Goal: Task Accomplishment & Management: Manage account settings

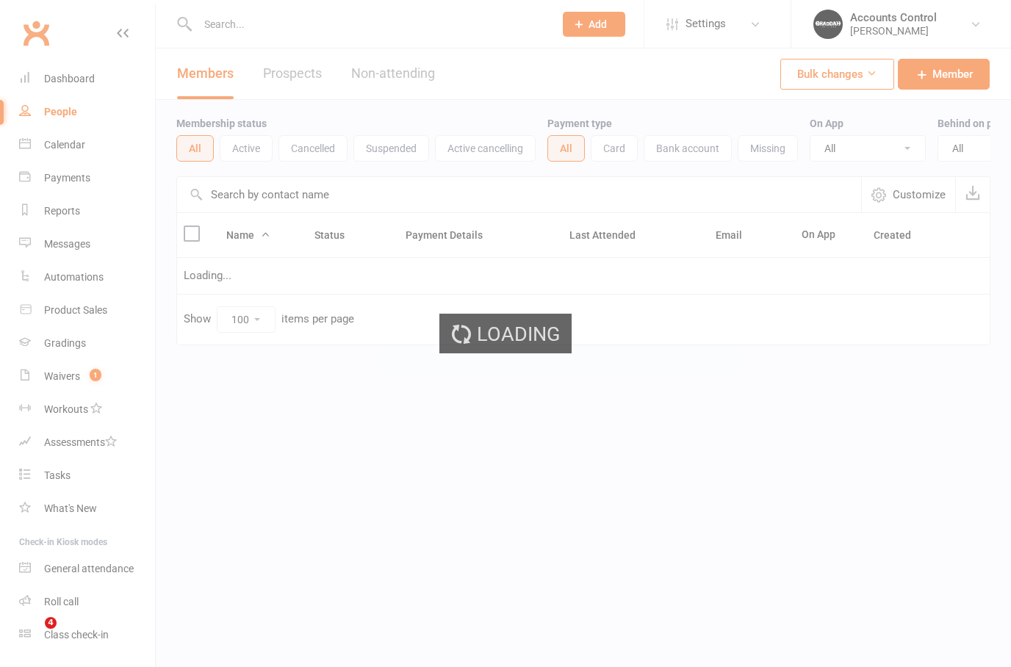
select select "100"
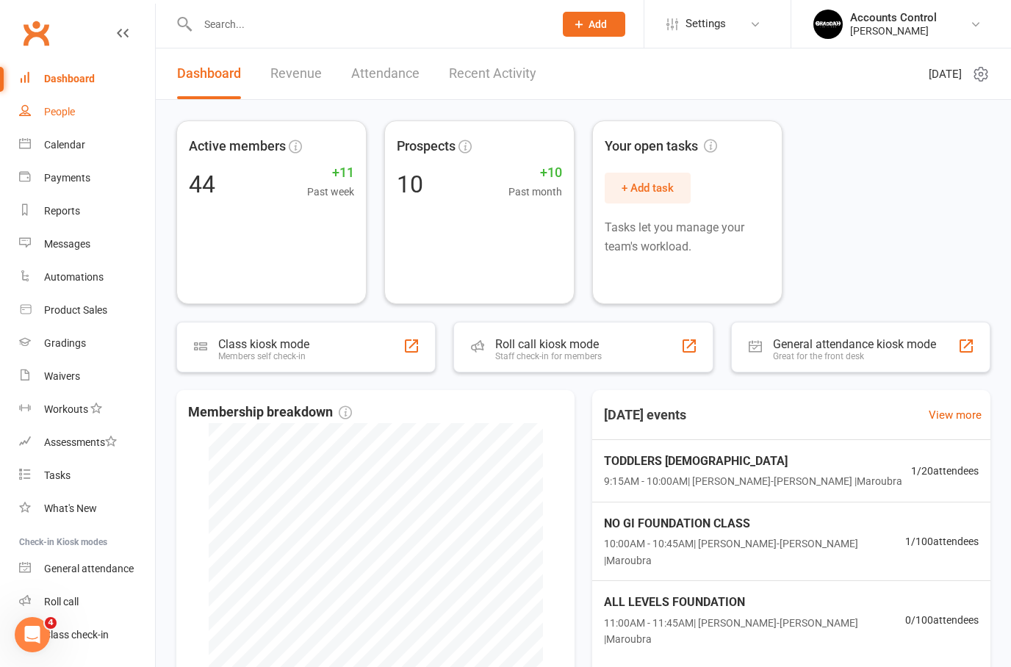
click at [76, 118] on link "People" at bounding box center [87, 112] width 136 height 33
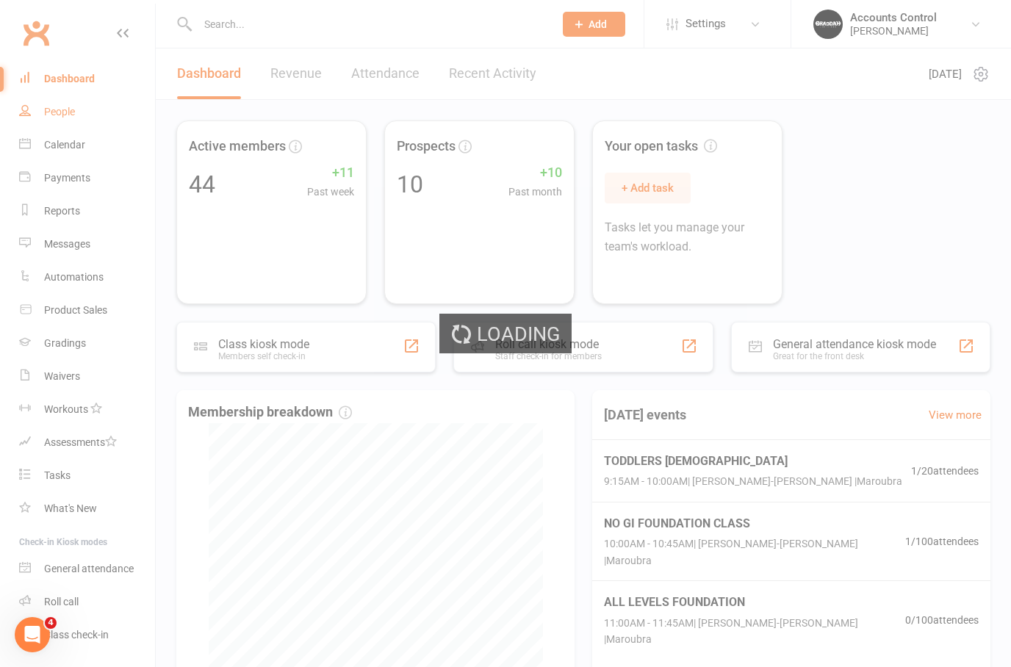
select select "100"
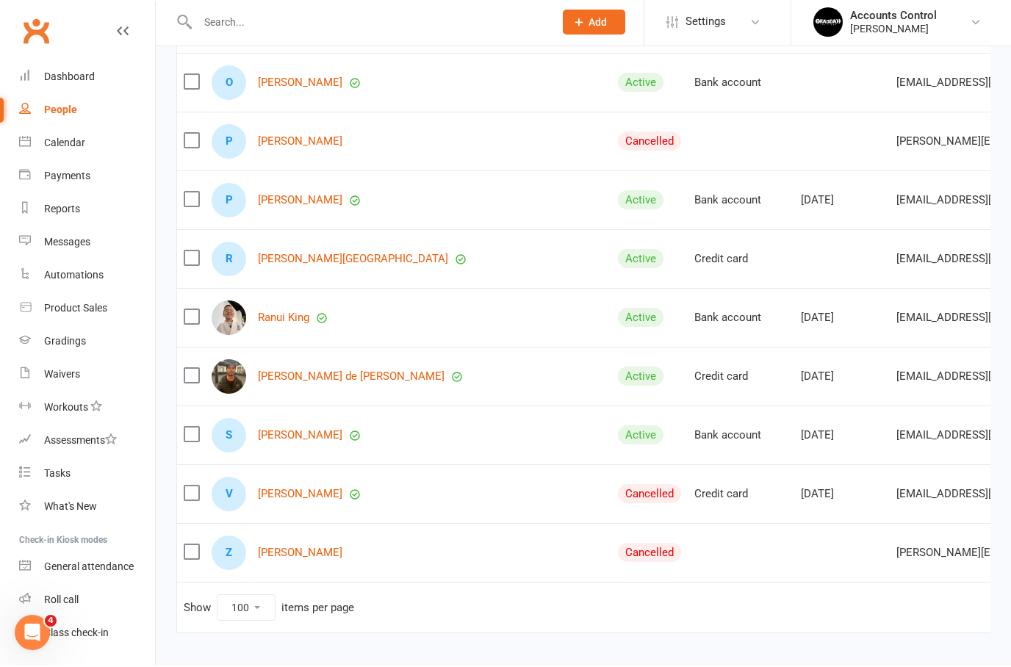
scroll to position [3382, 0]
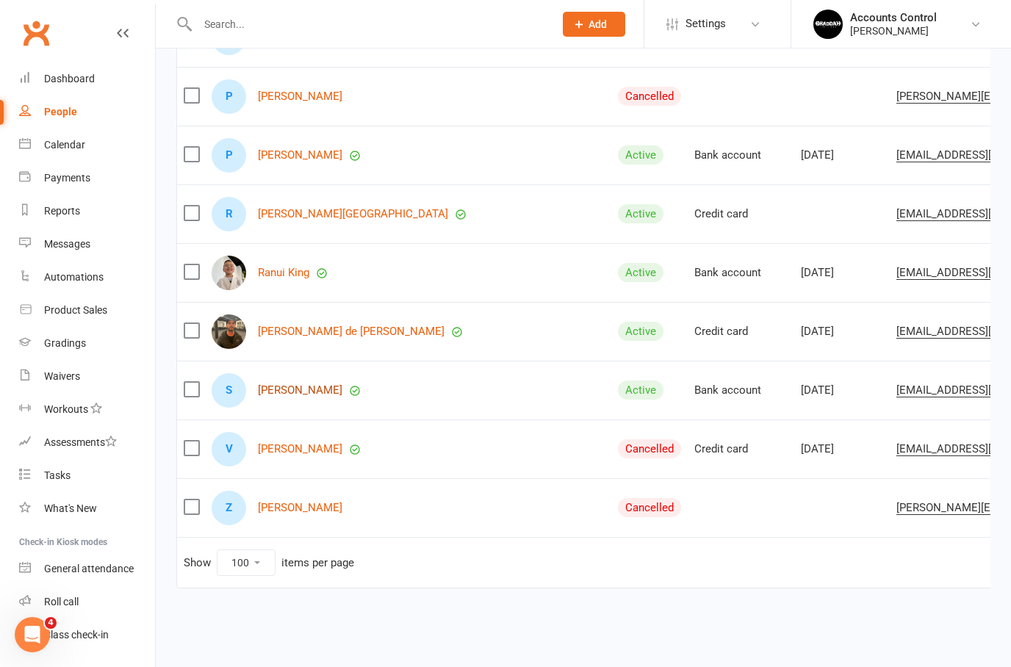
click at [284, 384] on link "Saige Soares" at bounding box center [300, 390] width 85 height 12
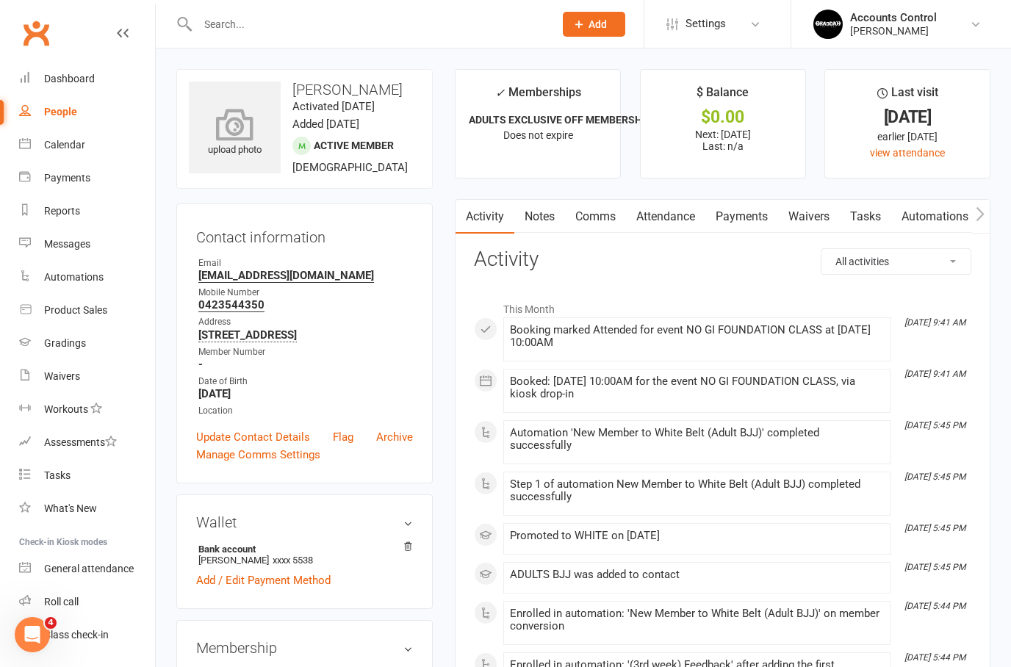
click at [248, 137] on icon at bounding box center [234, 124] width 101 height 32
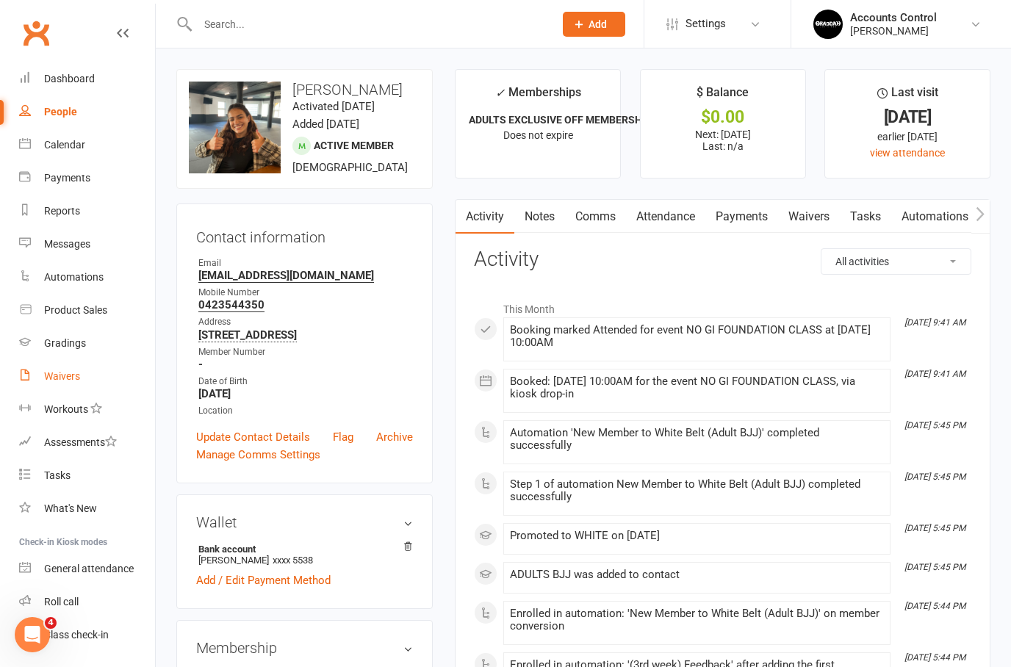
click at [57, 387] on link "Waivers" at bounding box center [87, 376] width 136 height 33
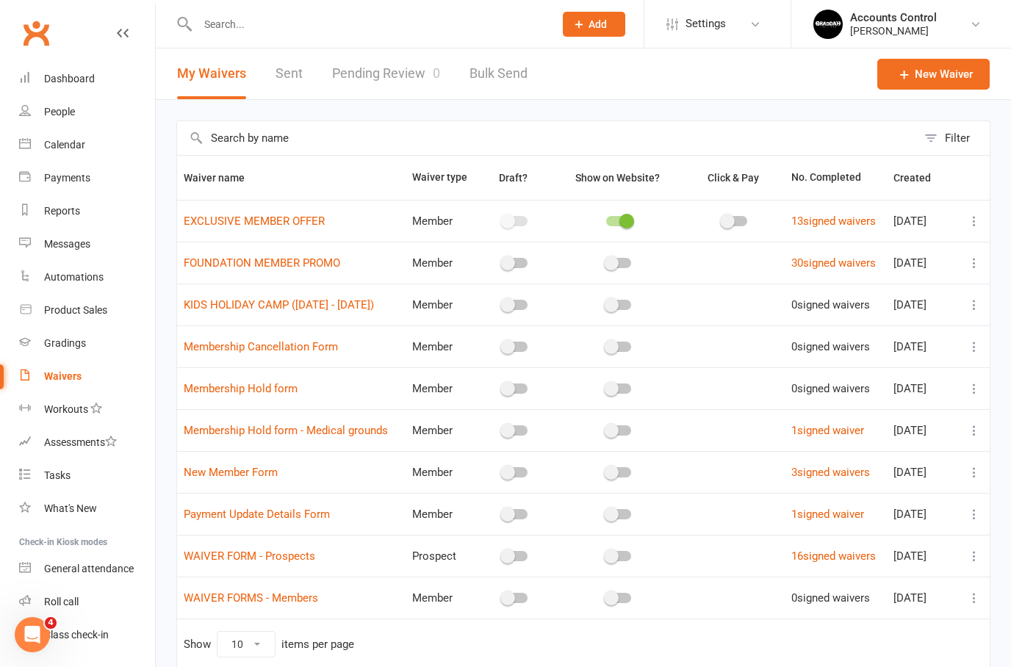
click at [372, 70] on link "Pending Review 0" at bounding box center [386, 74] width 108 height 51
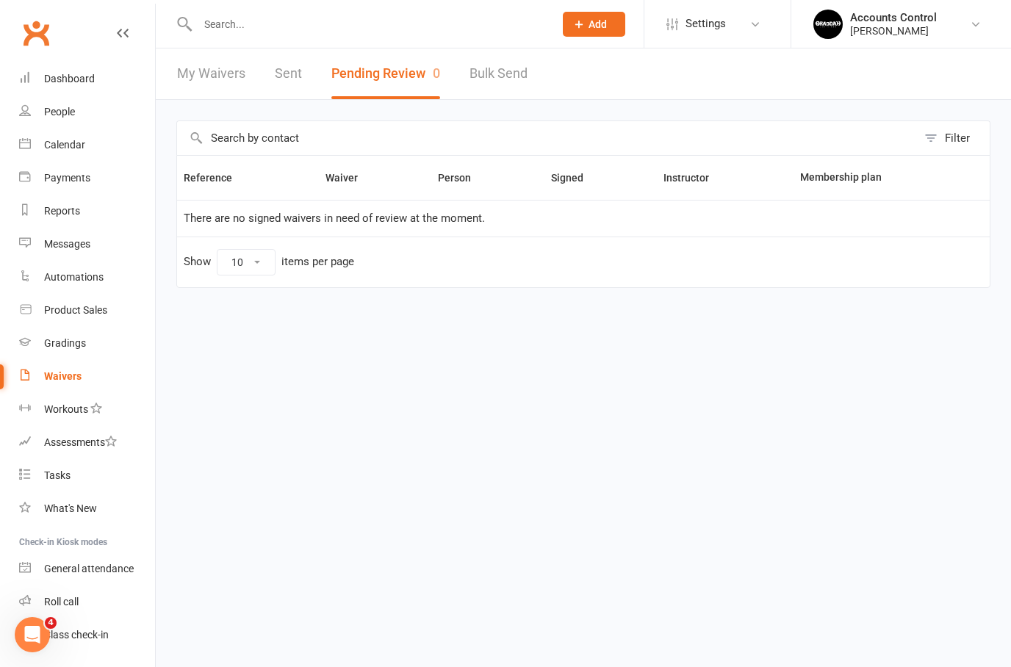
click at [210, 80] on link "My Waivers" at bounding box center [211, 74] width 68 height 51
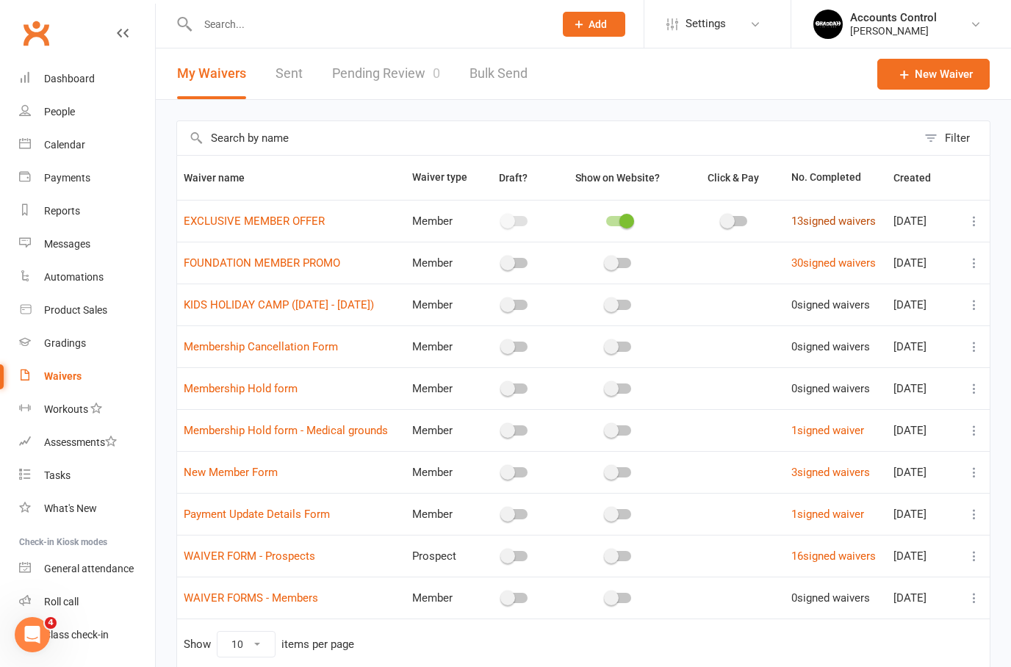
click at [821, 223] on link "13 signed waivers" at bounding box center [834, 221] width 85 height 13
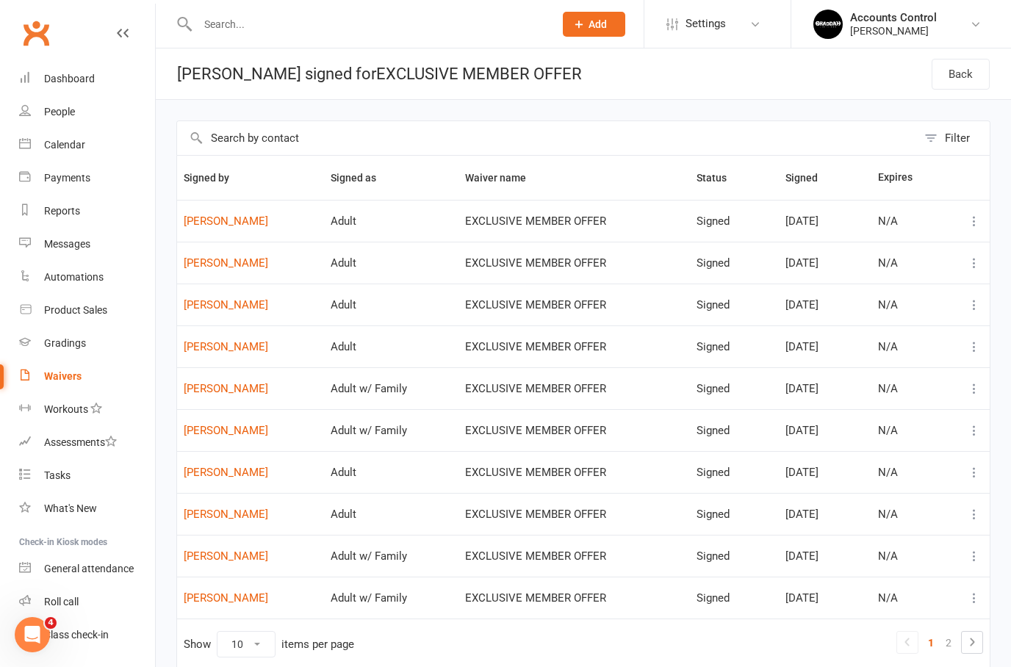
scroll to position [78, 0]
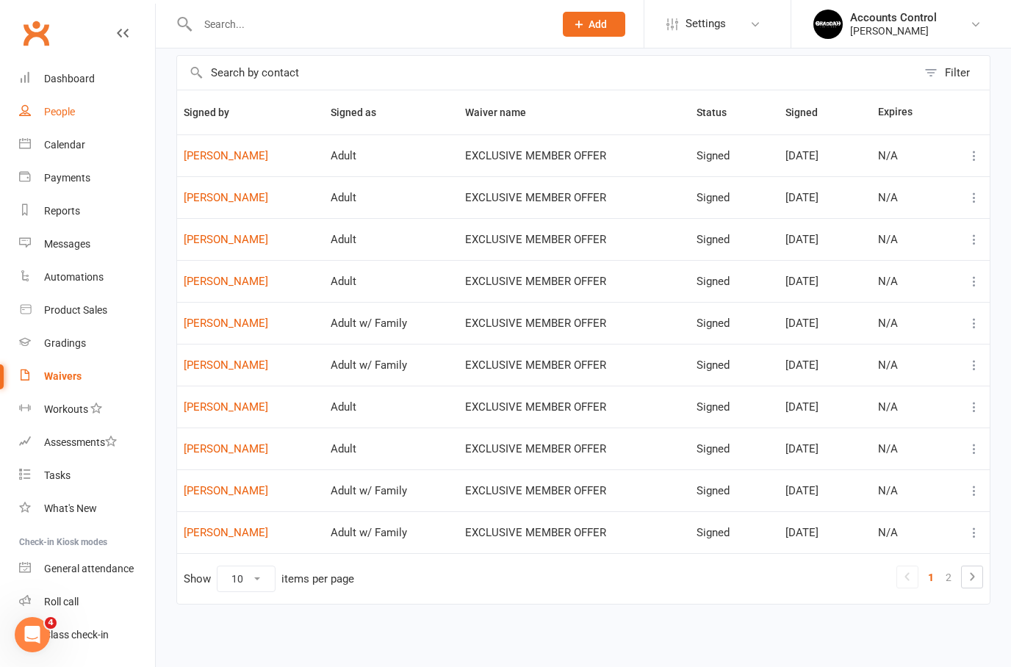
click at [65, 104] on link "People" at bounding box center [87, 112] width 136 height 33
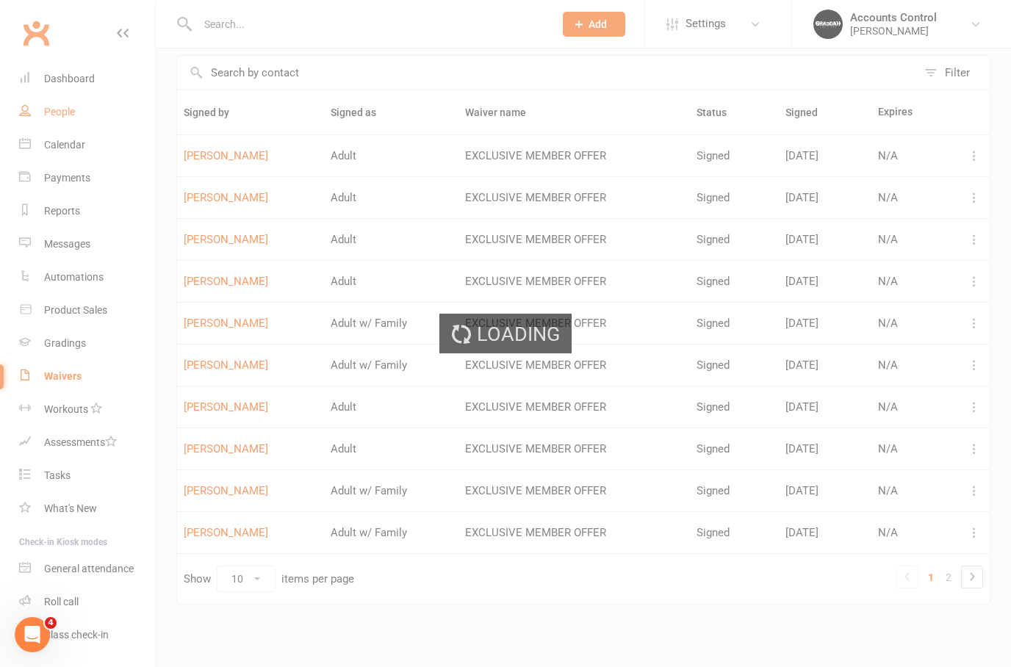
select select "100"
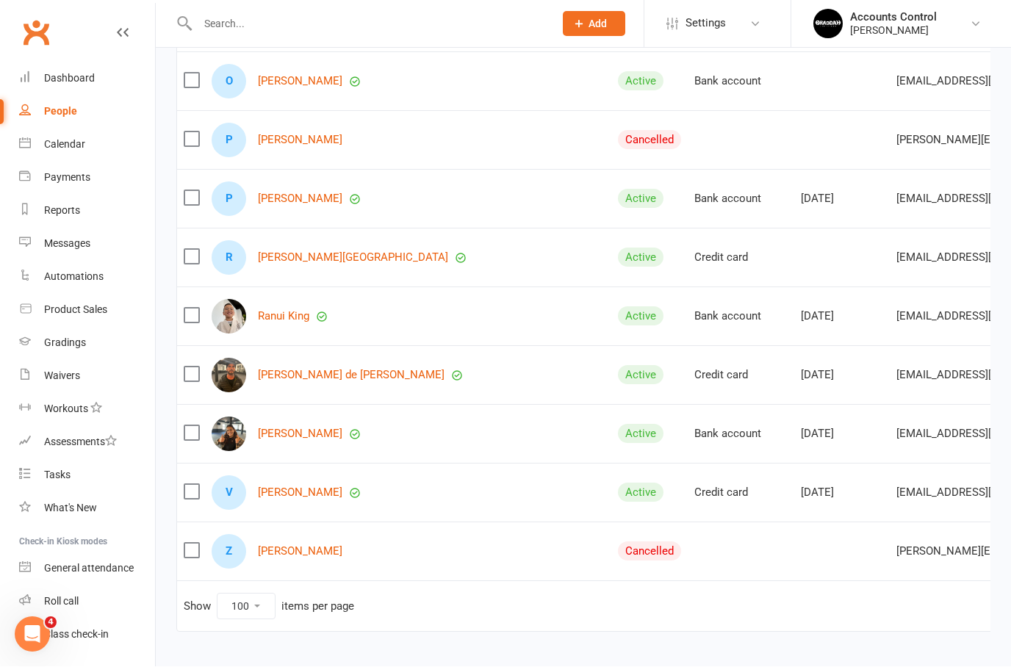
scroll to position [3323, 0]
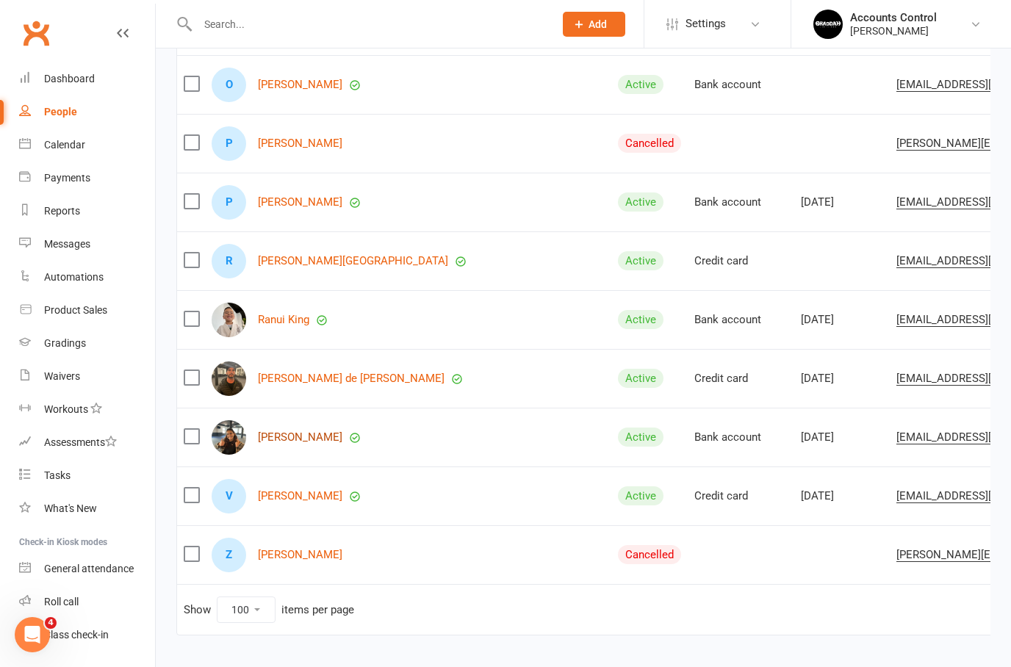
click at [298, 438] on link "[PERSON_NAME]" at bounding box center [300, 437] width 85 height 12
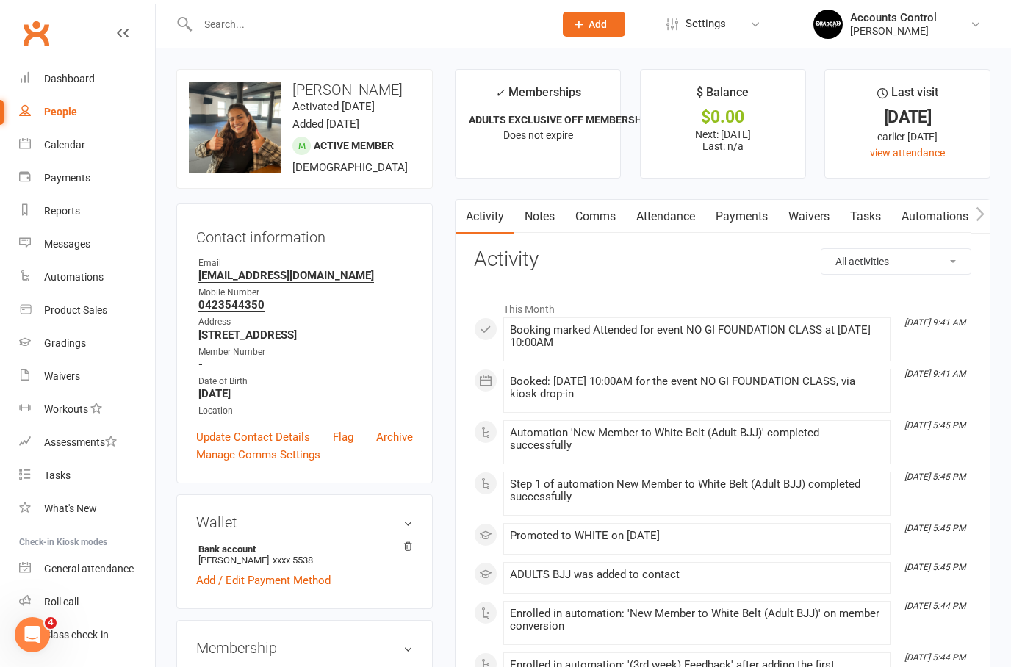
click at [750, 215] on link "Payments" at bounding box center [742, 217] width 73 height 34
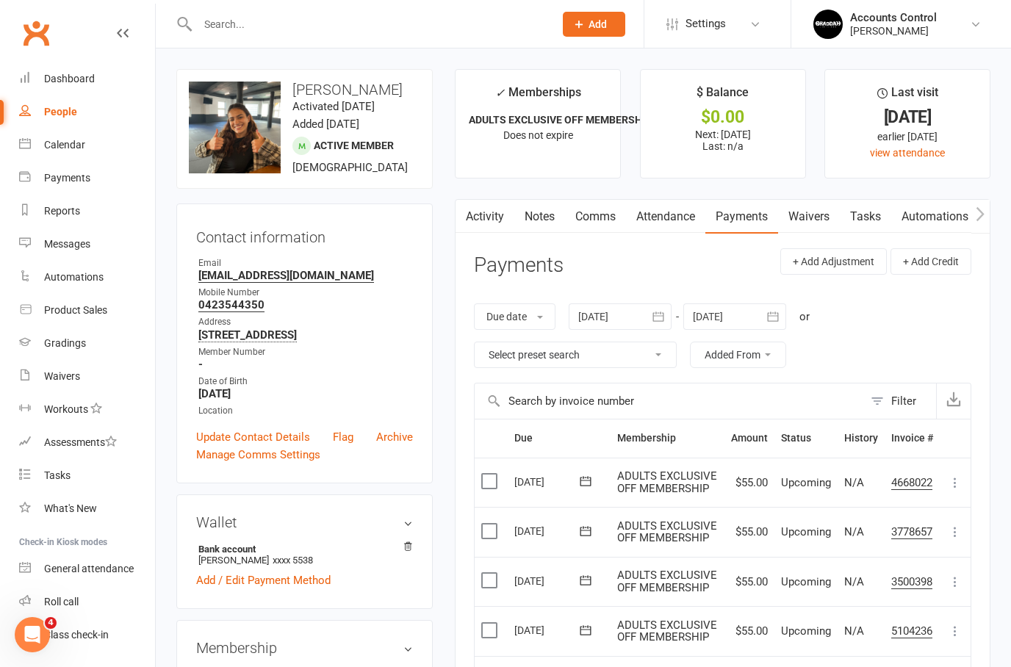
click at [821, 214] on link "Waivers" at bounding box center [809, 217] width 62 height 34
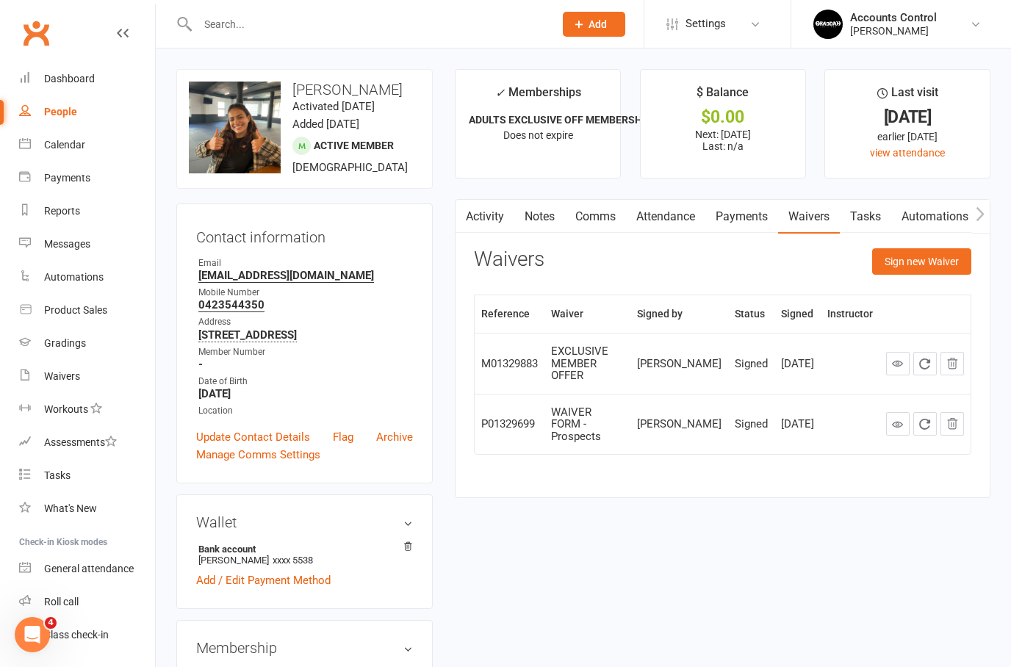
click at [500, 215] on link "Activity" at bounding box center [485, 217] width 59 height 34
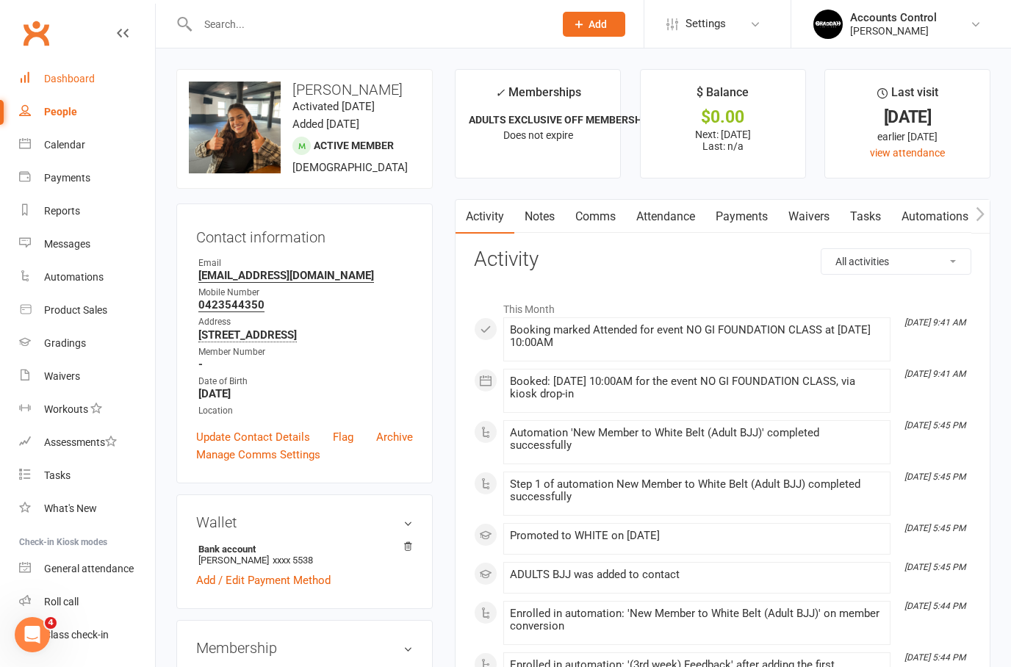
click at [67, 82] on div "Dashboard" at bounding box center [69, 79] width 51 height 12
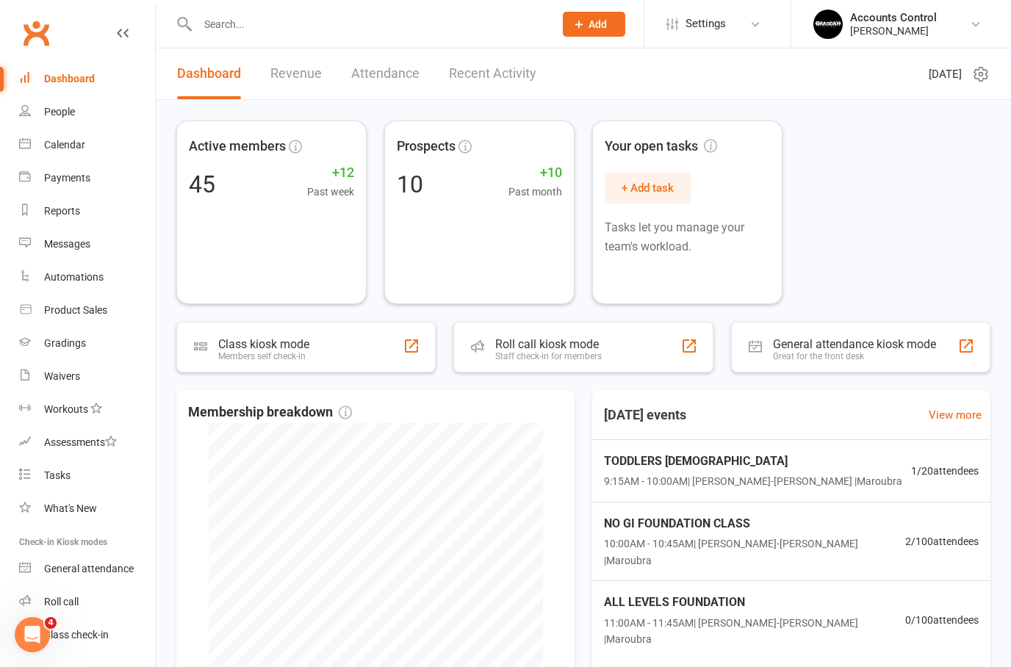
click at [312, 67] on link "Revenue" at bounding box center [295, 74] width 51 height 51
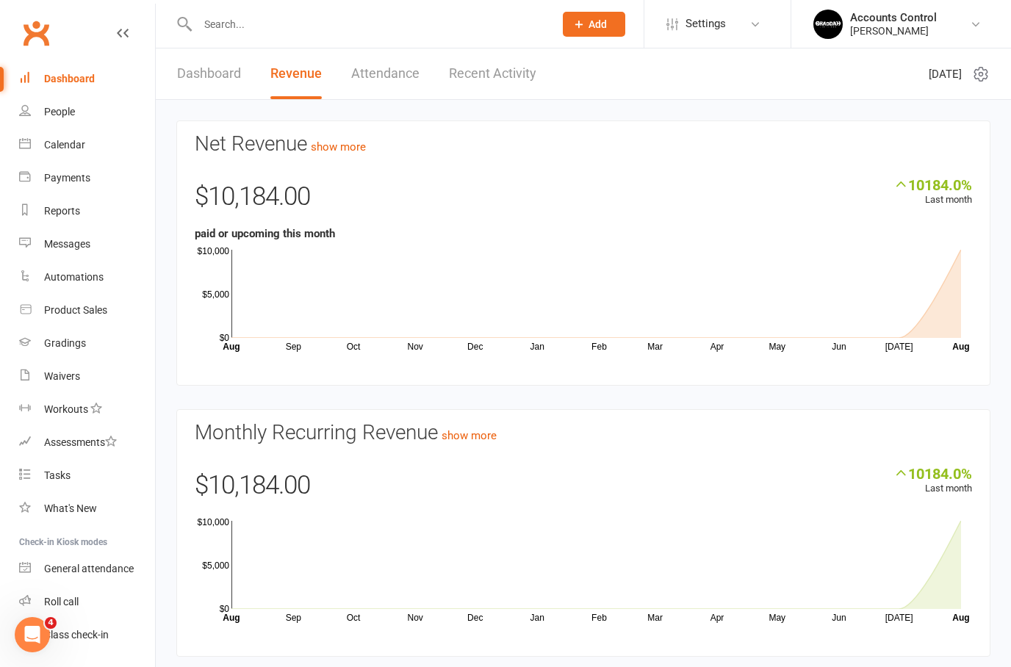
click at [214, 67] on link "Dashboard" at bounding box center [209, 74] width 64 height 51
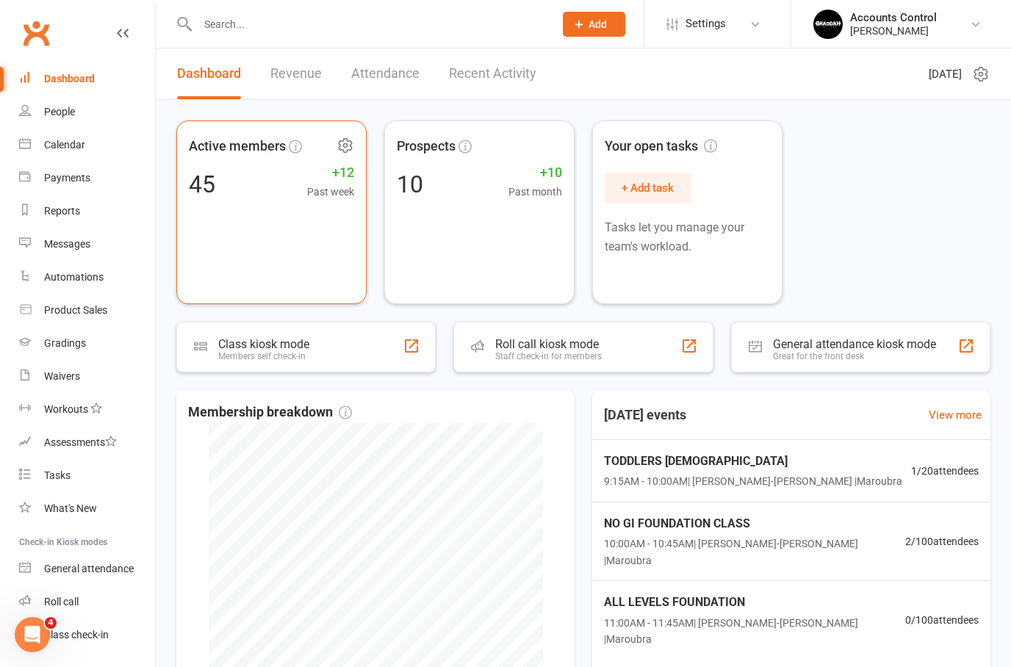
click at [226, 151] on span "Active members" at bounding box center [237, 146] width 97 height 21
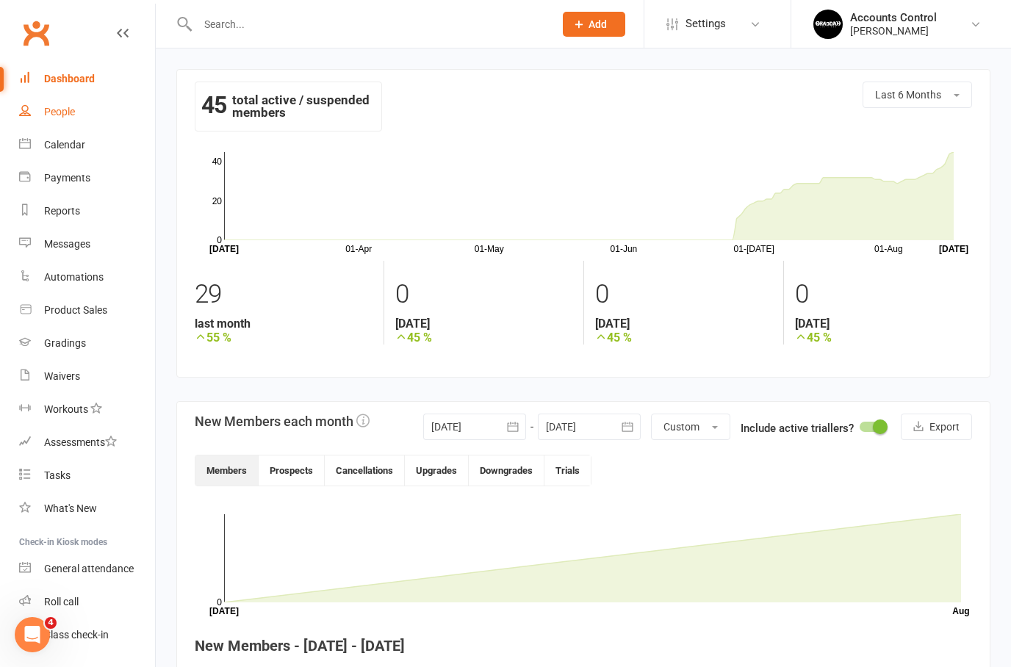
click at [51, 116] on div "People" at bounding box center [59, 112] width 31 height 12
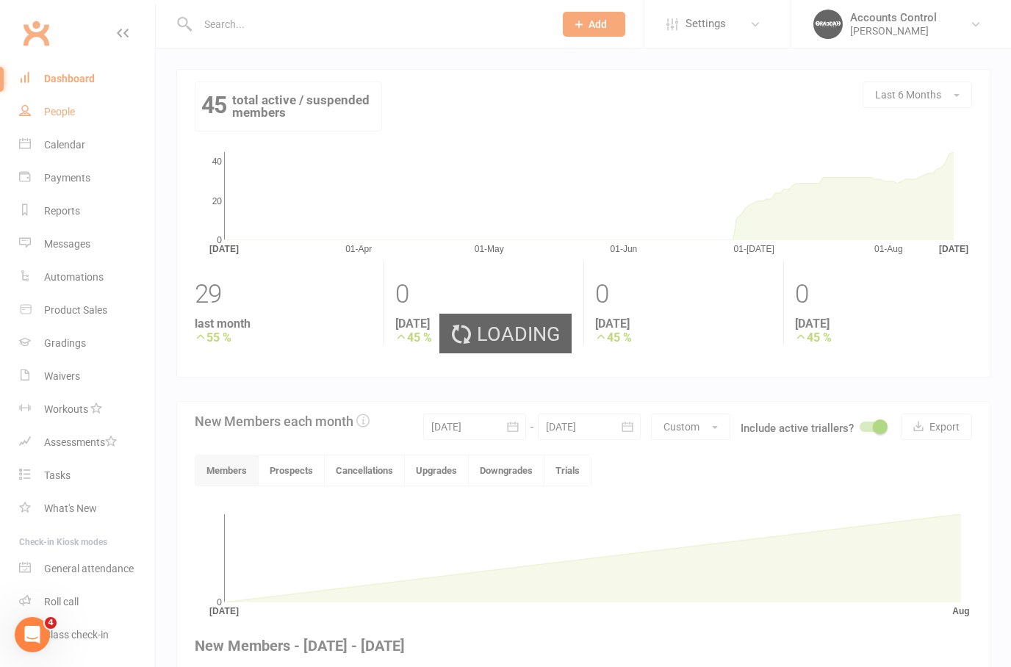
select select "100"
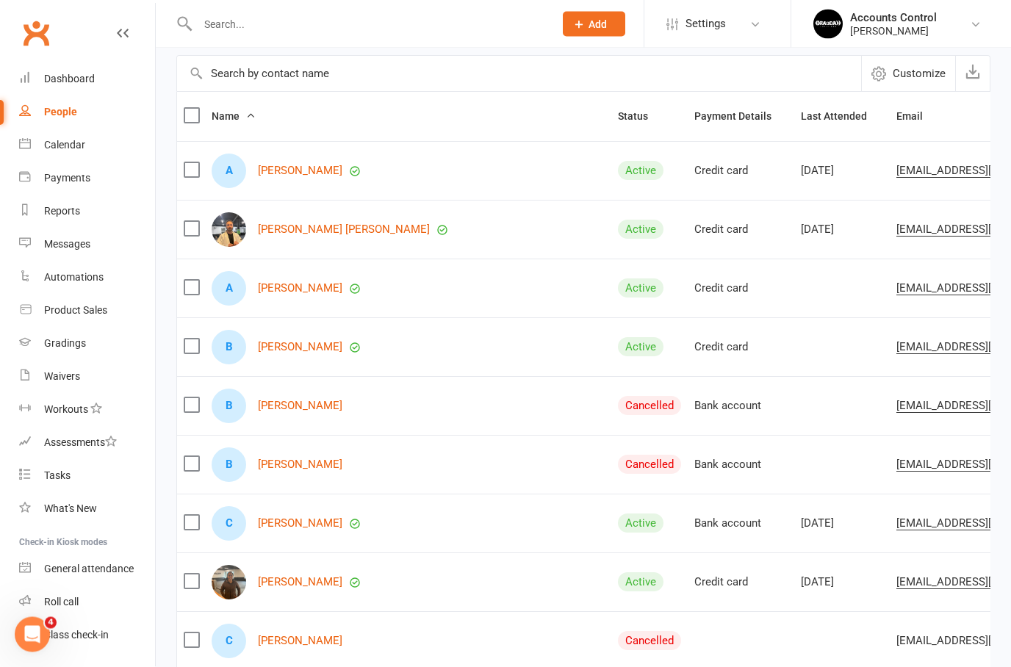
scroll to position [60, 0]
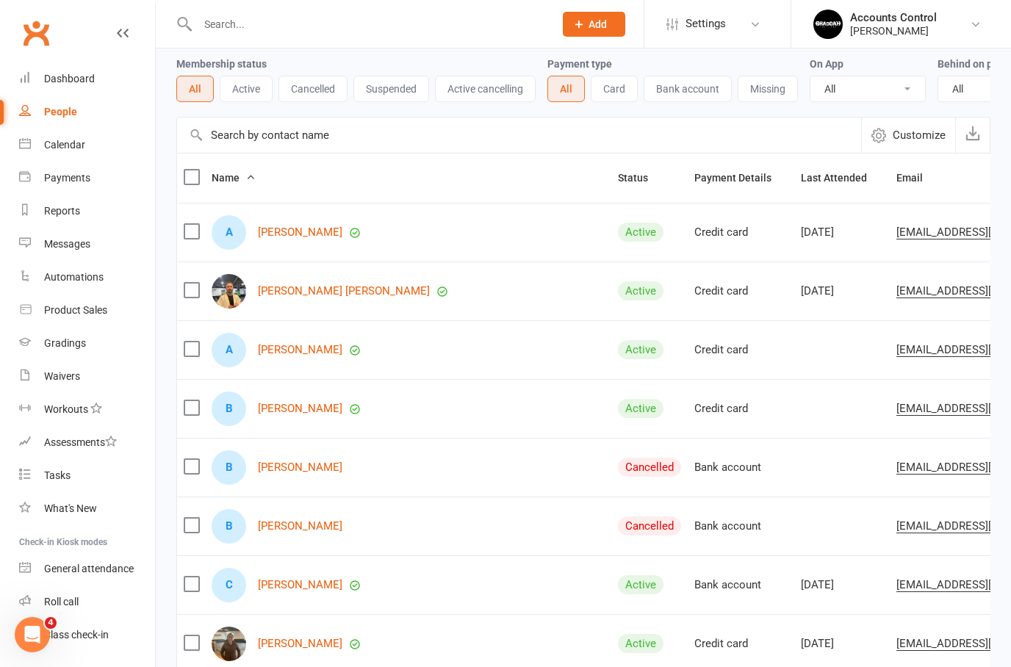
click at [47, 115] on div "People" at bounding box center [60, 112] width 33 height 12
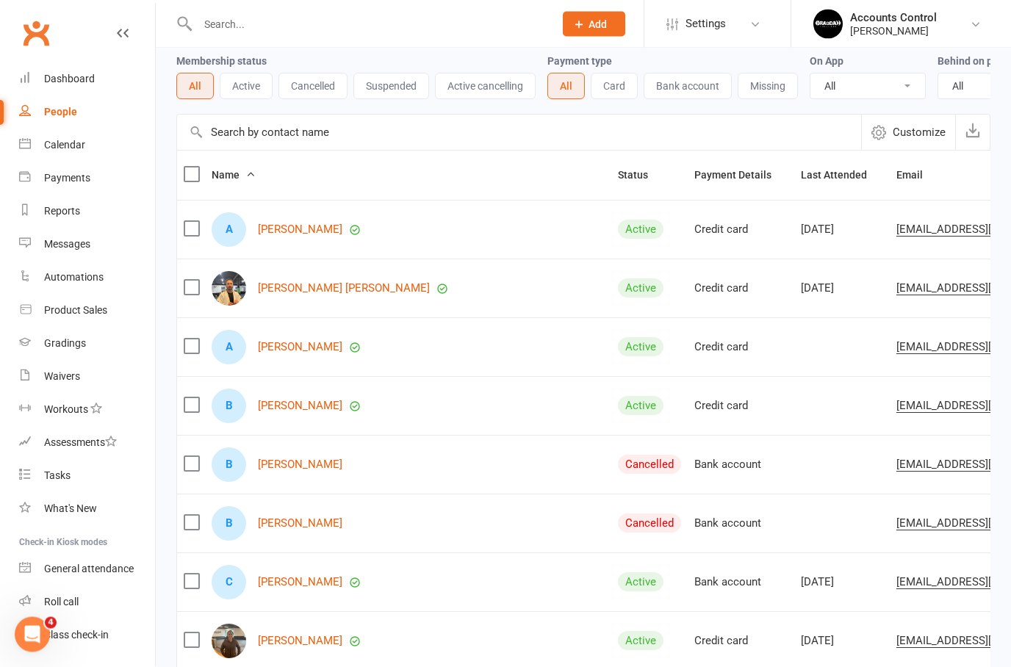
click at [251, 97] on button "Active" at bounding box center [246, 86] width 53 height 26
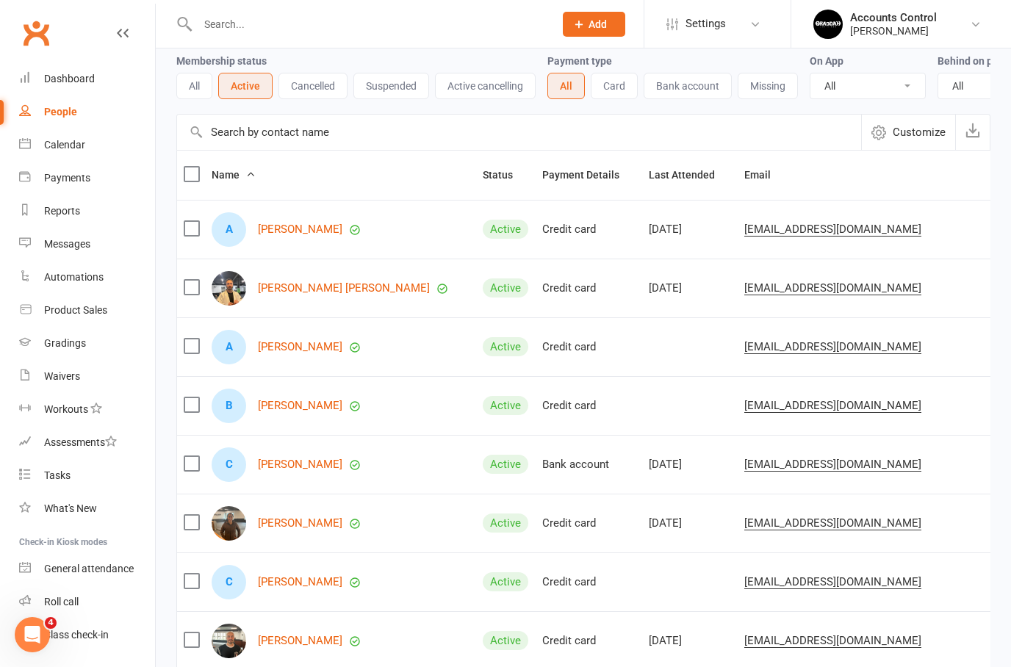
scroll to position [0, 0]
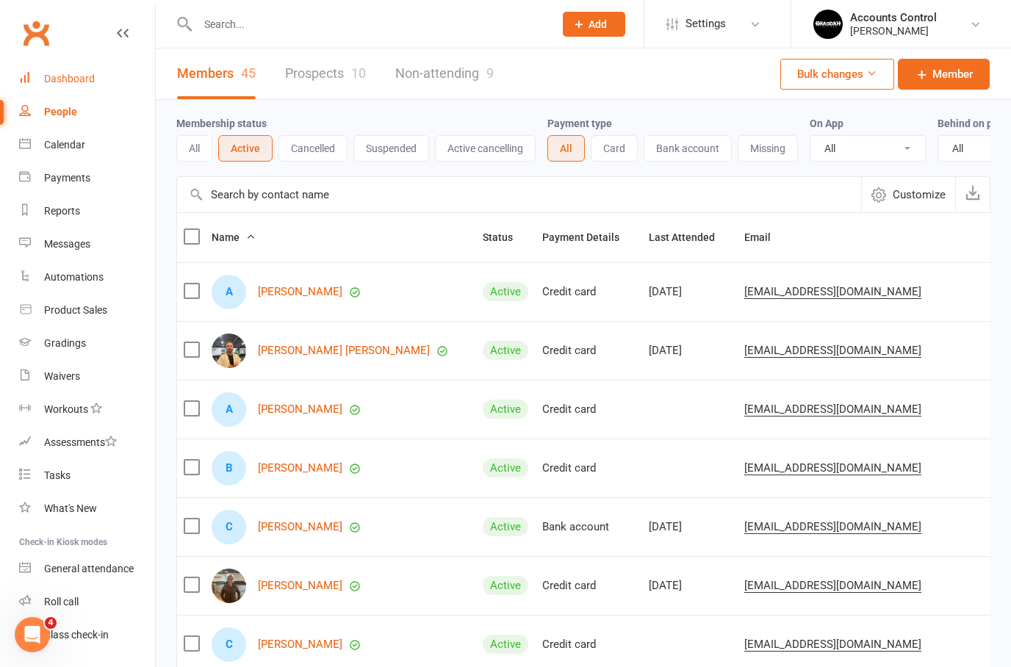
click at [77, 80] on div "Dashboard" at bounding box center [69, 79] width 51 height 12
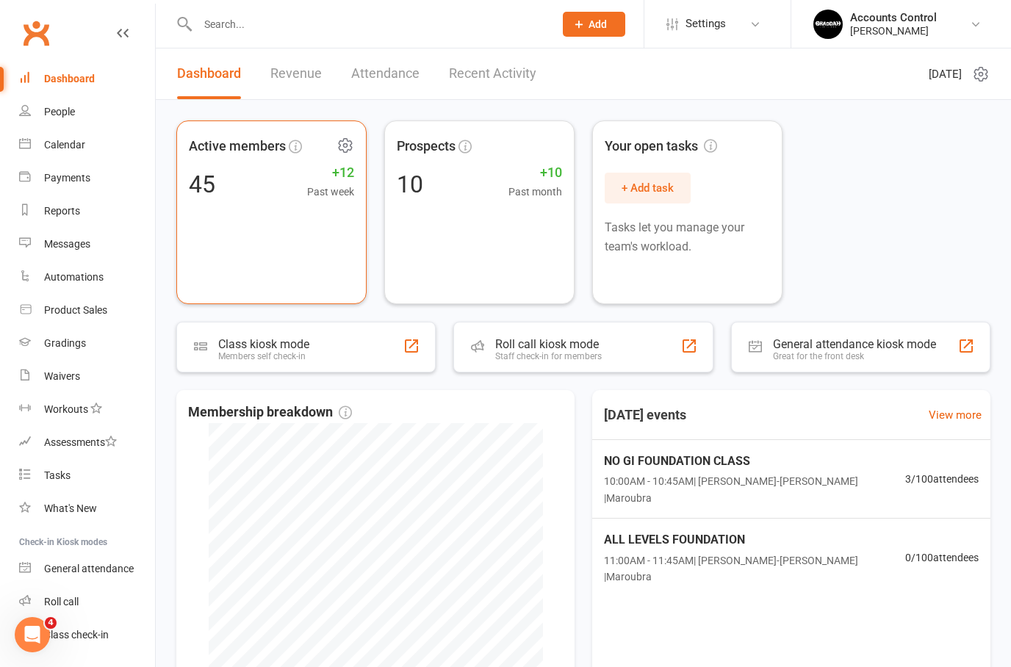
click at [314, 243] on div "Active members 45 +12 Past week" at bounding box center [271, 213] width 190 height 184
click at [301, 59] on link "Revenue" at bounding box center [295, 74] width 51 height 51
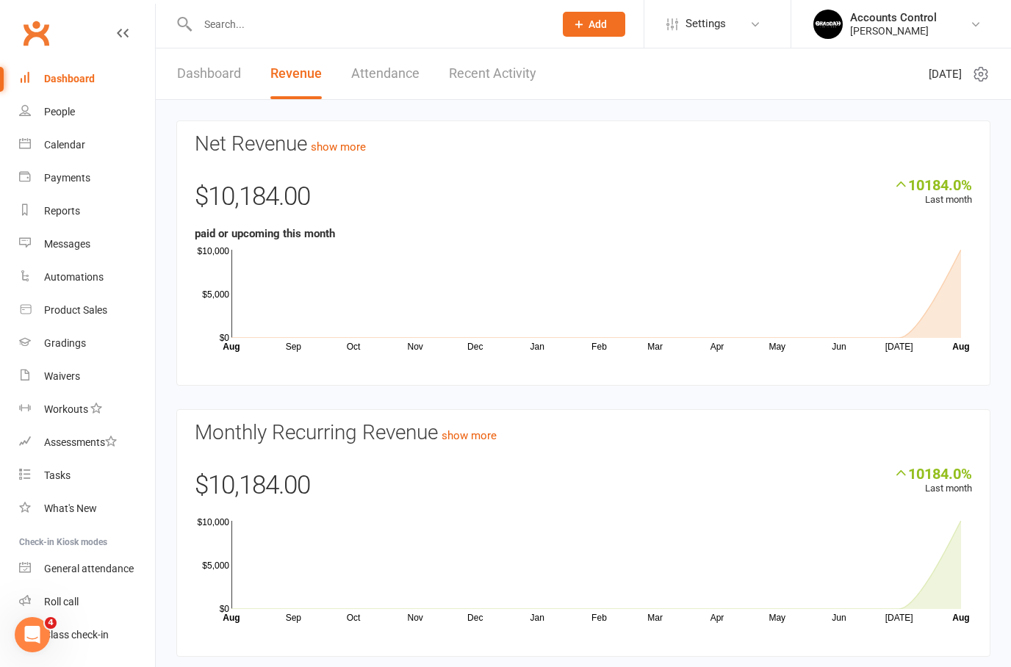
click at [207, 68] on link "Dashboard" at bounding box center [209, 74] width 64 height 51
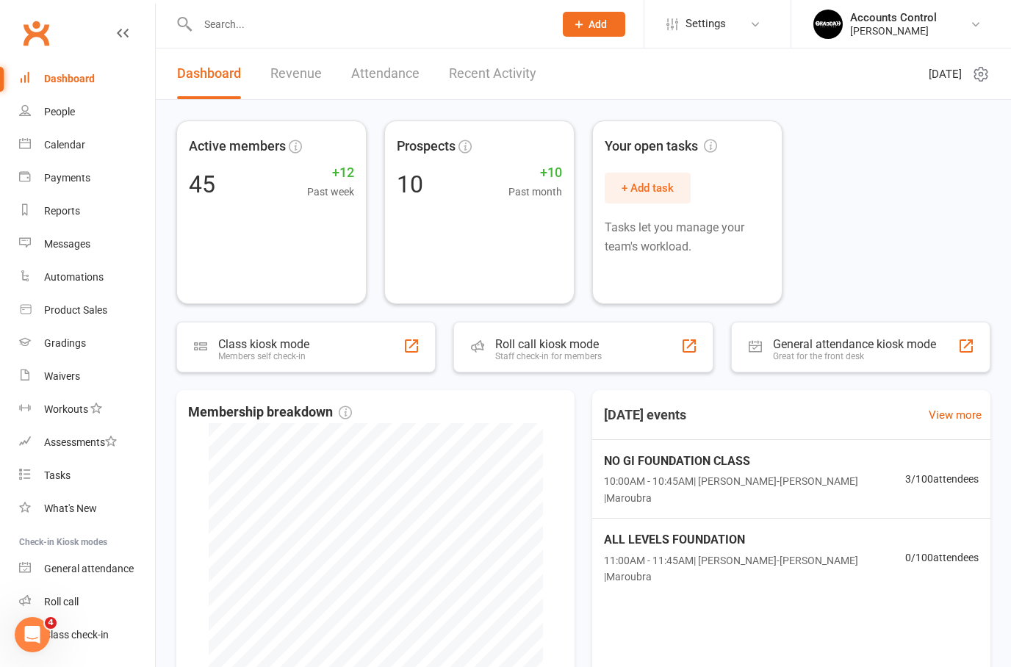
click at [54, 91] on link "Dashboard" at bounding box center [87, 78] width 136 height 33
click at [70, 123] on link "People" at bounding box center [87, 112] width 136 height 33
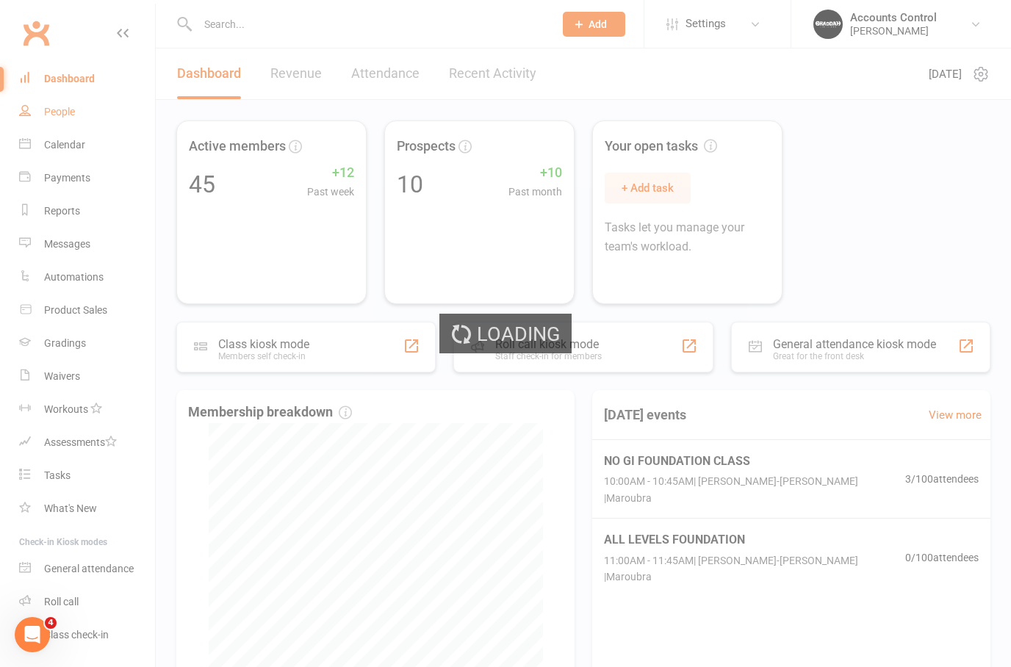
select select "100"
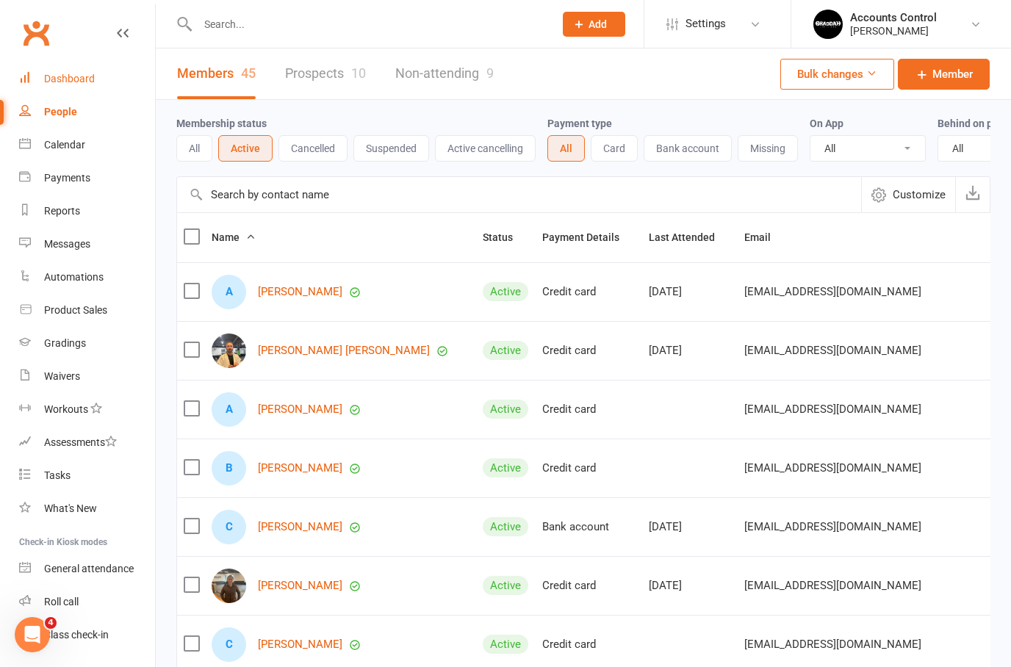
click at [65, 76] on div "Dashboard" at bounding box center [69, 79] width 51 height 12
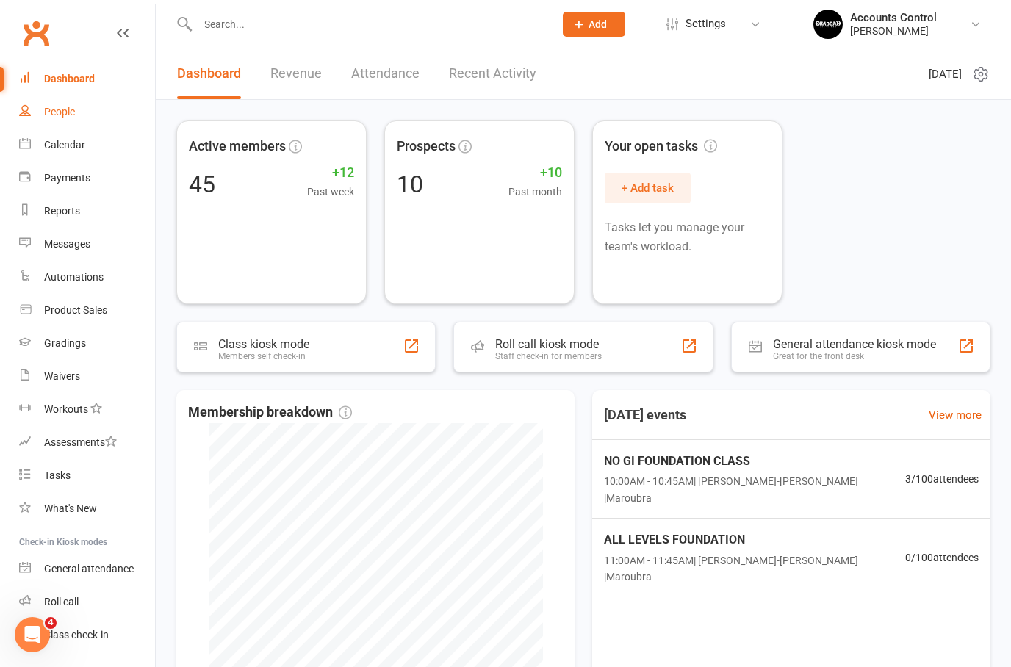
click at [52, 105] on link "People" at bounding box center [87, 112] width 136 height 33
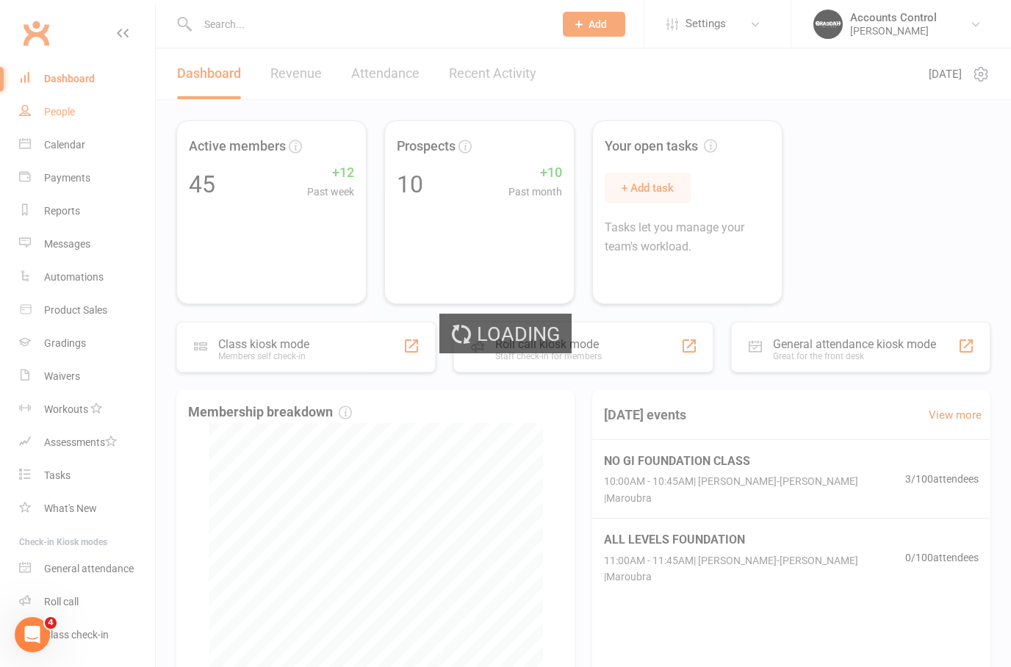
select select "100"
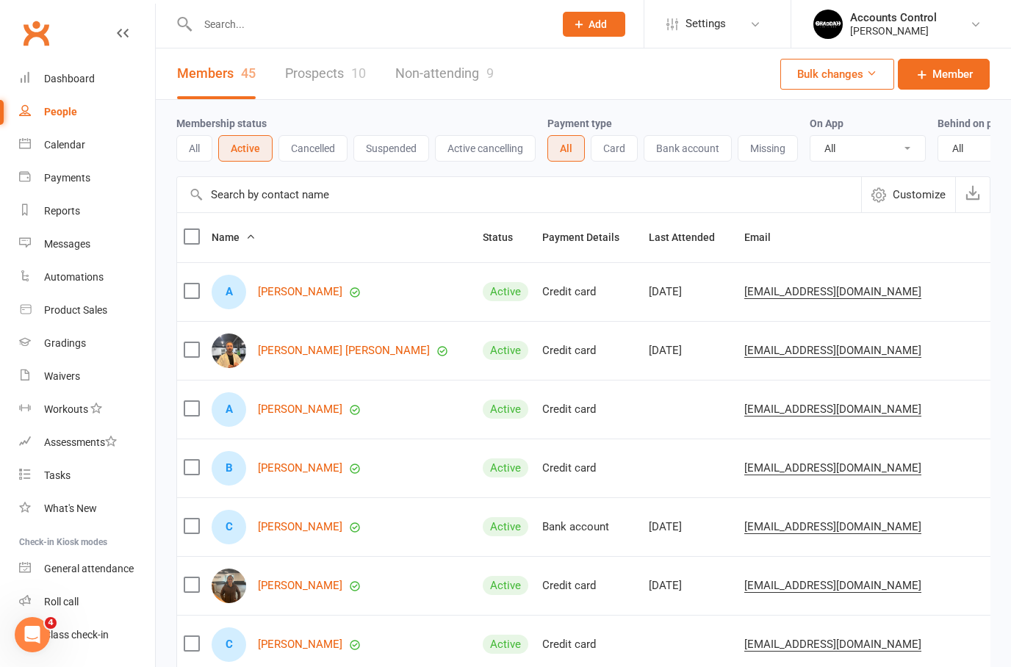
click at [345, 56] on link "Prospects 10" at bounding box center [325, 74] width 81 height 51
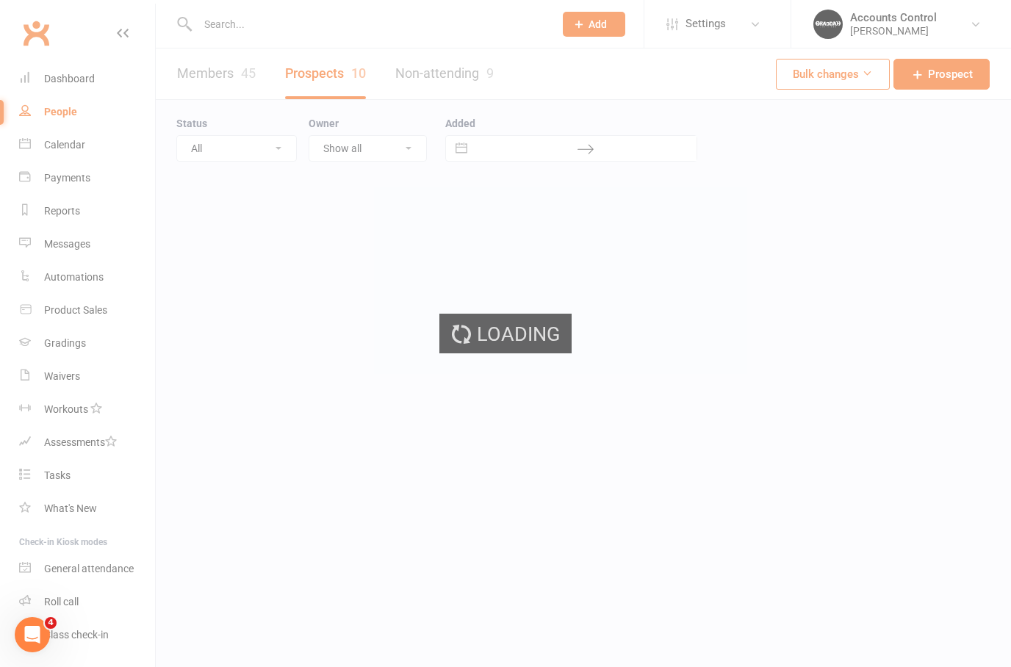
select select "100"
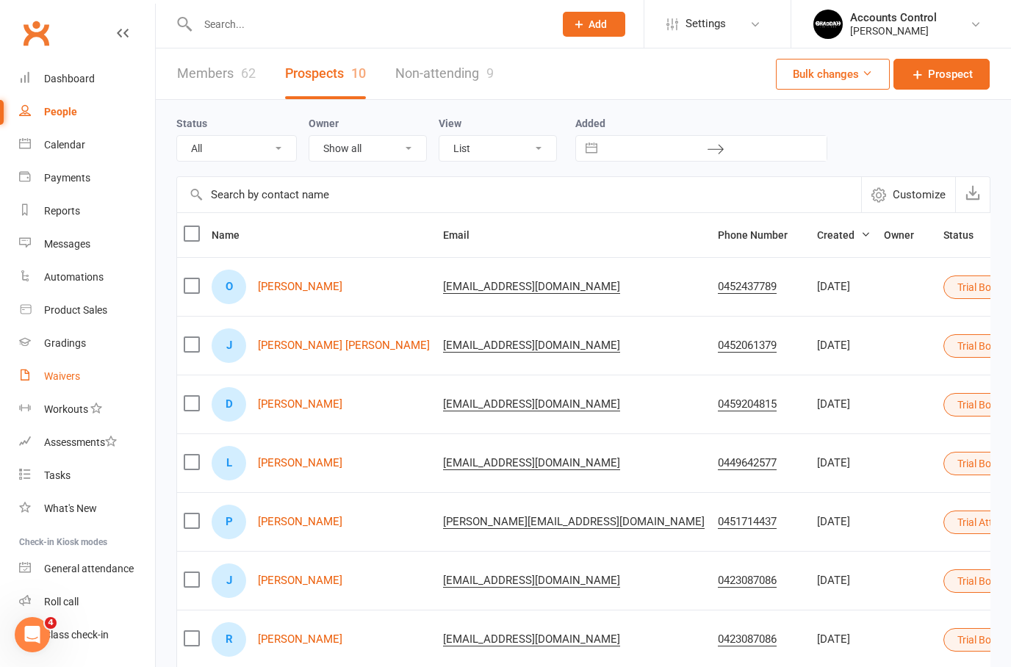
click at [74, 377] on div "Waivers" at bounding box center [62, 376] width 36 height 12
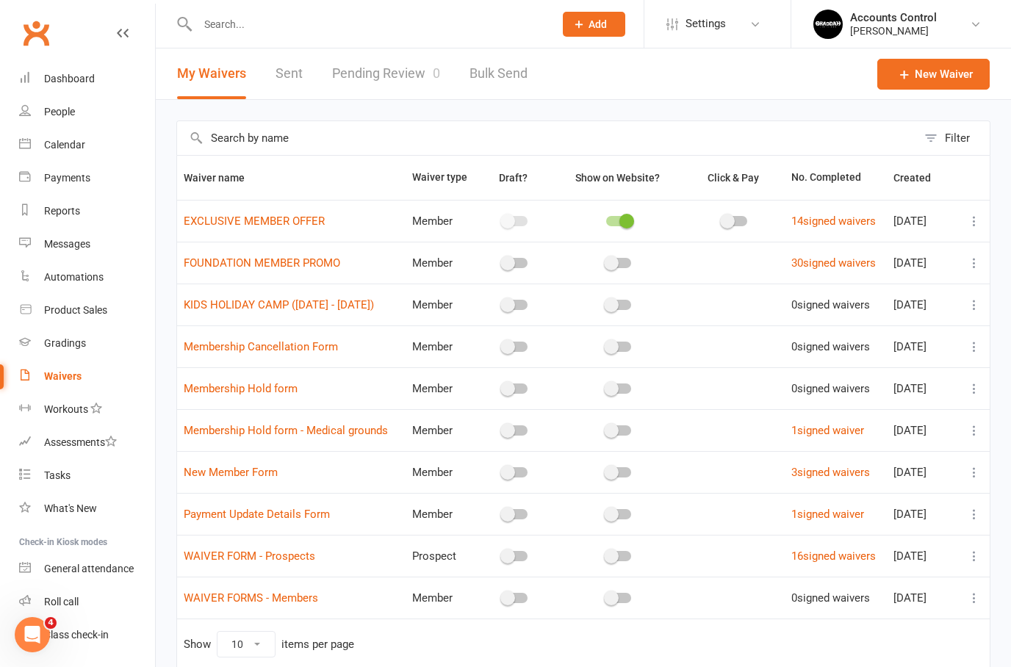
click at [398, 81] on link "Pending Review 0" at bounding box center [386, 74] width 108 height 51
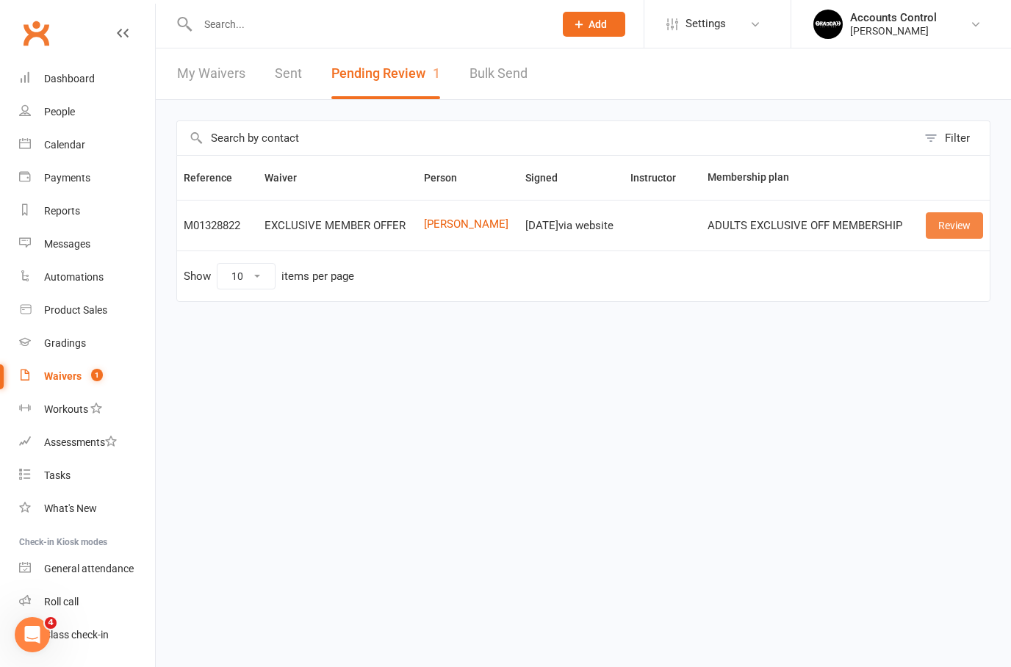
click at [955, 227] on link "Review" at bounding box center [954, 225] width 57 height 26
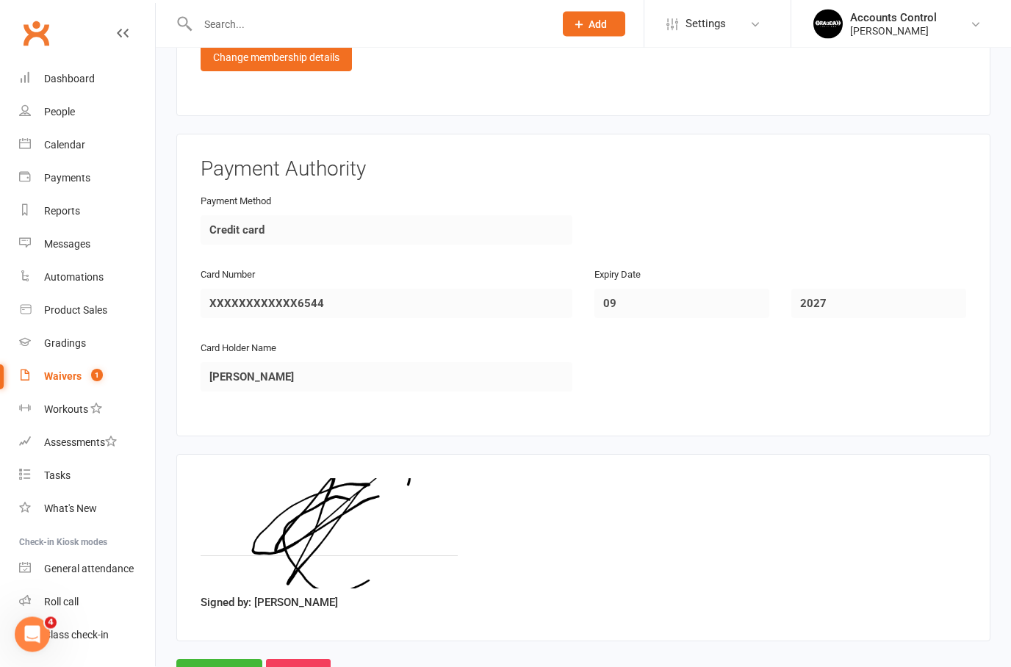
scroll to position [872, 0]
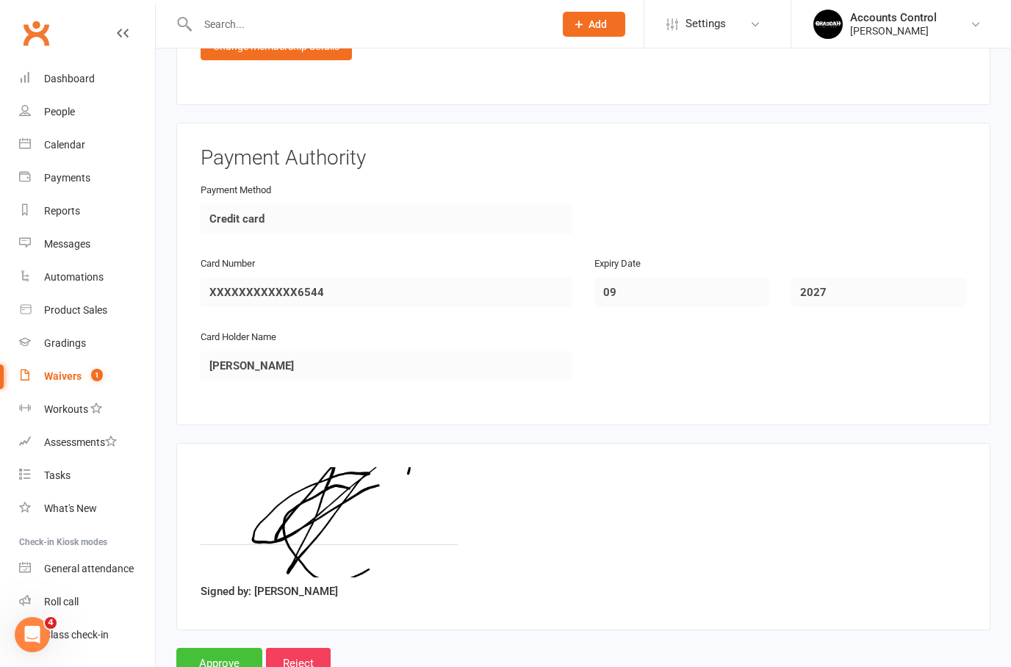
click at [227, 656] on input "Approve" at bounding box center [219, 663] width 86 height 31
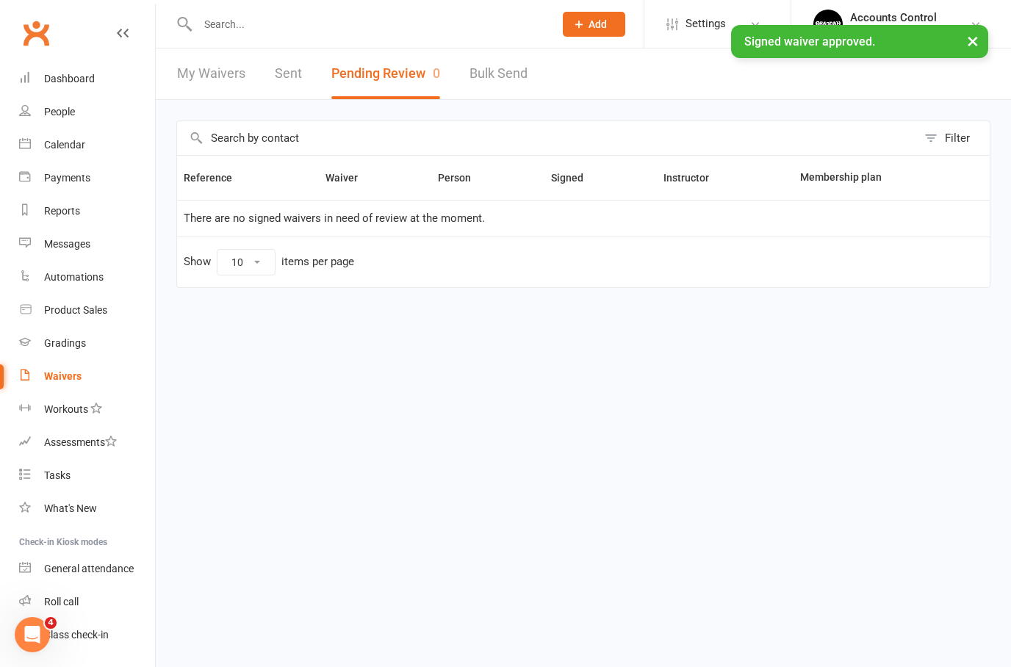
click at [59, 381] on div "Waivers" at bounding box center [62, 376] width 37 height 12
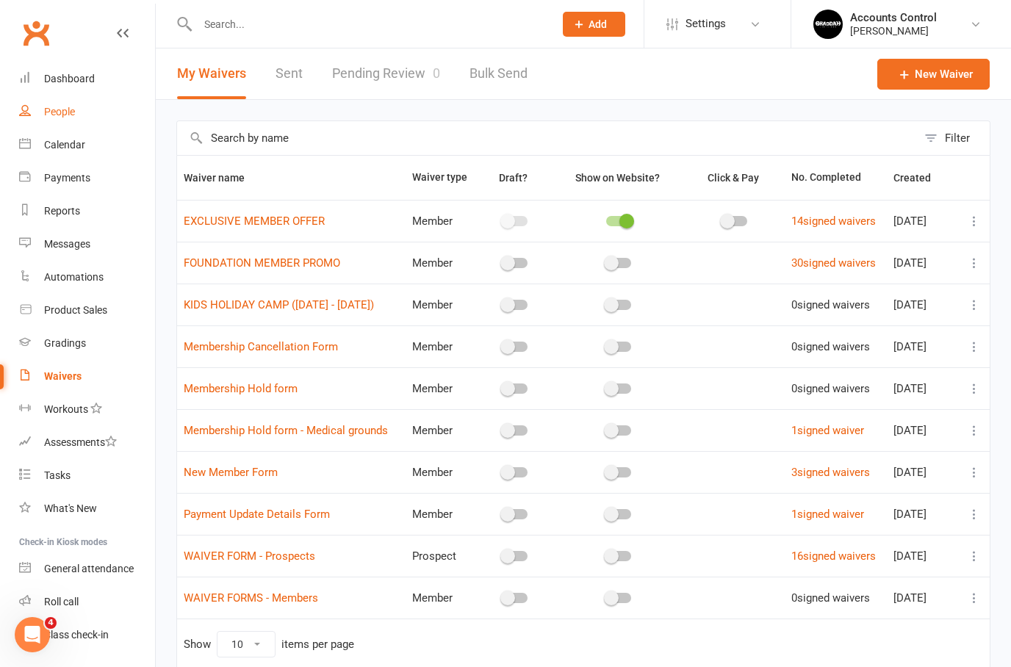
click at [60, 105] on link "People" at bounding box center [87, 112] width 136 height 33
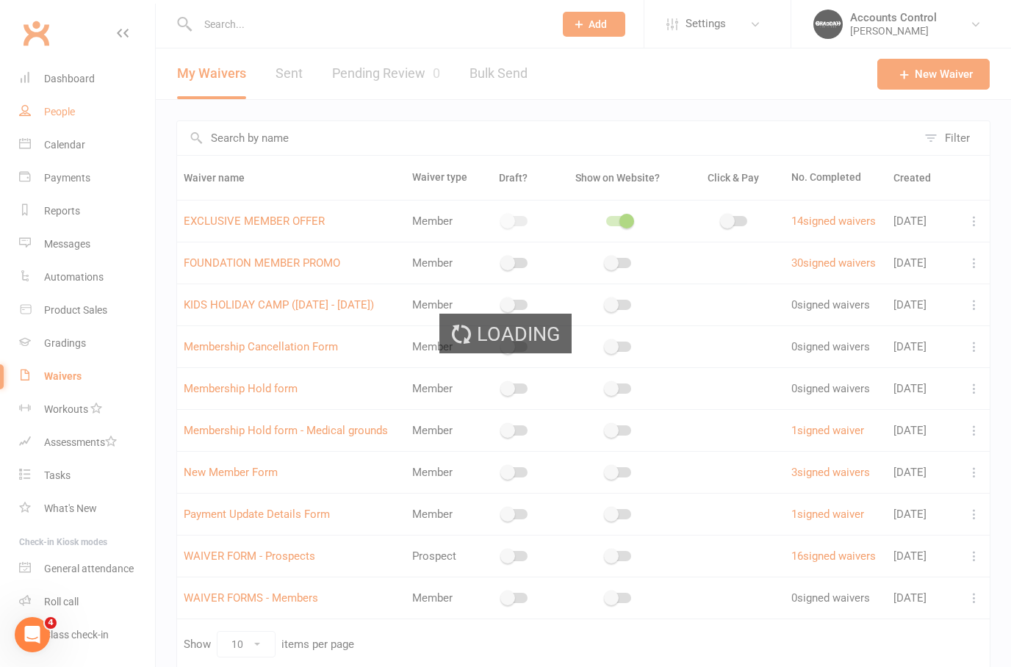
select select "100"
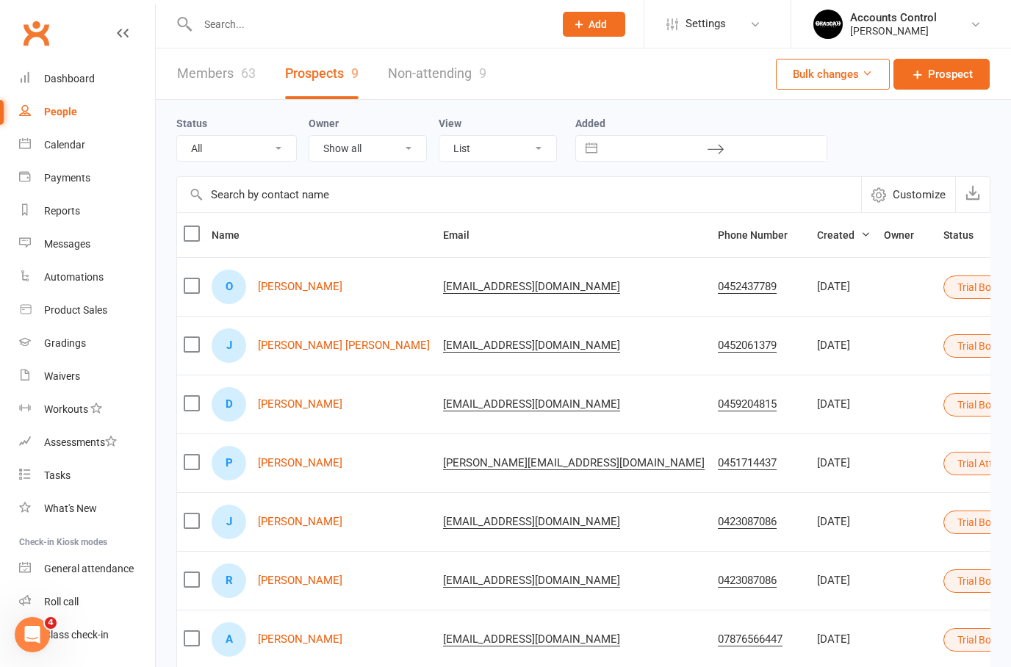
click at [321, 82] on link "Prospects 9" at bounding box center [321, 74] width 73 height 51
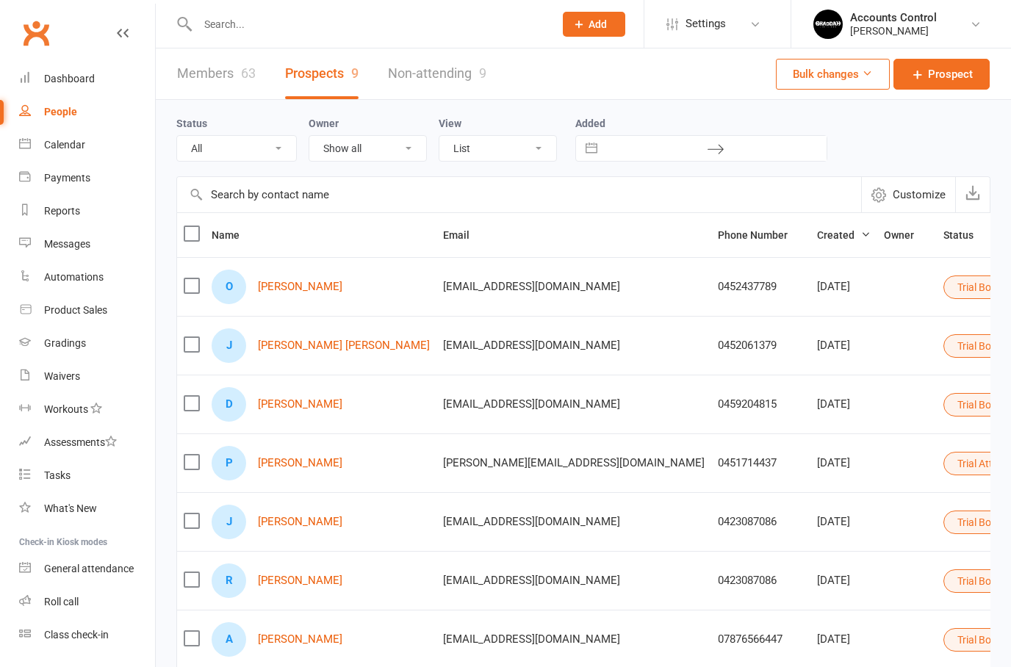
select select "100"
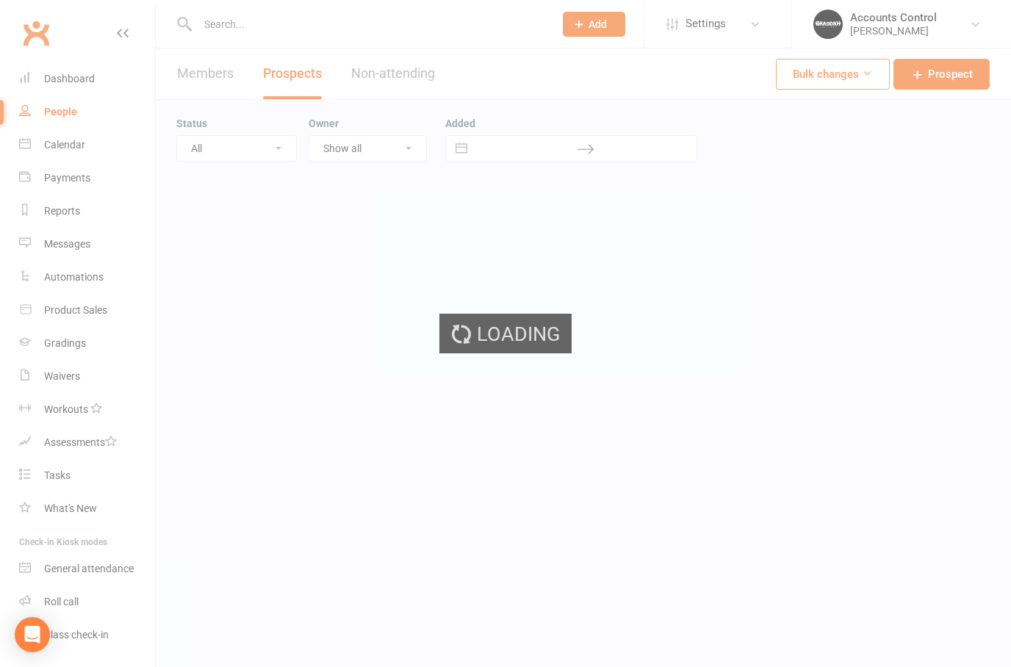
select select "100"
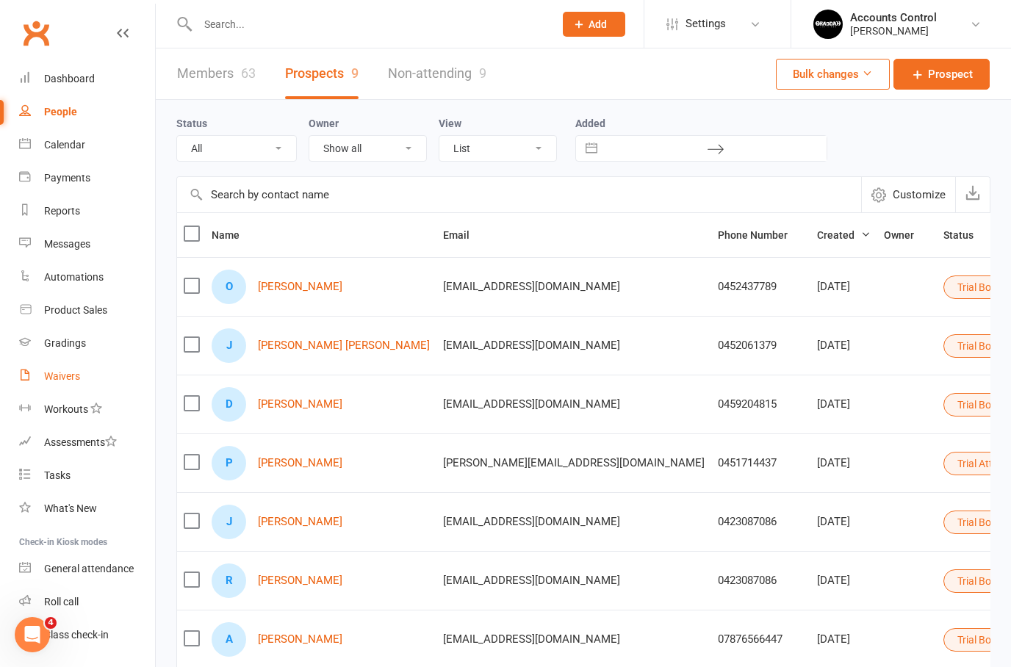
click at [80, 389] on link "Waivers" at bounding box center [87, 376] width 136 height 33
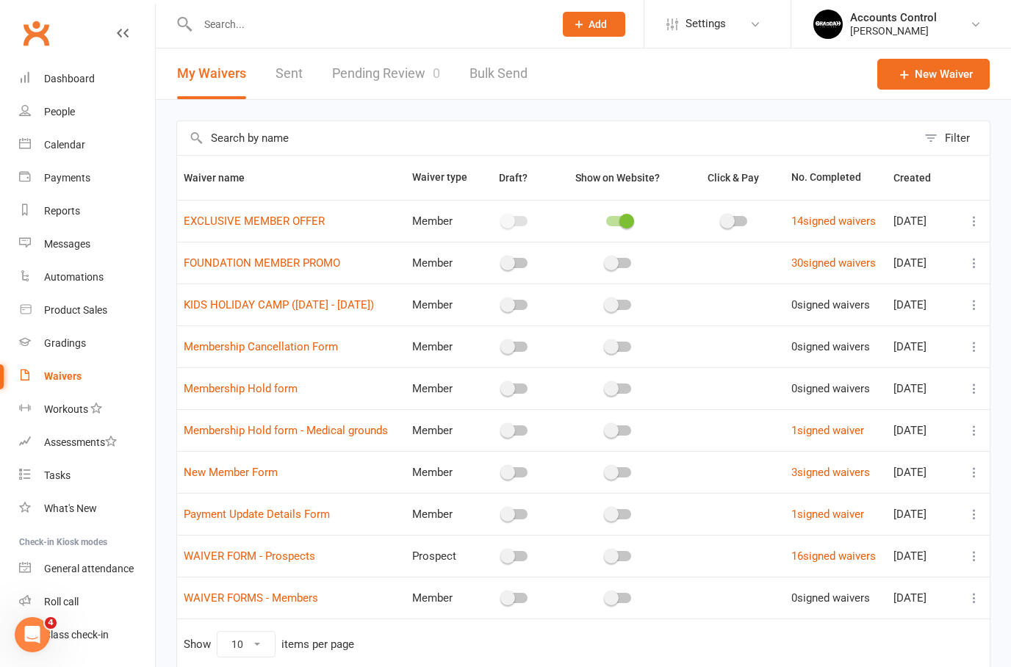
click at [405, 76] on link "Pending Review 0" at bounding box center [386, 74] width 108 height 51
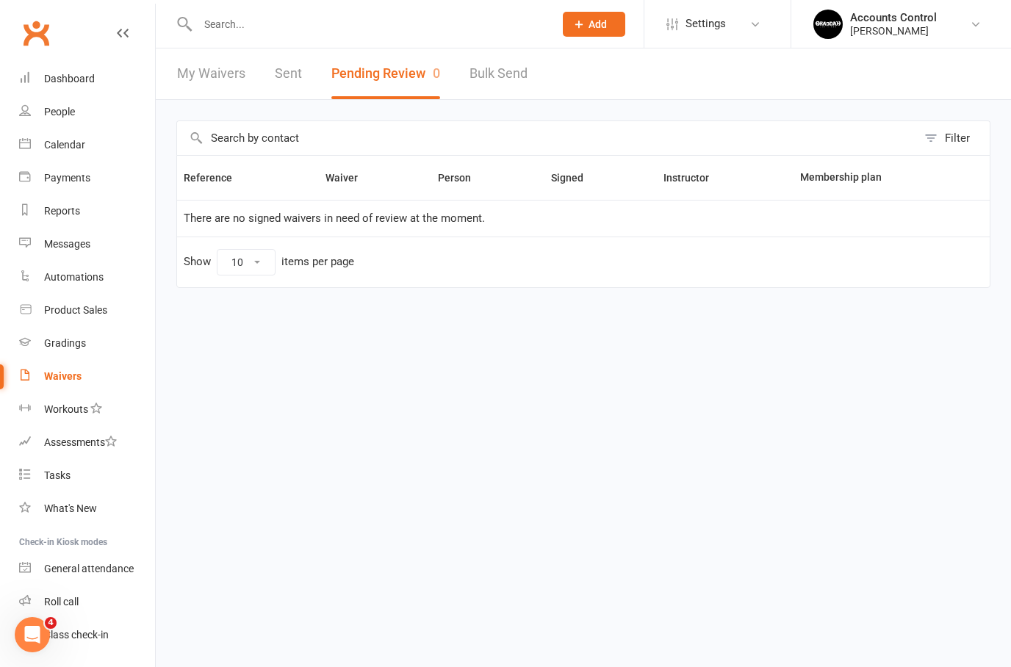
click at [203, 64] on link "My Waivers" at bounding box center [211, 74] width 68 height 51
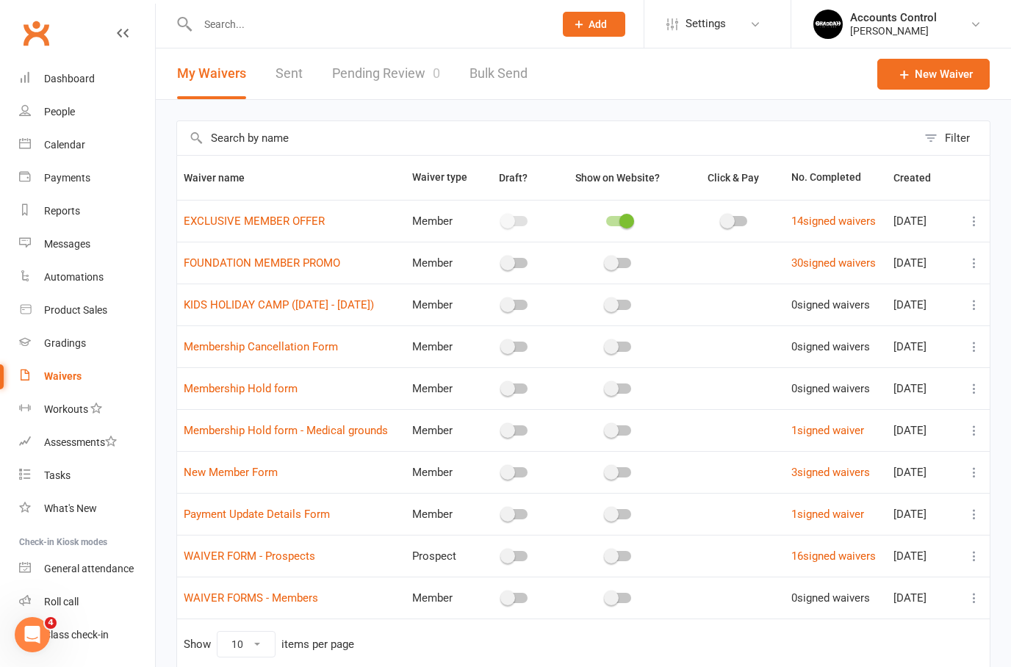
click at [381, 62] on link "Pending Review 0" at bounding box center [386, 74] width 108 height 51
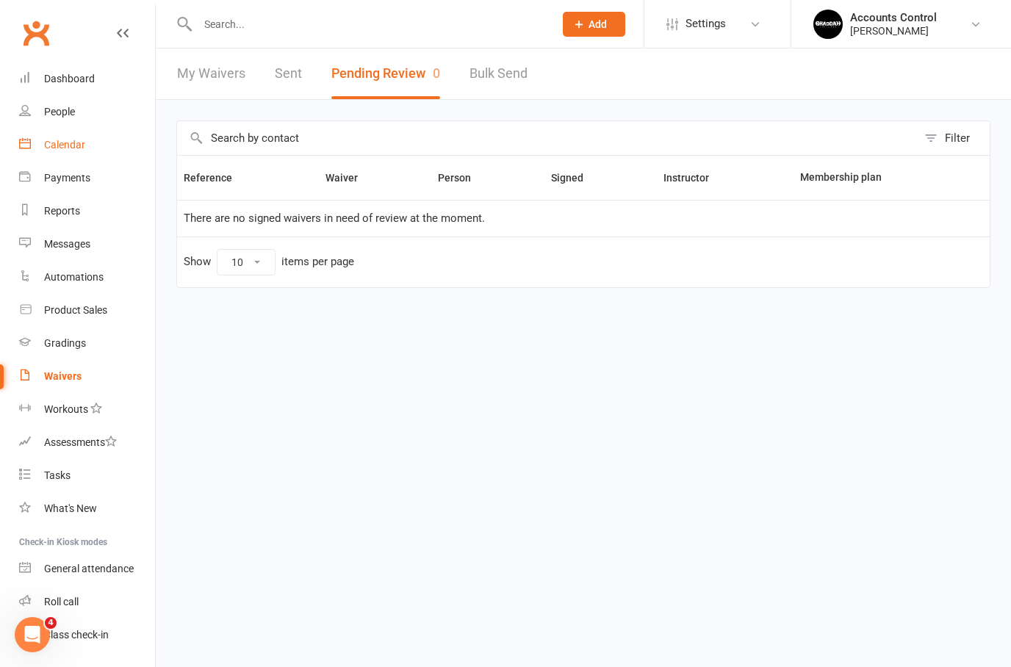
click at [80, 130] on link "Calendar" at bounding box center [87, 145] width 136 height 33
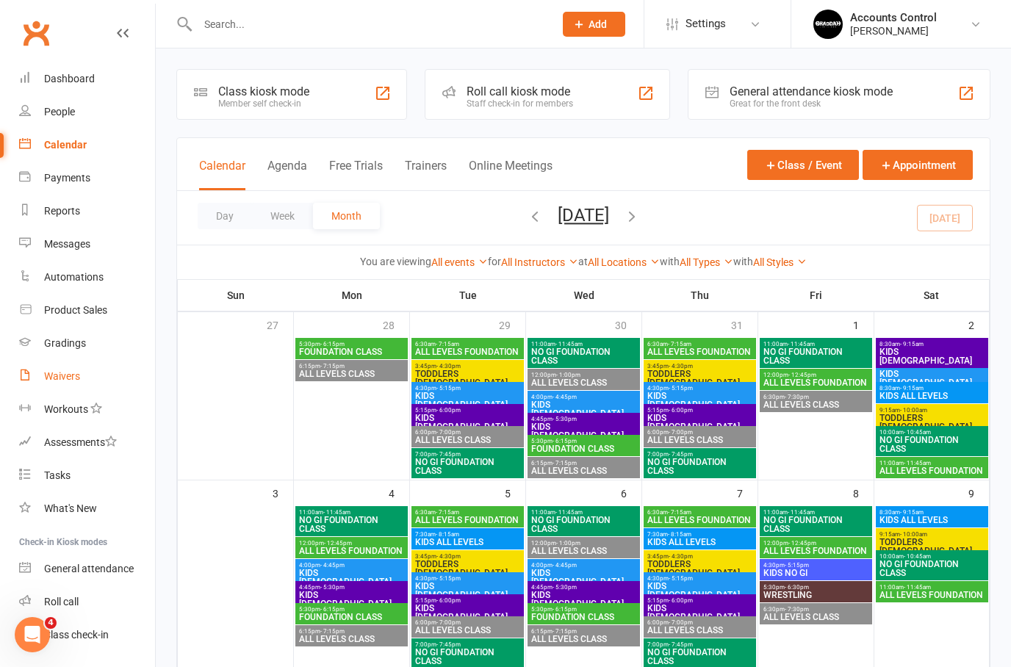
click at [68, 379] on div "Waivers" at bounding box center [62, 376] width 36 height 12
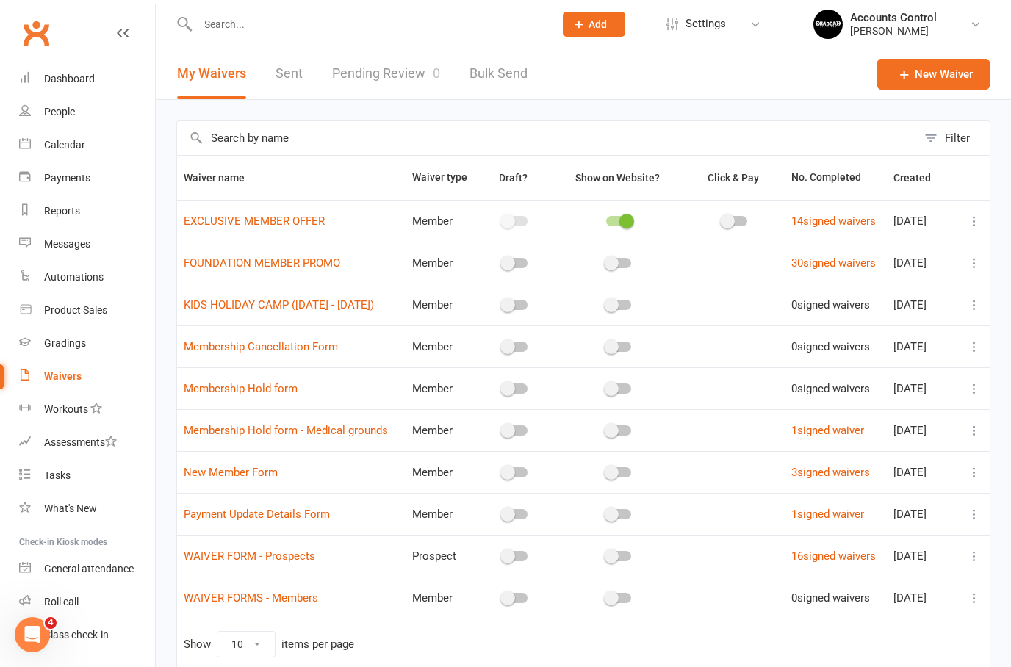
click at [379, 79] on link "Pending Review 0" at bounding box center [386, 74] width 108 height 51
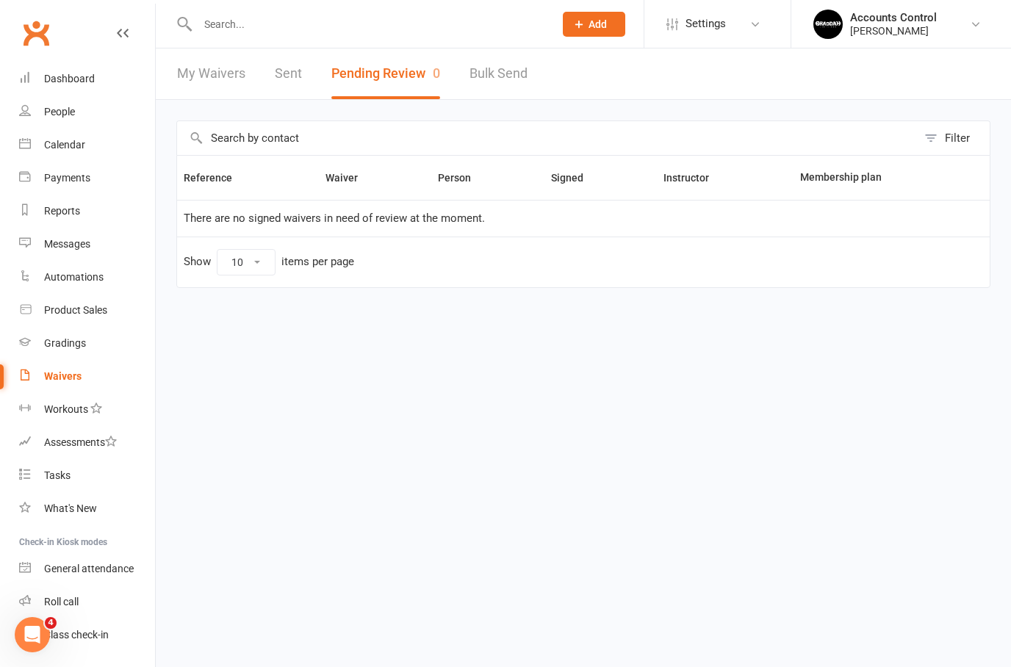
click at [63, 377] on div "Waivers" at bounding box center [62, 376] width 37 height 12
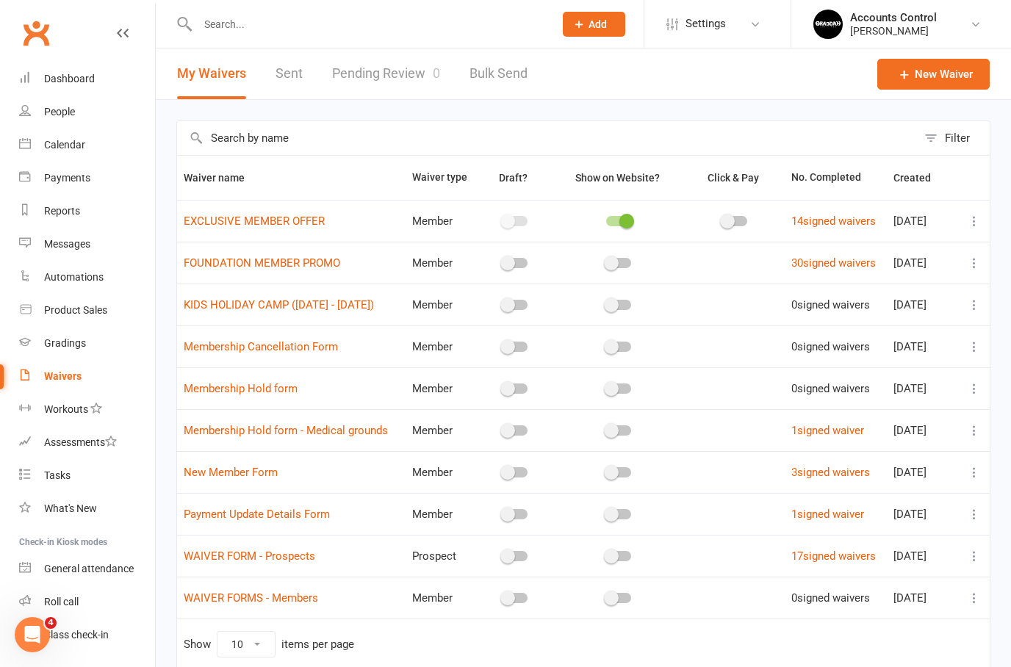
click at [376, 90] on link "Pending Review 0" at bounding box center [386, 74] width 108 height 51
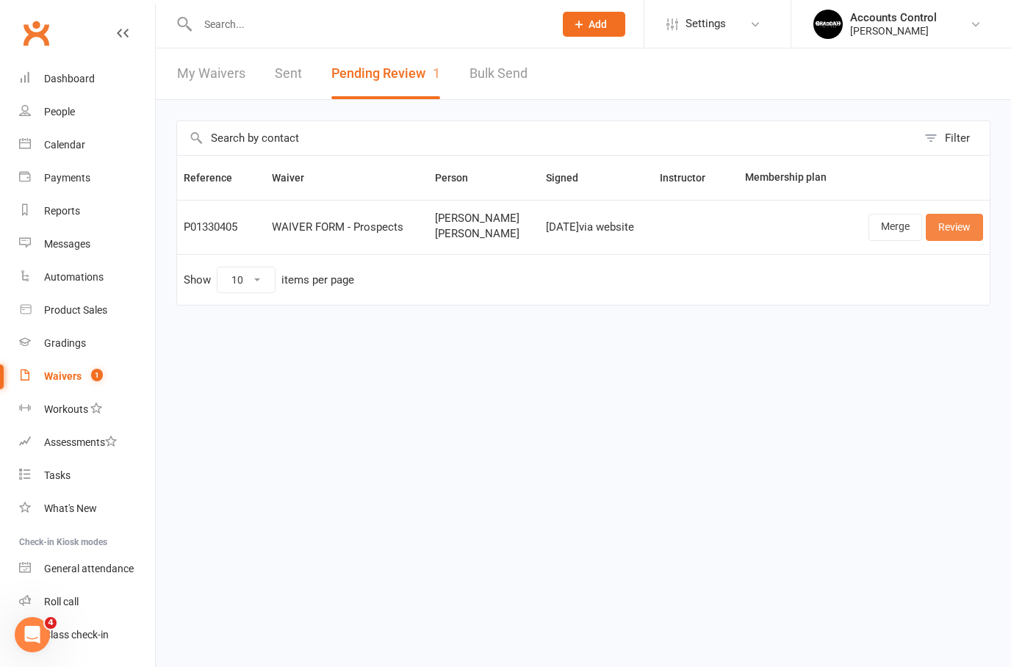
click at [958, 229] on link "Review" at bounding box center [954, 227] width 57 height 26
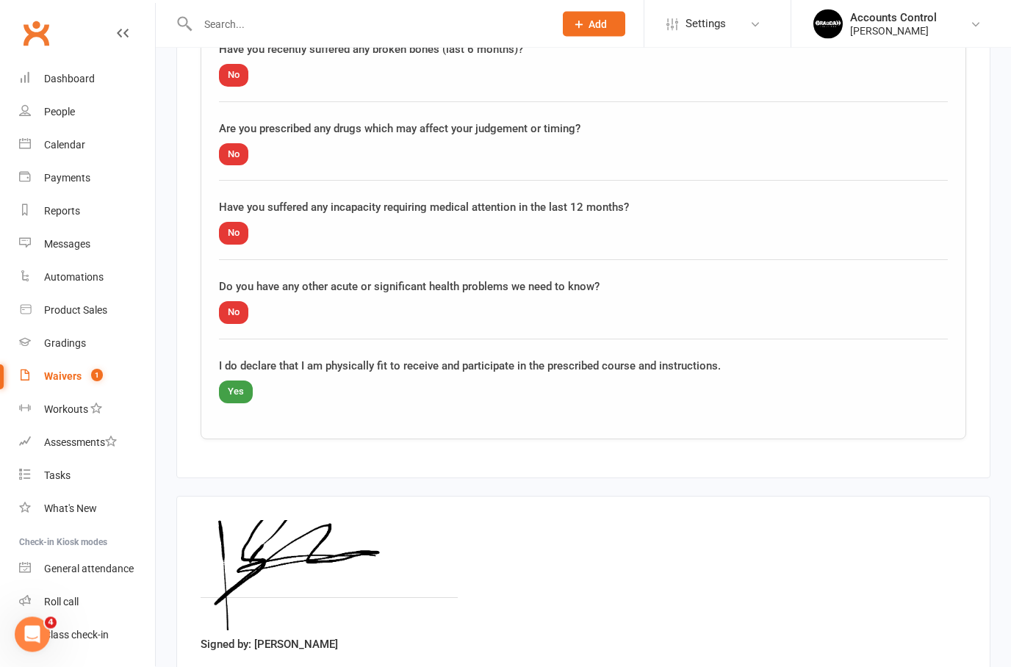
scroll to position [2073, 0]
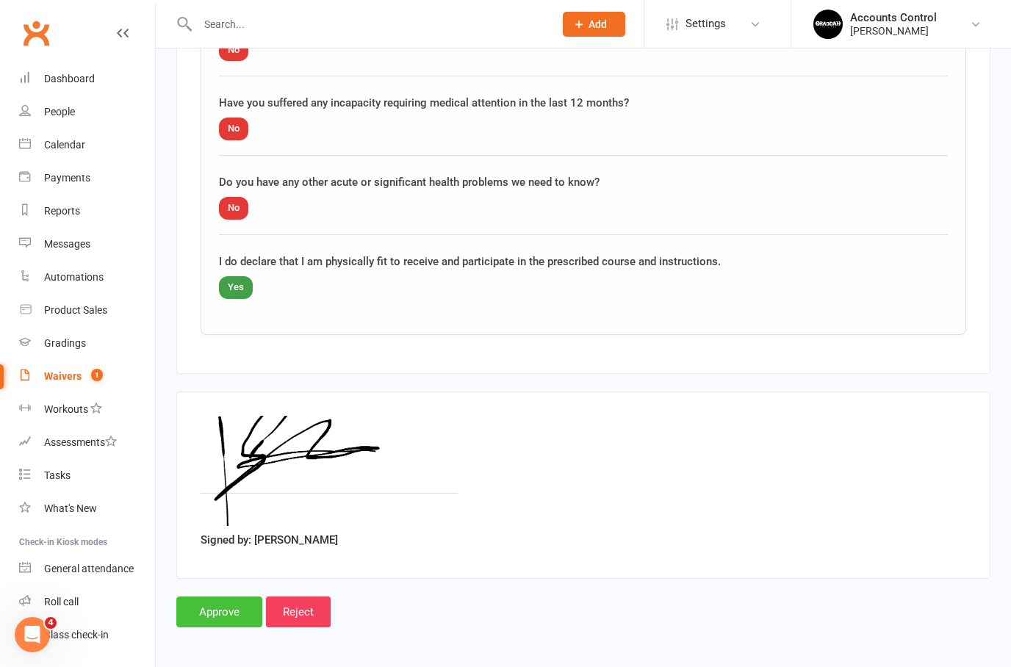
click at [225, 606] on input "Approve" at bounding box center [219, 612] width 86 height 31
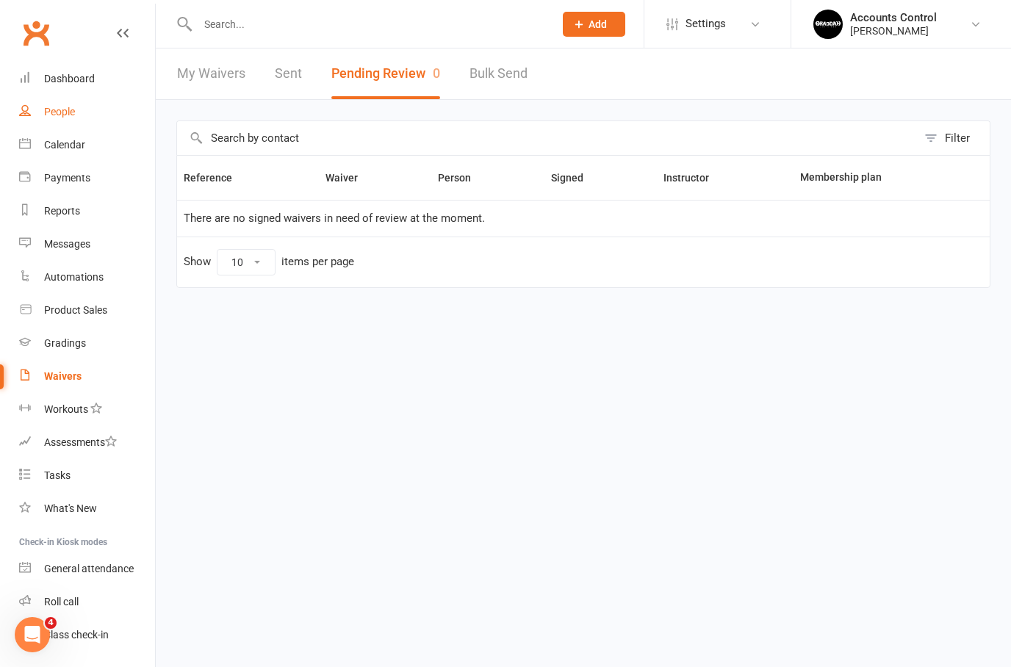
click at [72, 109] on div "People" at bounding box center [59, 112] width 31 height 12
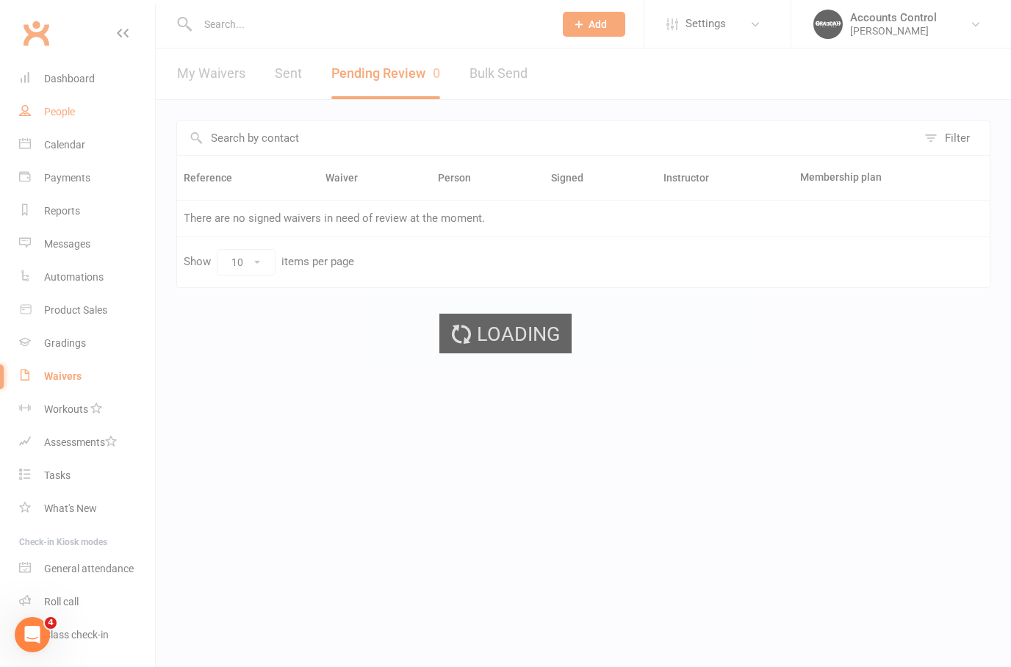
select select "100"
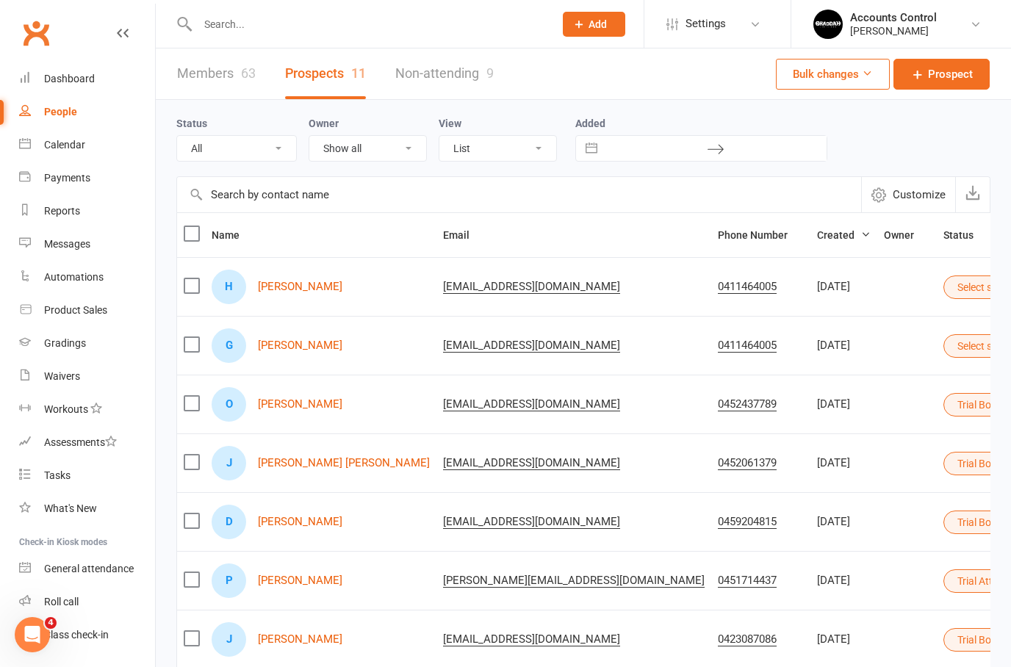
click at [71, 104] on link "People" at bounding box center [87, 112] width 136 height 33
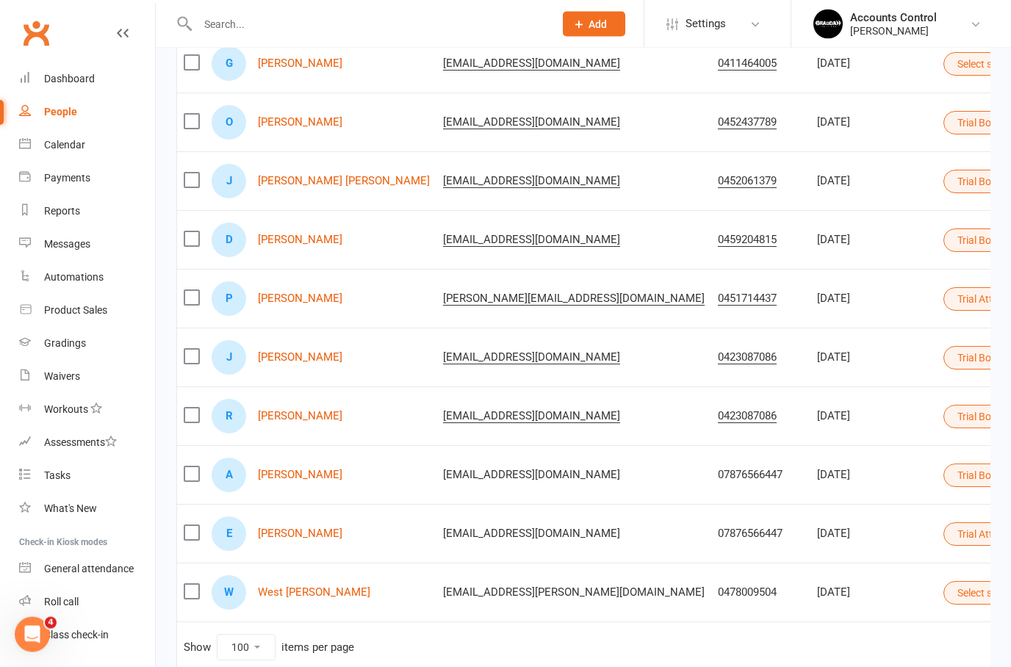
scroll to position [282, 0]
click at [61, 119] on link "People" at bounding box center [87, 112] width 136 height 33
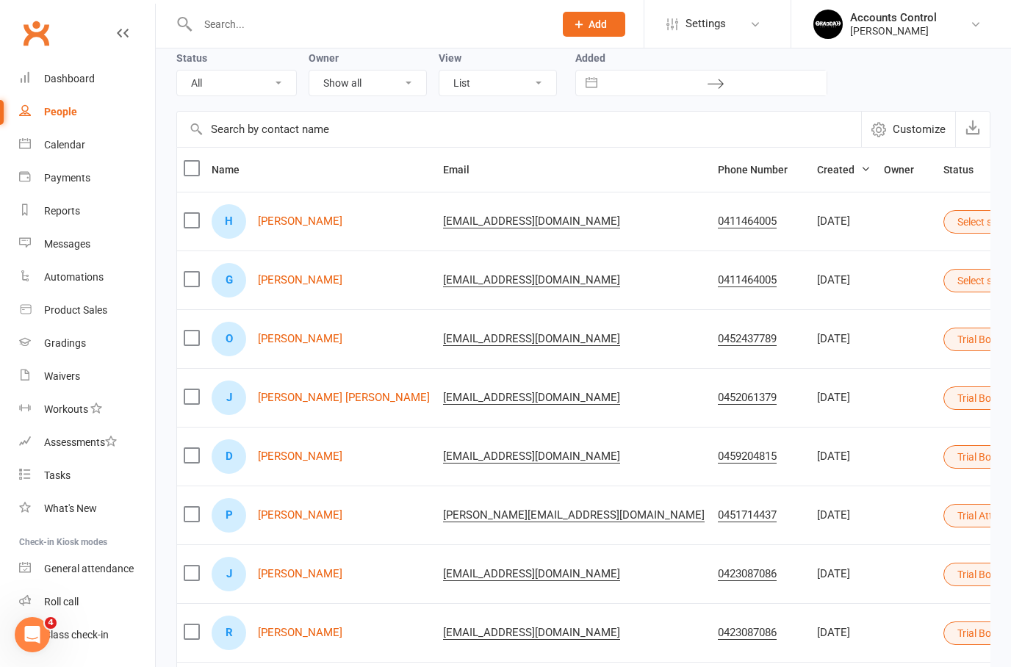
scroll to position [0, 0]
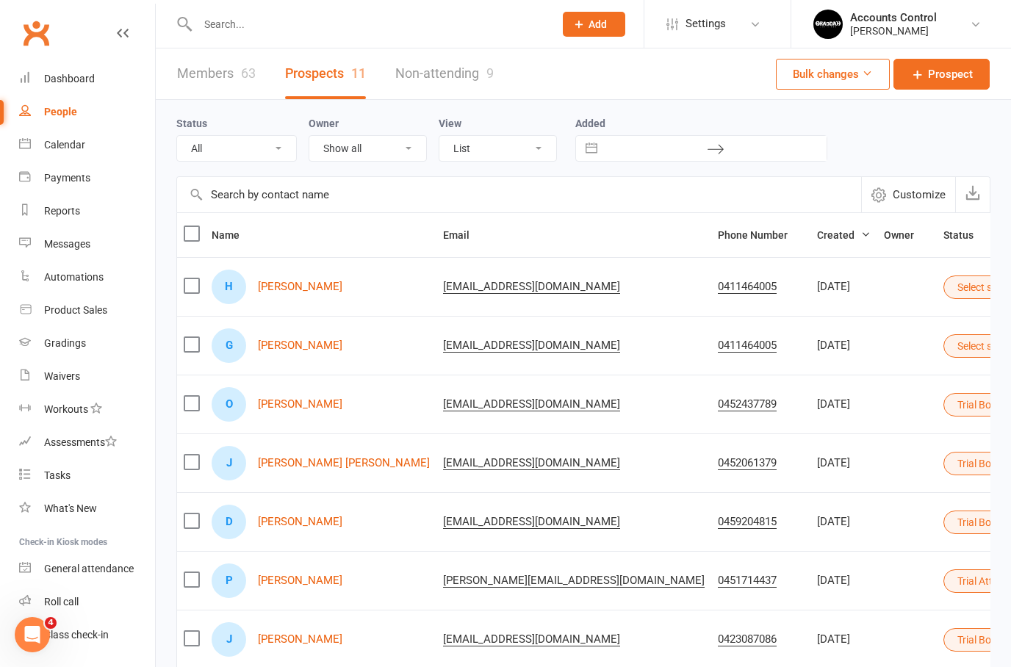
click at [210, 85] on link "Members 63" at bounding box center [216, 74] width 79 height 51
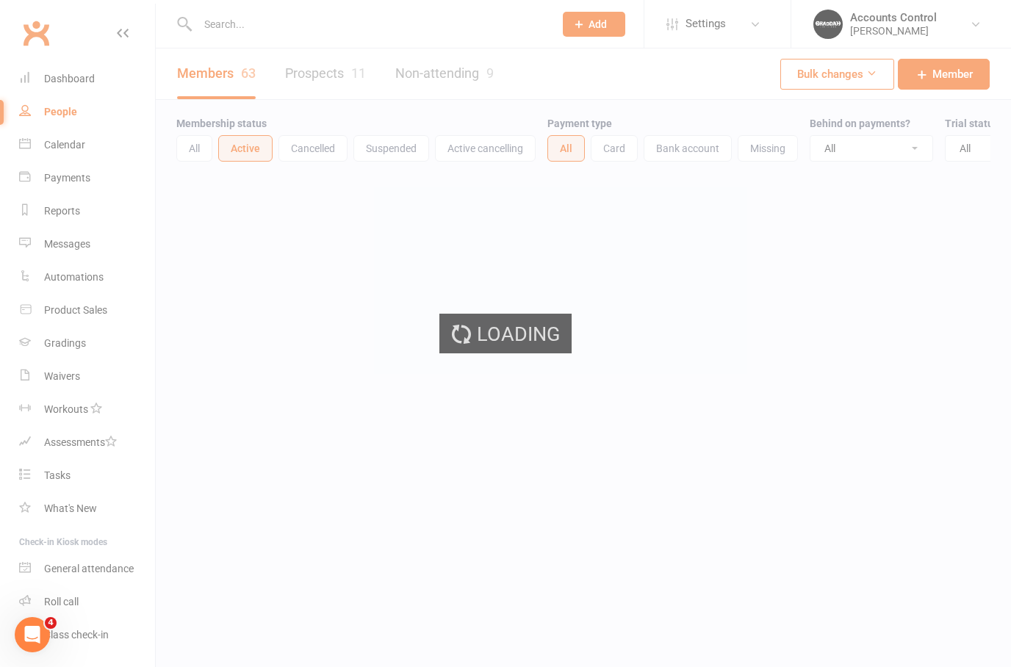
select select "100"
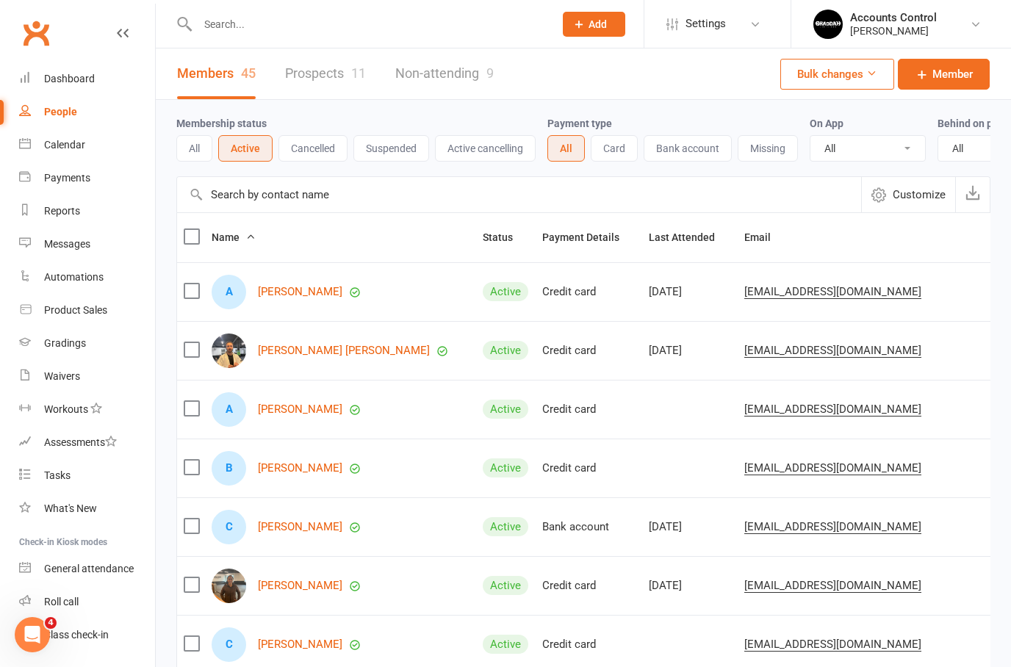
click at [321, 18] on input "text" at bounding box center [368, 24] width 351 height 21
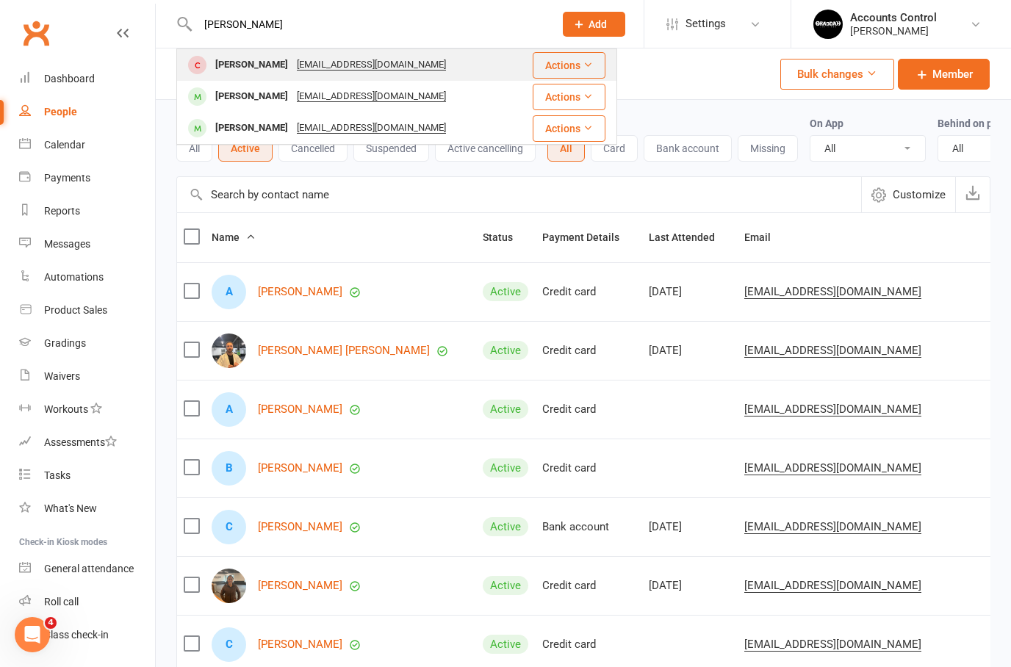
type input "[PERSON_NAME]"
click at [245, 60] on div "[PERSON_NAME]" at bounding box center [252, 64] width 82 height 21
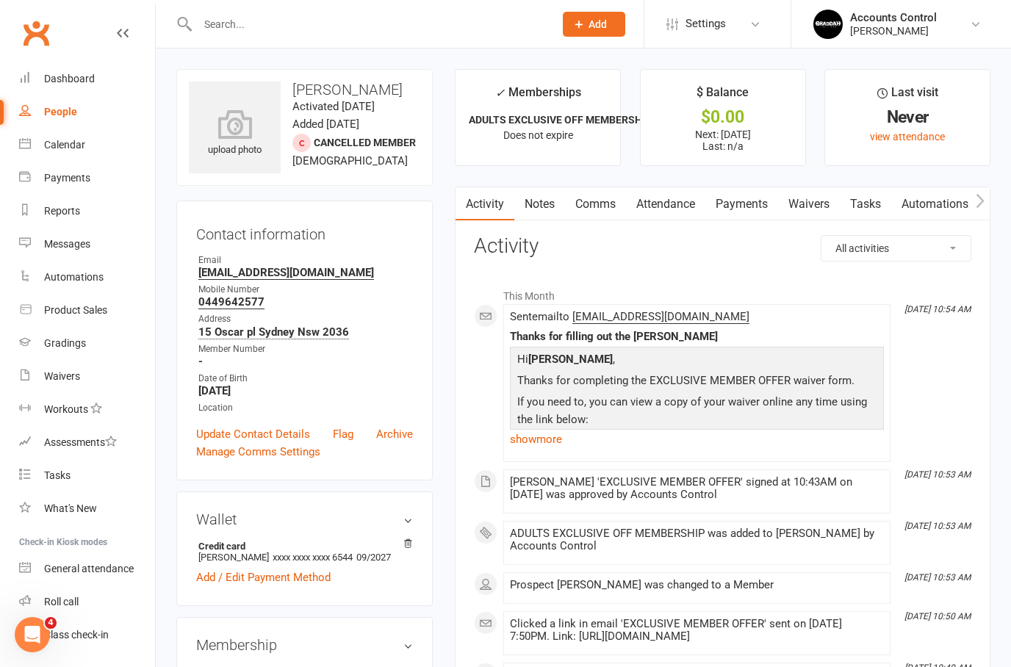
click at [815, 195] on link "Waivers" at bounding box center [809, 204] width 62 height 34
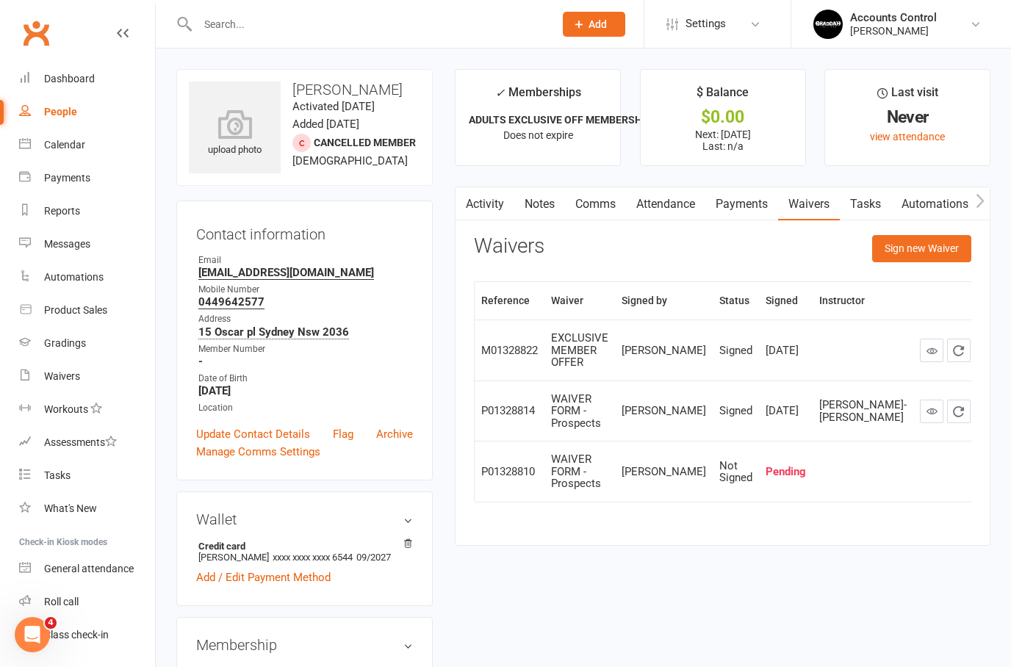
click at [975, 460] on button "button" at bounding box center [987, 472] width 24 height 24
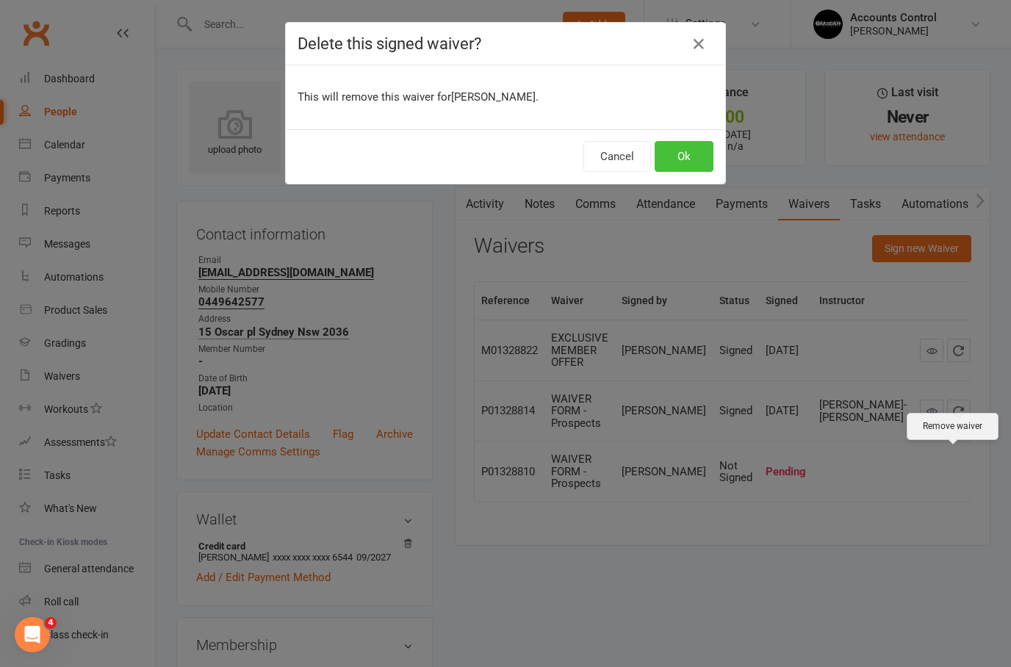
click at [689, 142] on button "Ok" at bounding box center [684, 156] width 59 height 31
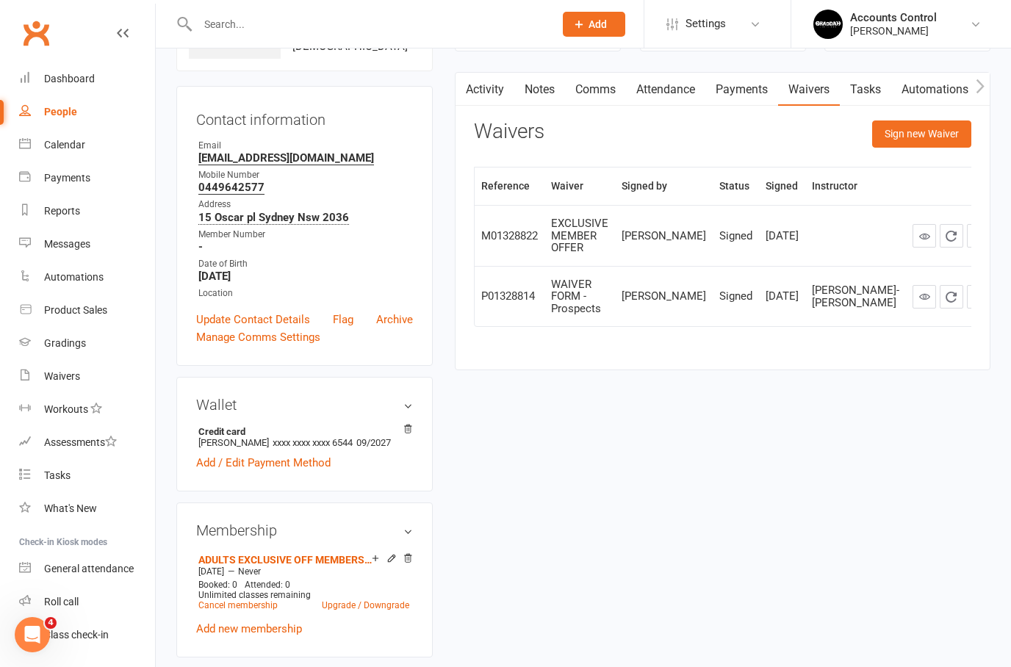
scroll to position [148, 0]
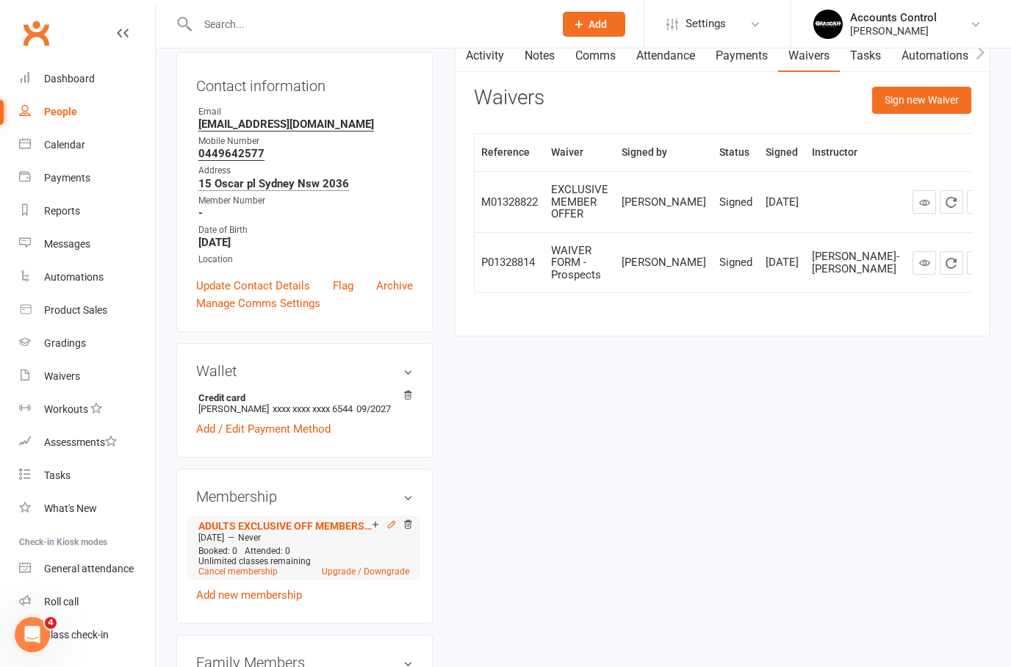
click at [393, 530] on icon at bounding box center [392, 525] width 10 height 10
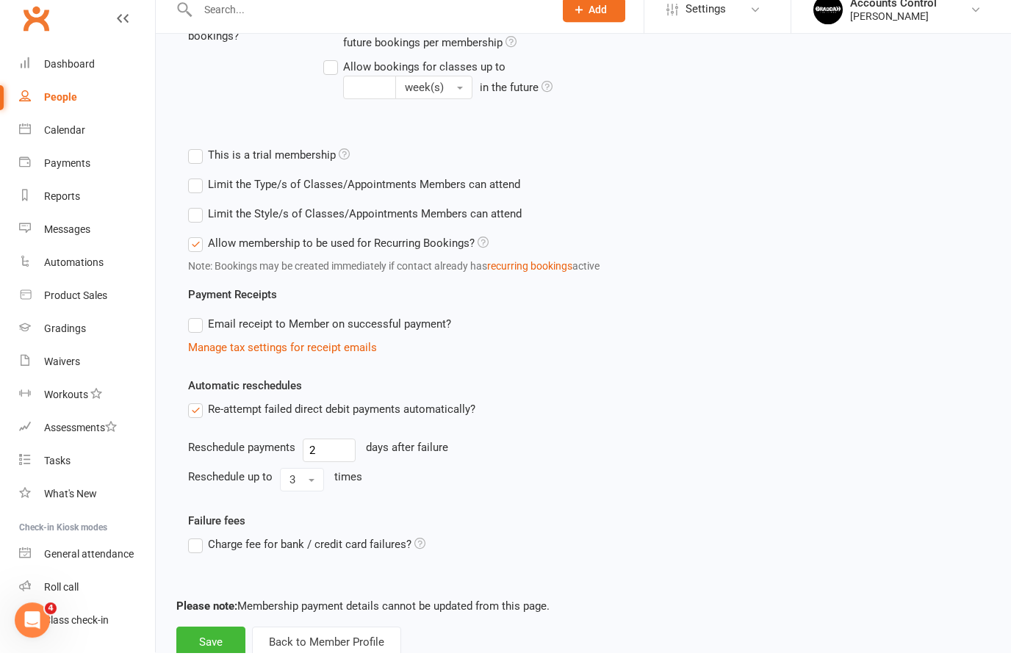
scroll to position [521, 0]
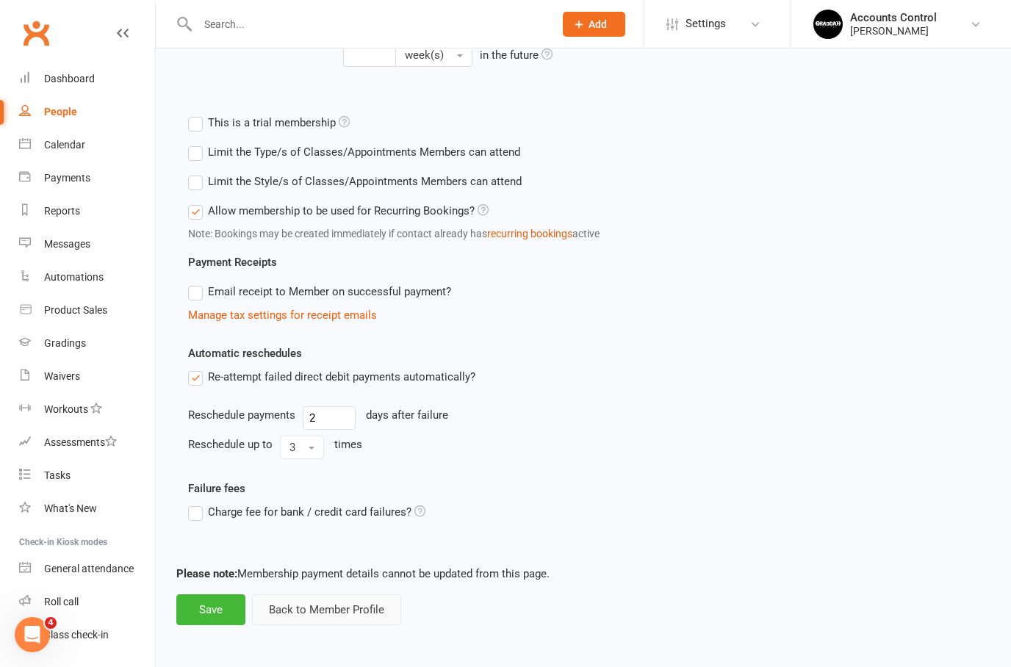
click at [334, 600] on button "Back to Member Profile" at bounding box center [326, 610] width 149 height 31
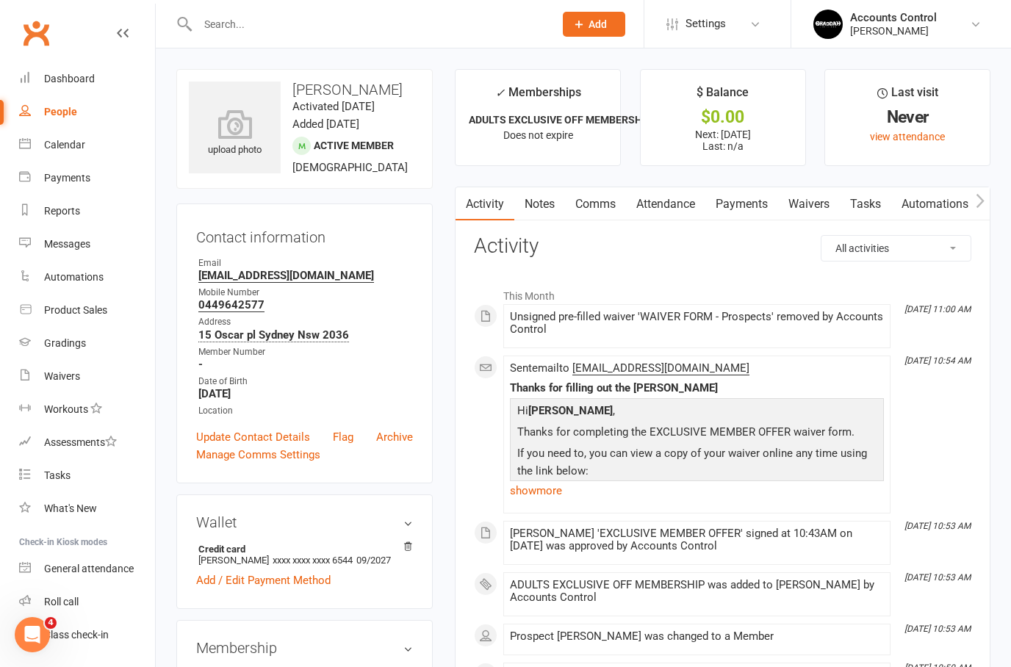
scroll to position [8, 0]
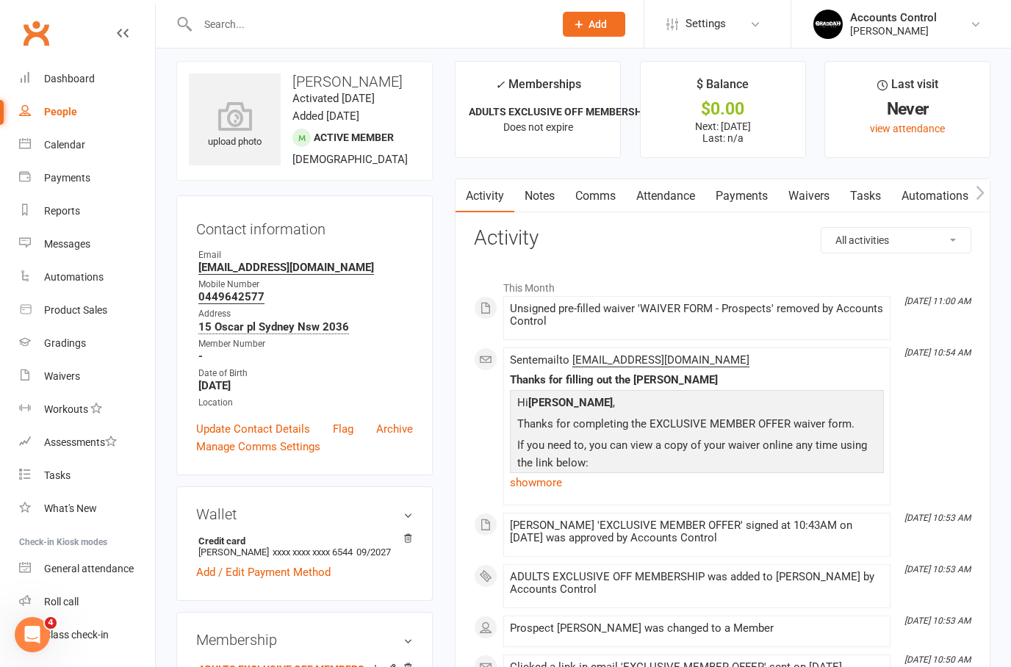
click at [747, 193] on link "Payments" at bounding box center [742, 196] width 73 height 34
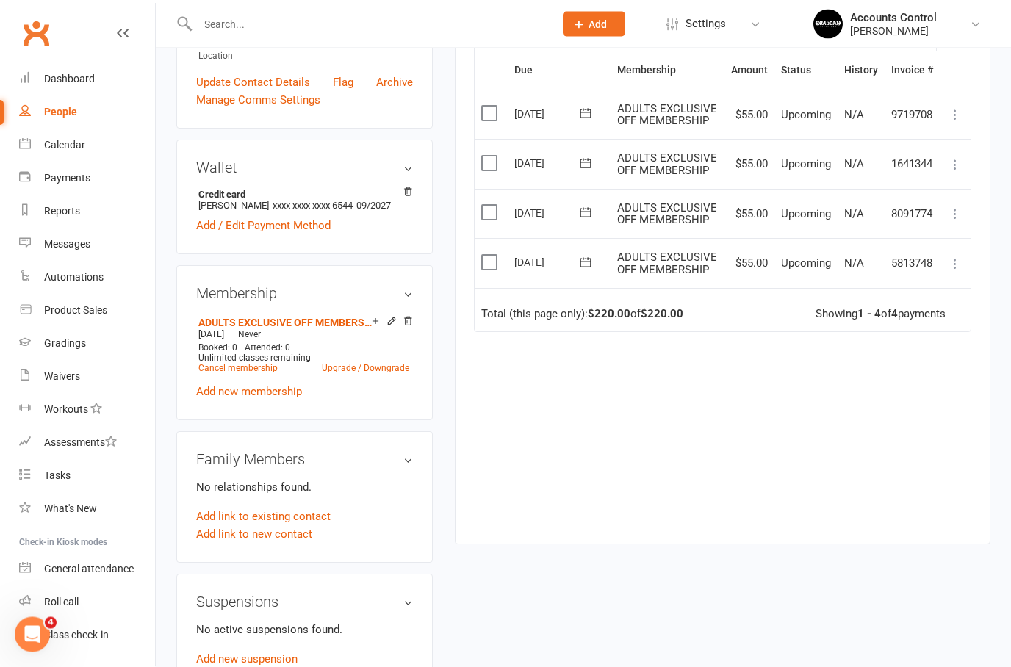
scroll to position [355, 0]
click at [960, 262] on icon at bounding box center [955, 263] width 15 height 15
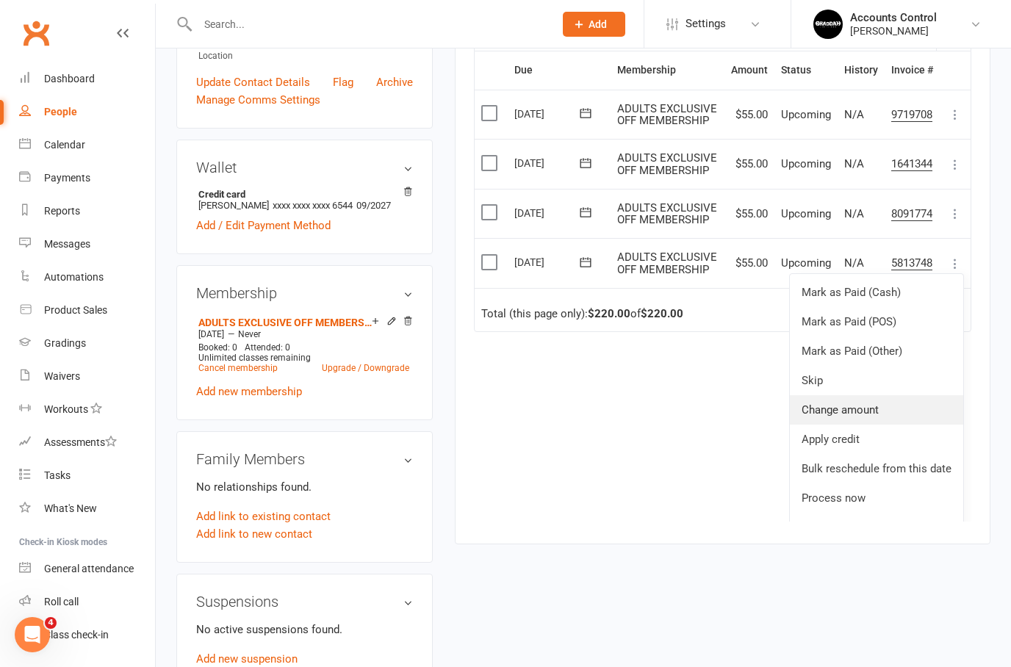
click at [878, 406] on link "Change amount" at bounding box center [876, 409] width 173 height 29
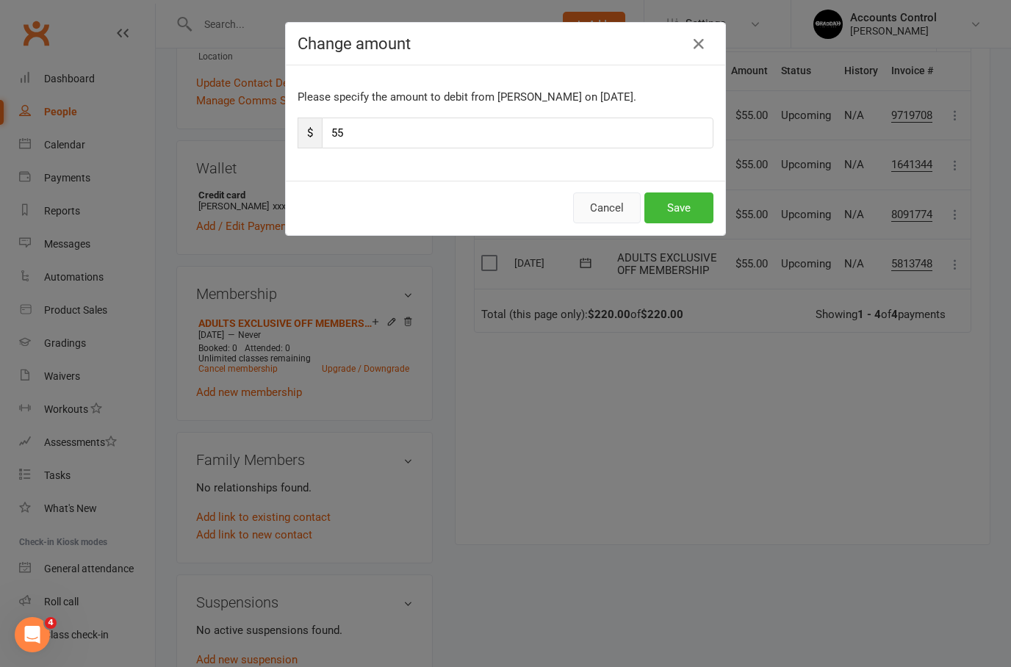
click at [609, 215] on button "Cancel" at bounding box center [607, 208] width 68 height 31
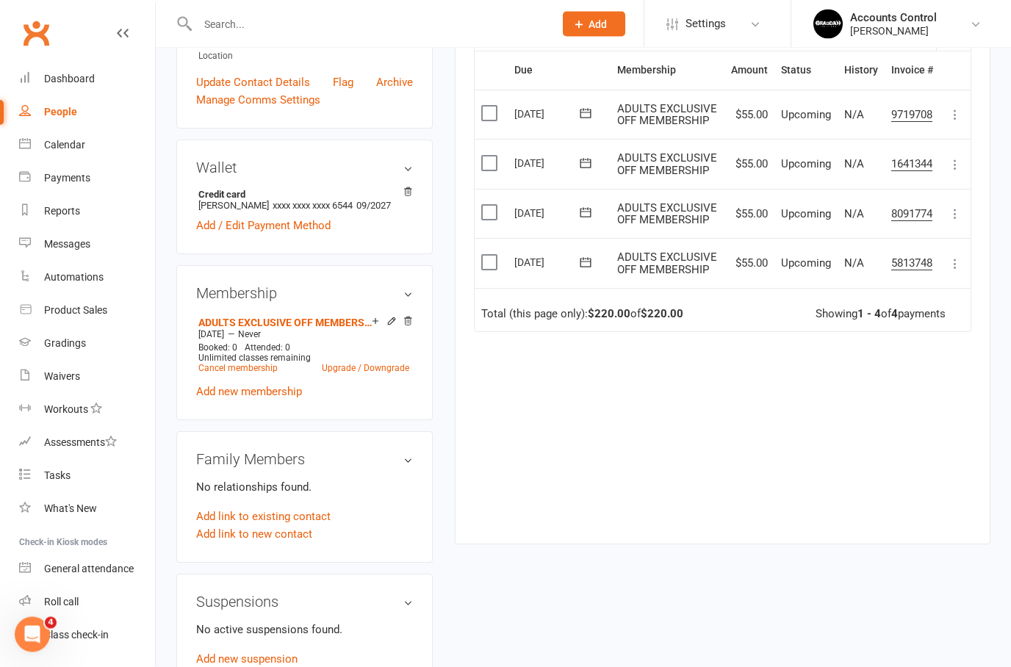
click at [956, 266] on icon at bounding box center [955, 264] width 15 height 15
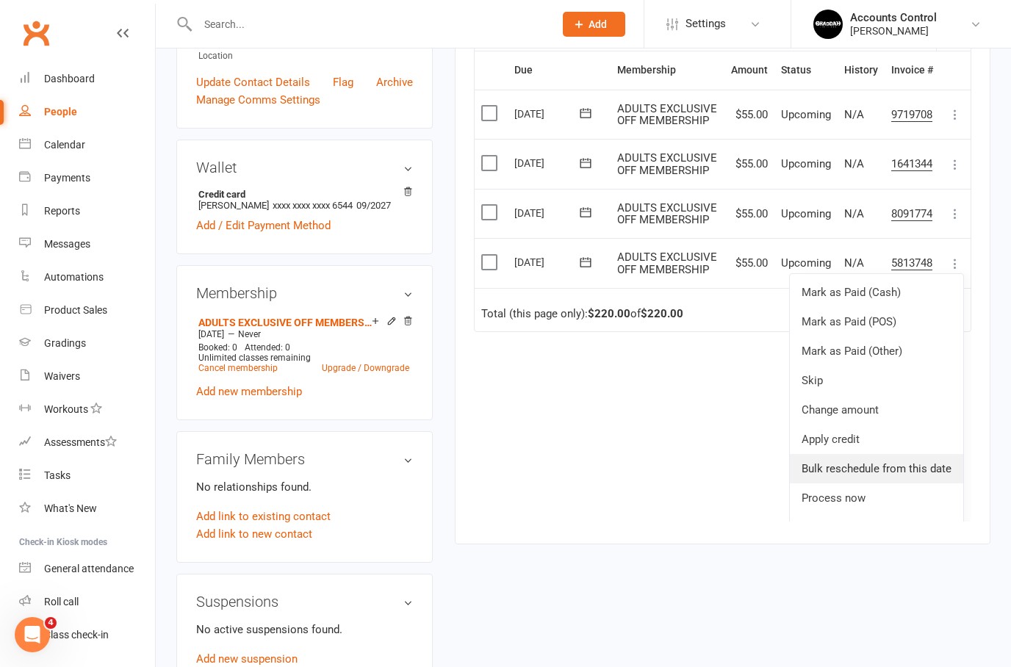
click at [898, 467] on link "Bulk reschedule from this date" at bounding box center [876, 468] width 173 height 29
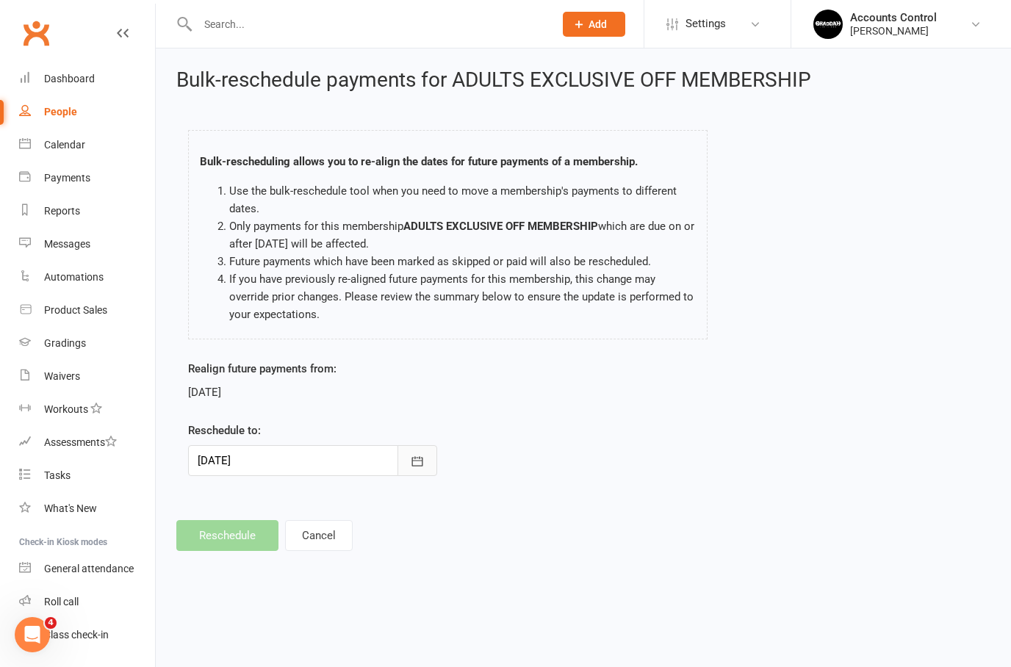
click at [419, 454] on icon "button" at bounding box center [417, 461] width 15 height 15
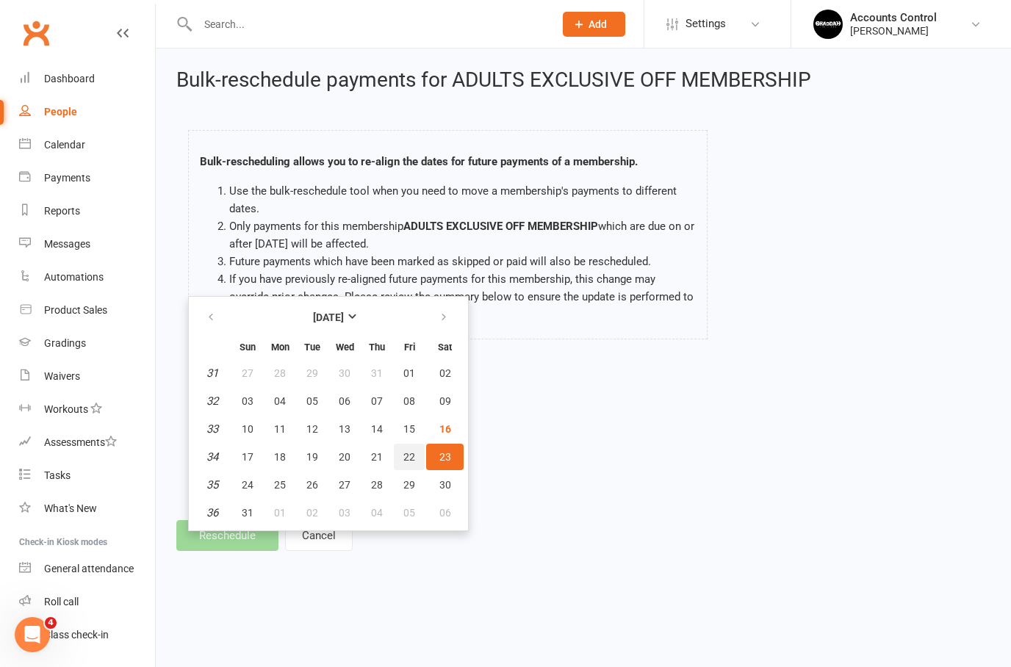
click at [409, 456] on span "22" at bounding box center [409, 457] width 12 height 12
type input "[DATE]"
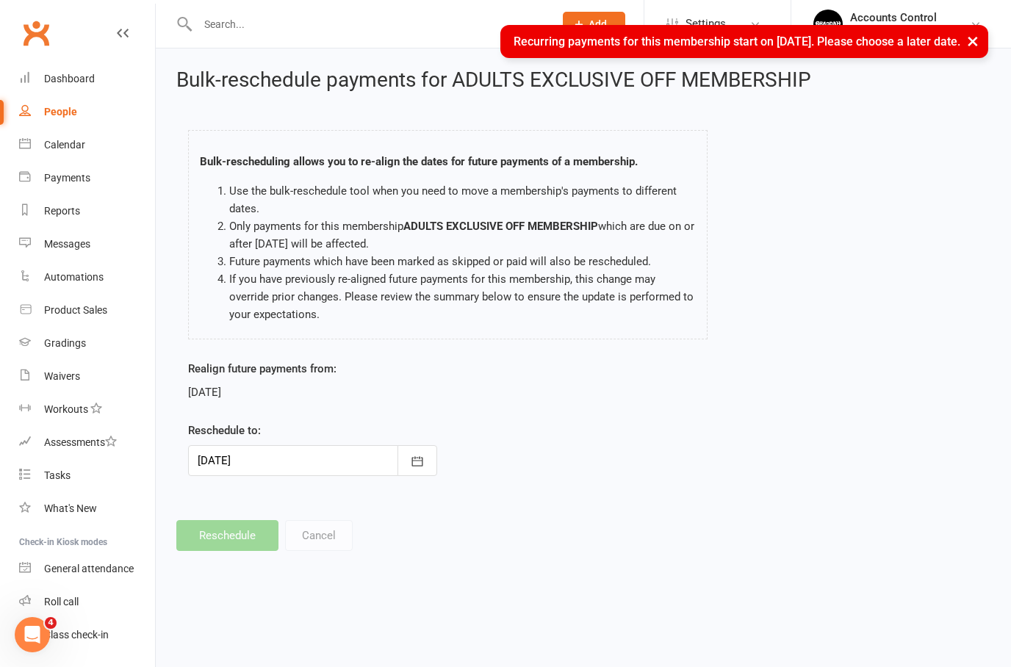
click at [315, 537] on footer "Reschedule Cancel" at bounding box center [583, 535] width 814 height 31
click at [323, 543] on footer "Reschedule Cancel" at bounding box center [583, 535] width 814 height 31
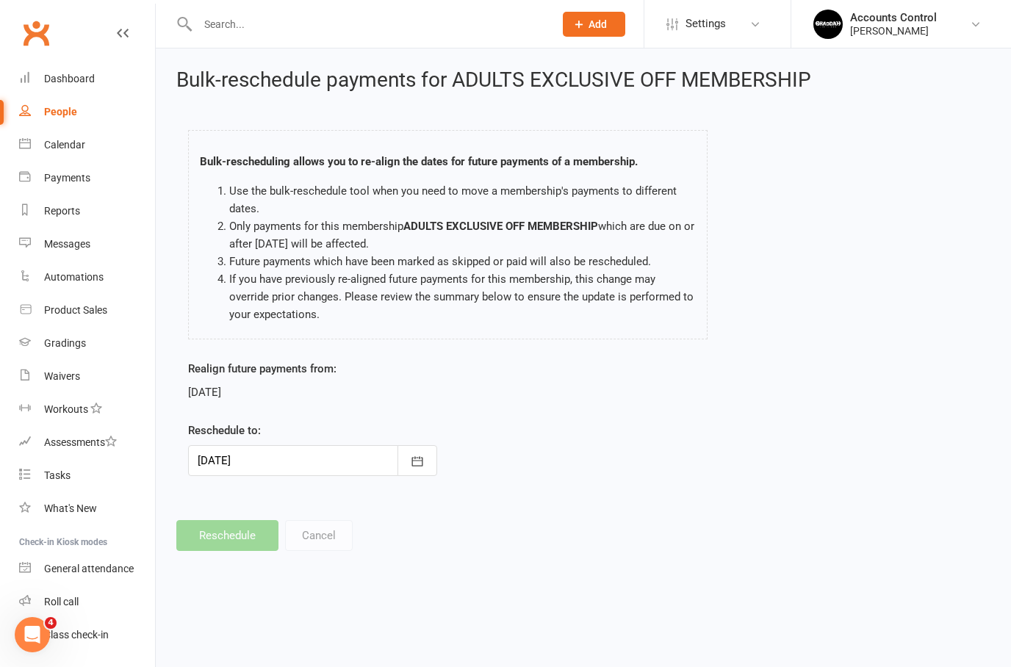
click at [326, 539] on footer "Reschedule Cancel" at bounding box center [583, 535] width 814 height 31
click at [312, 537] on footer "Reschedule Cancel" at bounding box center [583, 535] width 814 height 31
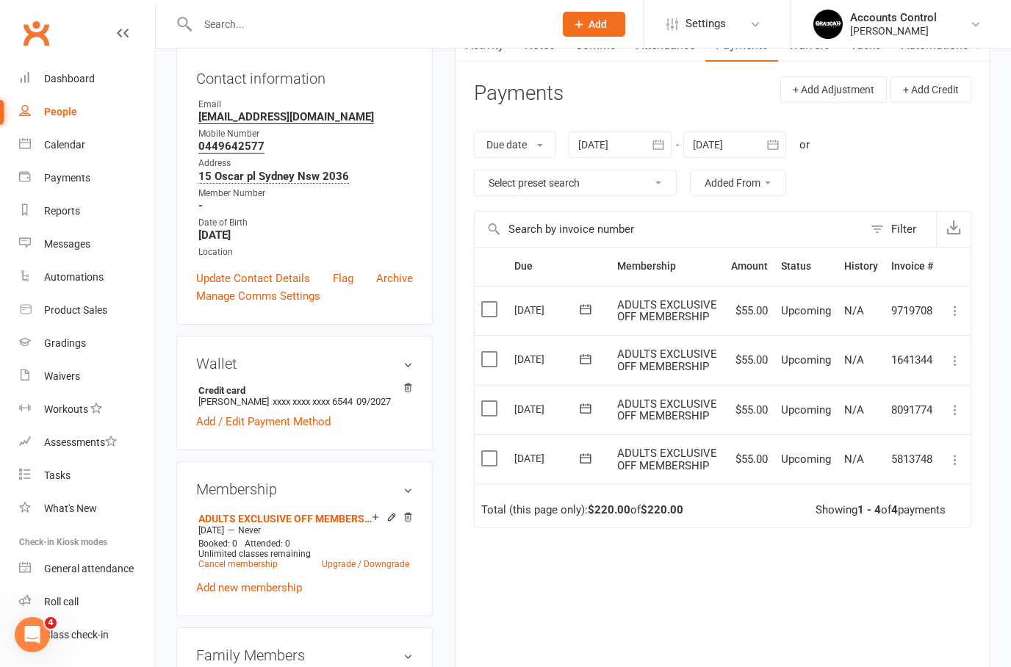
scroll to position [259, 0]
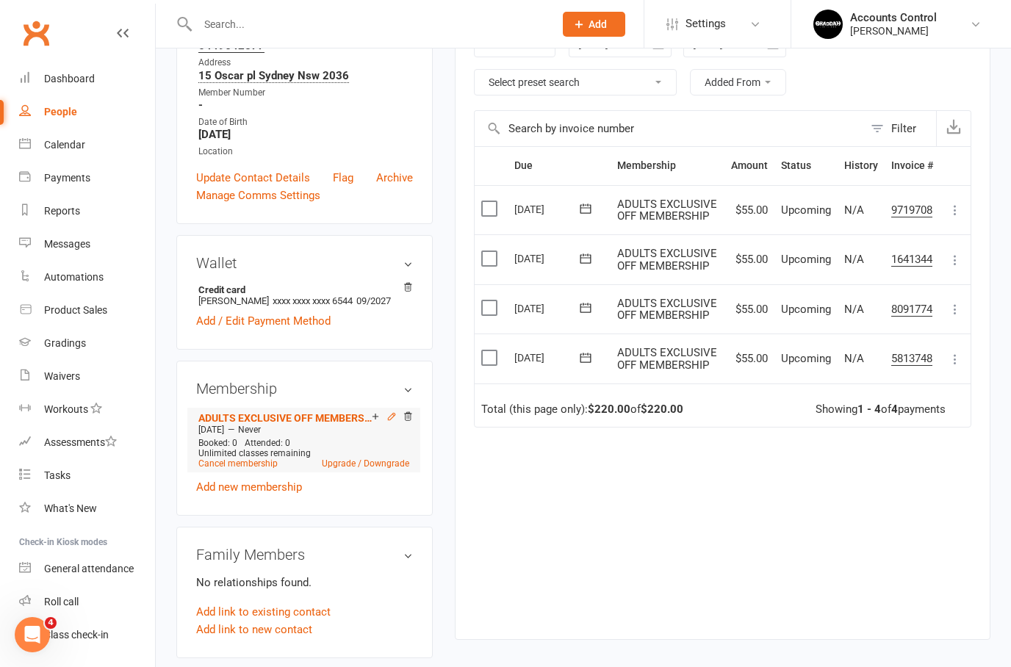
click at [390, 422] on icon at bounding box center [392, 417] width 10 height 10
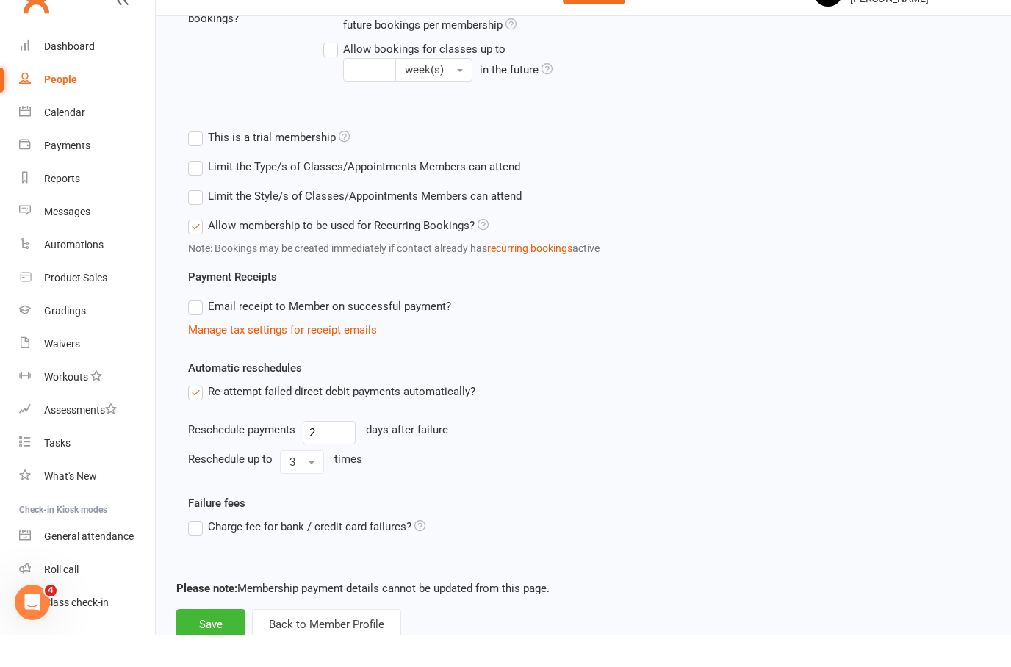
scroll to position [521, 0]
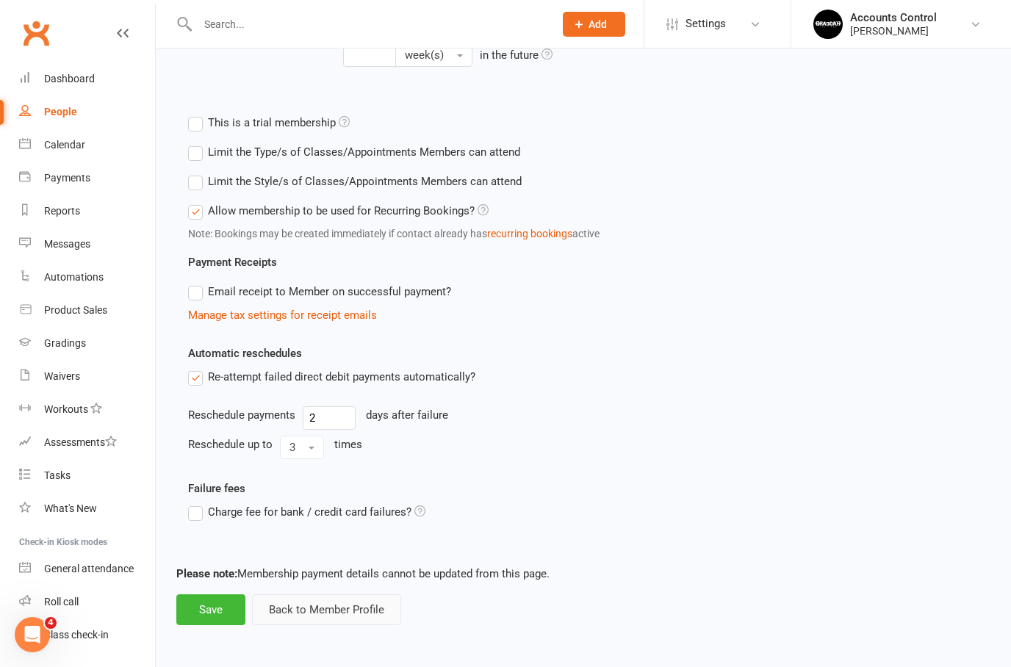
click at [320, 595] on button "Back to Member Profile" at bounding box center [326, 610] width 149 height 31
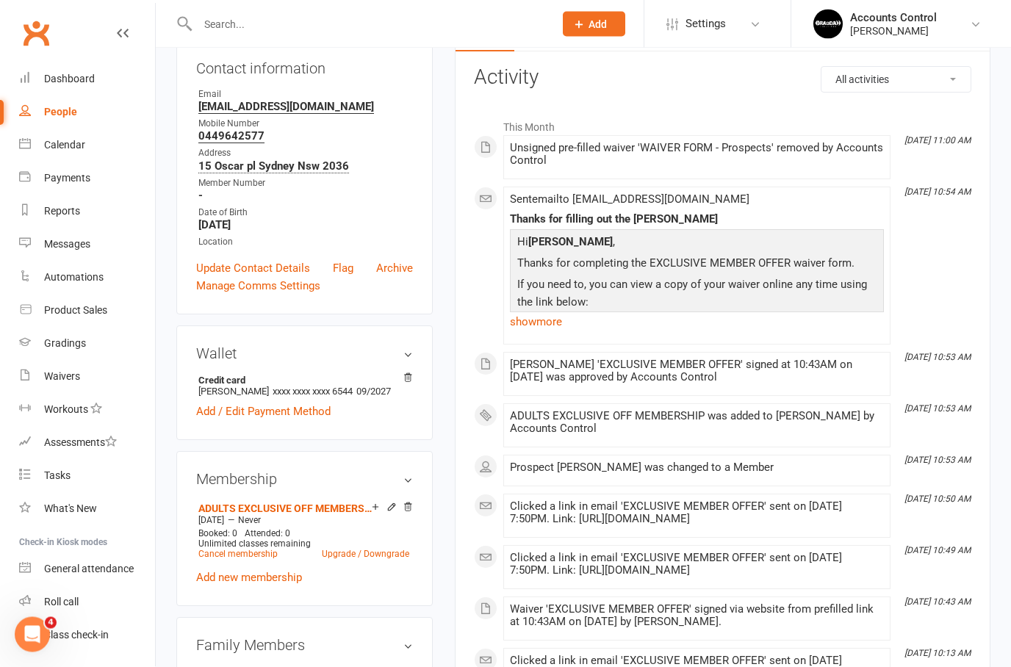
scroll to position [176, 0]
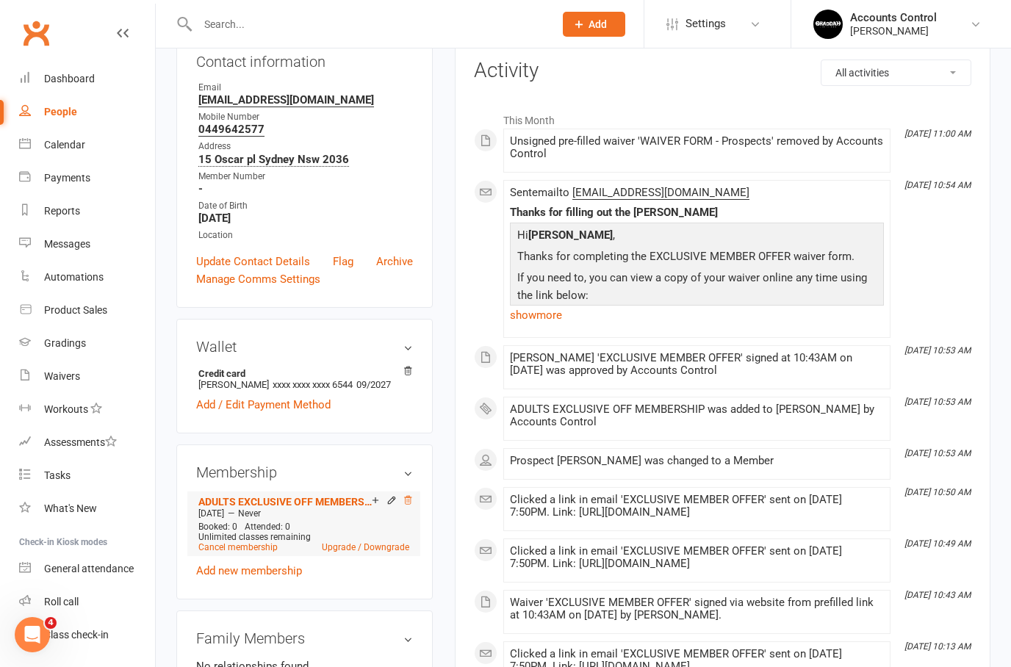
click at [413, 506] on icon at bounding box center [408, 500] width 10 height 10
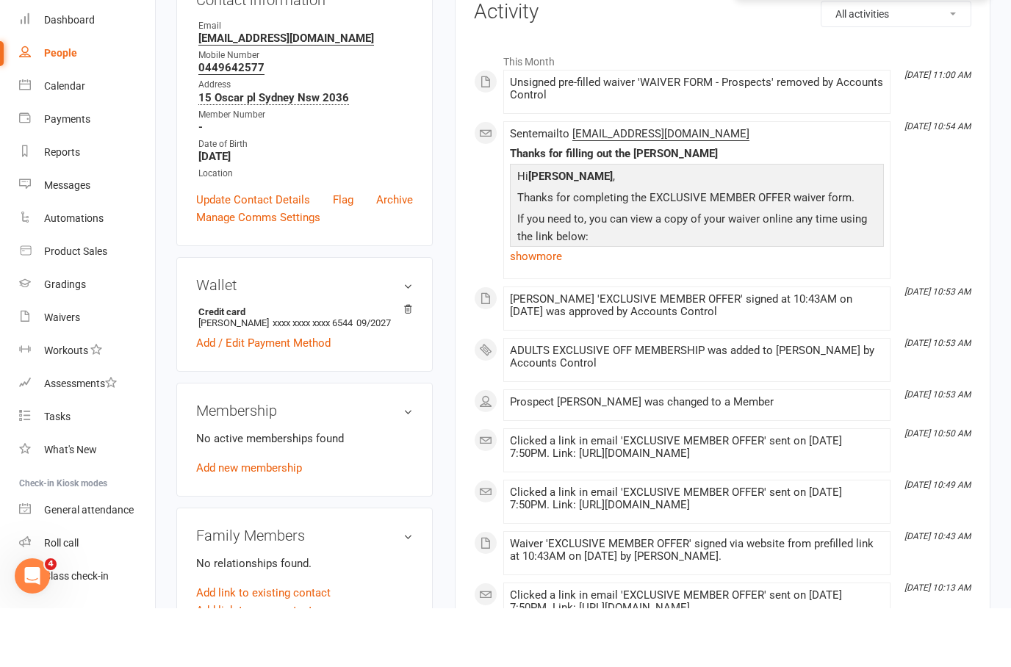
scroll to position [234, 0]
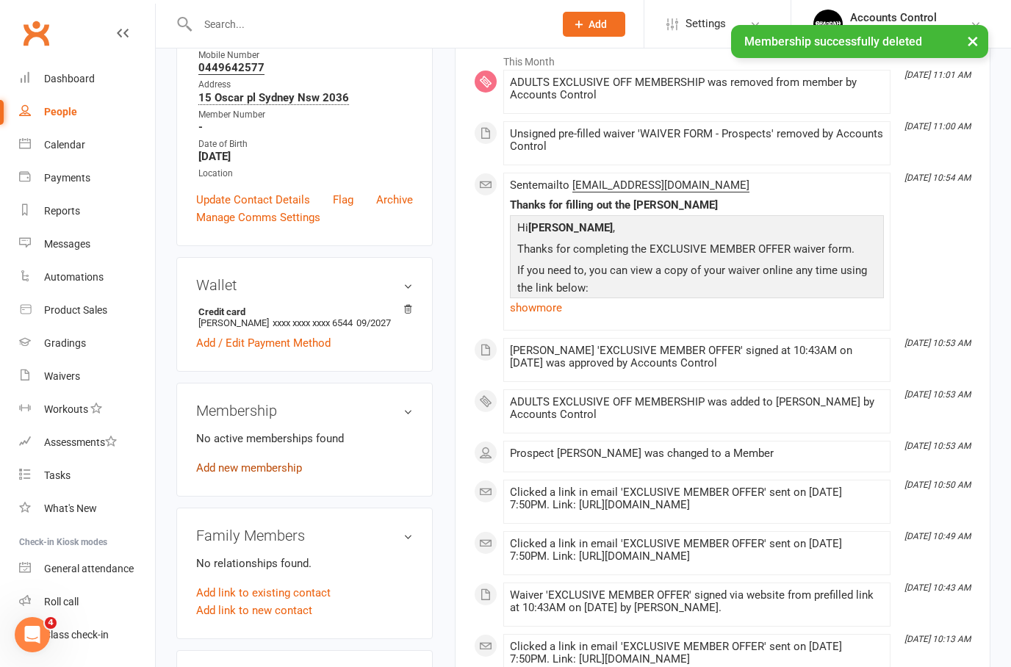
click at [259, 475] on link "Add new membership" at bounding box center [249, 468] width 106 height 13
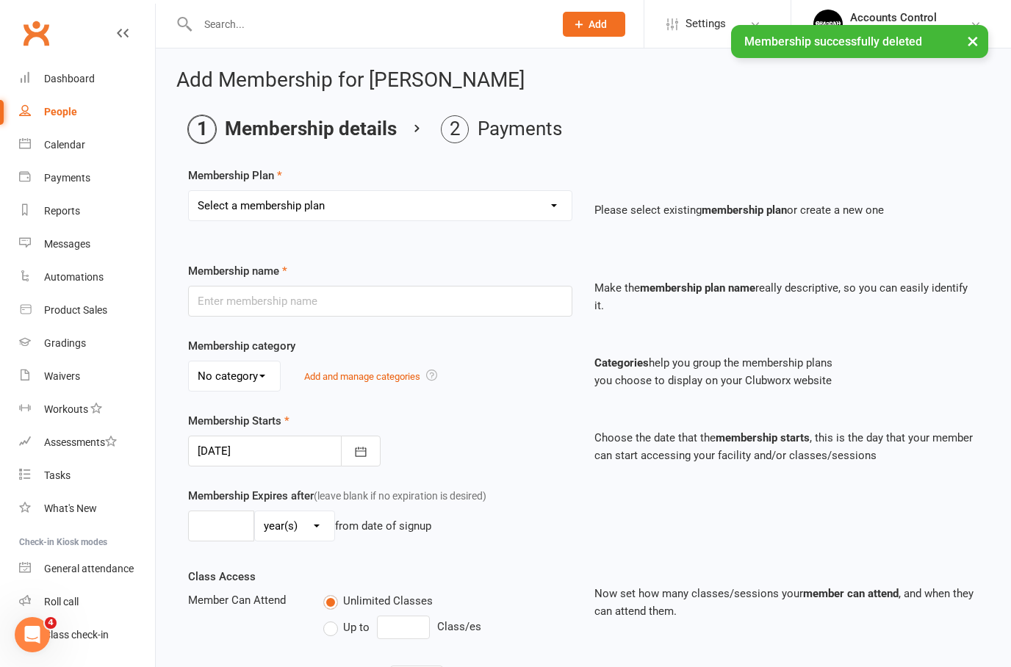
click at [537, 202] on select "Select a membership plan Create new Membership Plan ADULTS 1x A WEEK ADULTS 2x …" at bounding box center [380, 205] width 383 height 29
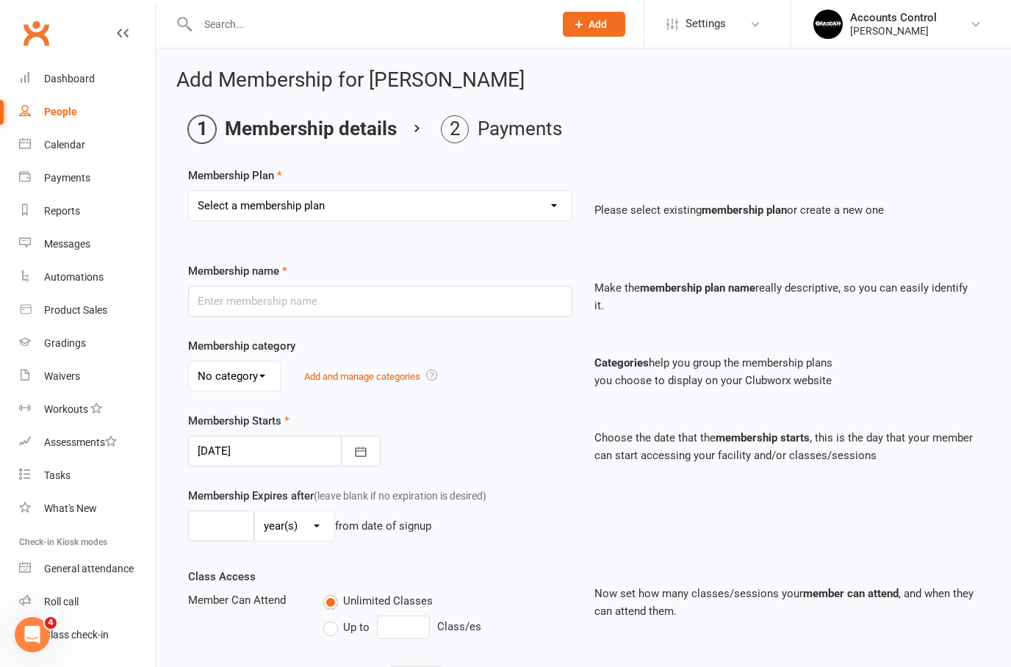
select select "13"
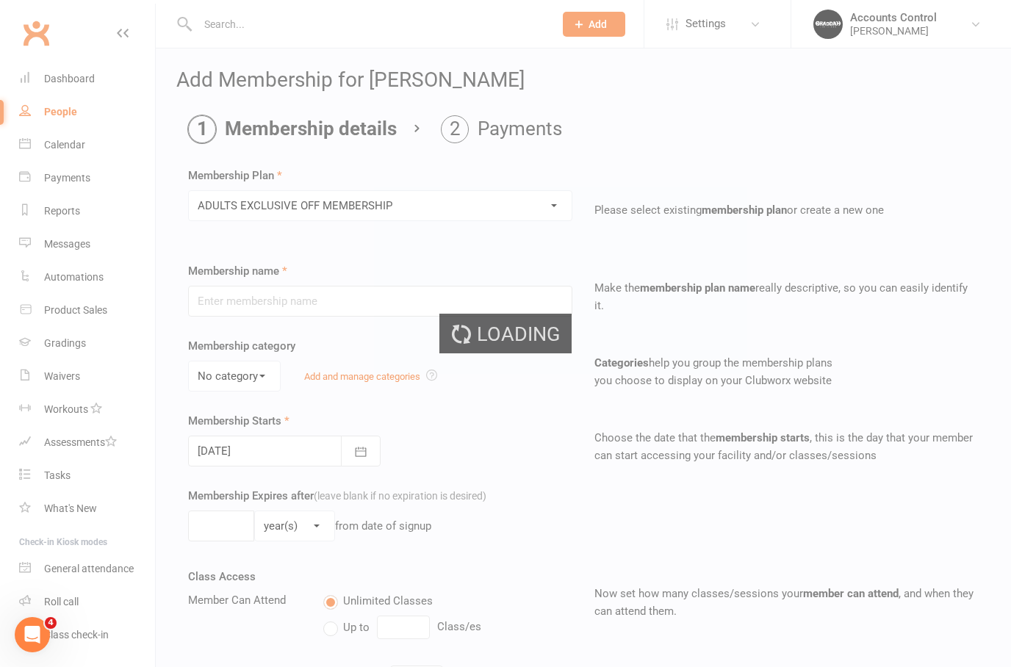
type input "ADULTS EXCLUSIVE OFF MEMBERSHIP"
select select "0"
type input "0"
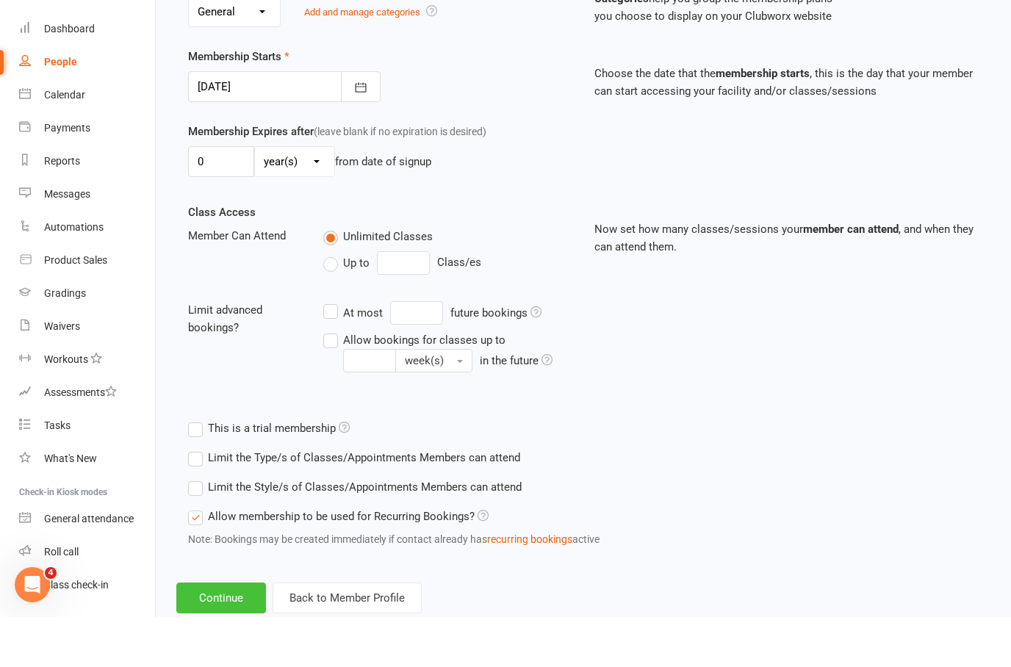
click at [228, 633] on button "Continue" at bounding box center [221, 648] width 90 height 31
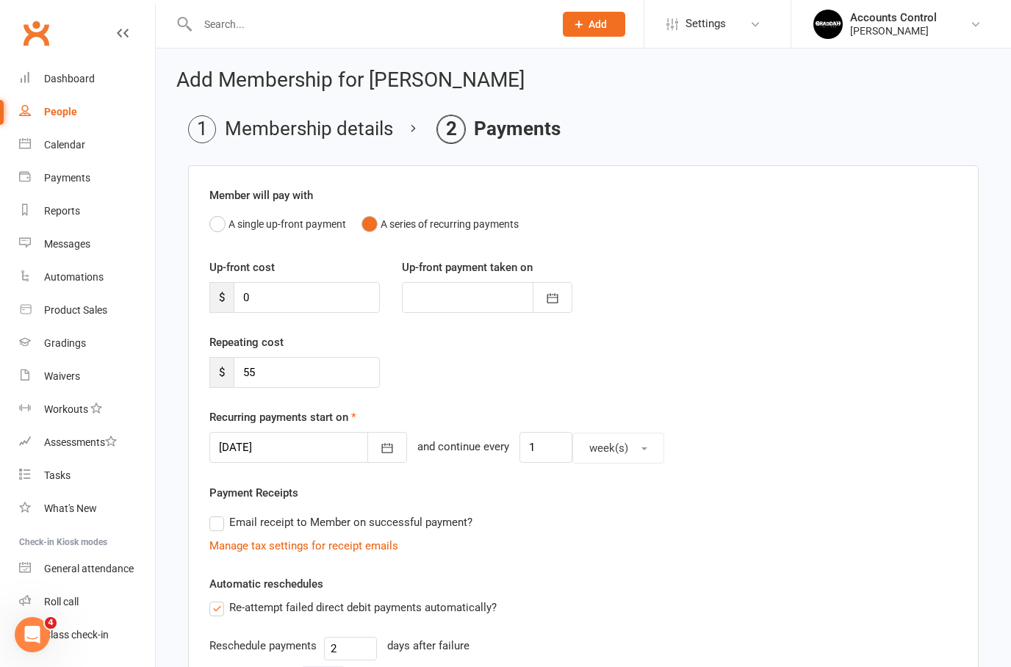
click at [378, 448] on button "button" at bounding box center [387, 447] width 40 height 31
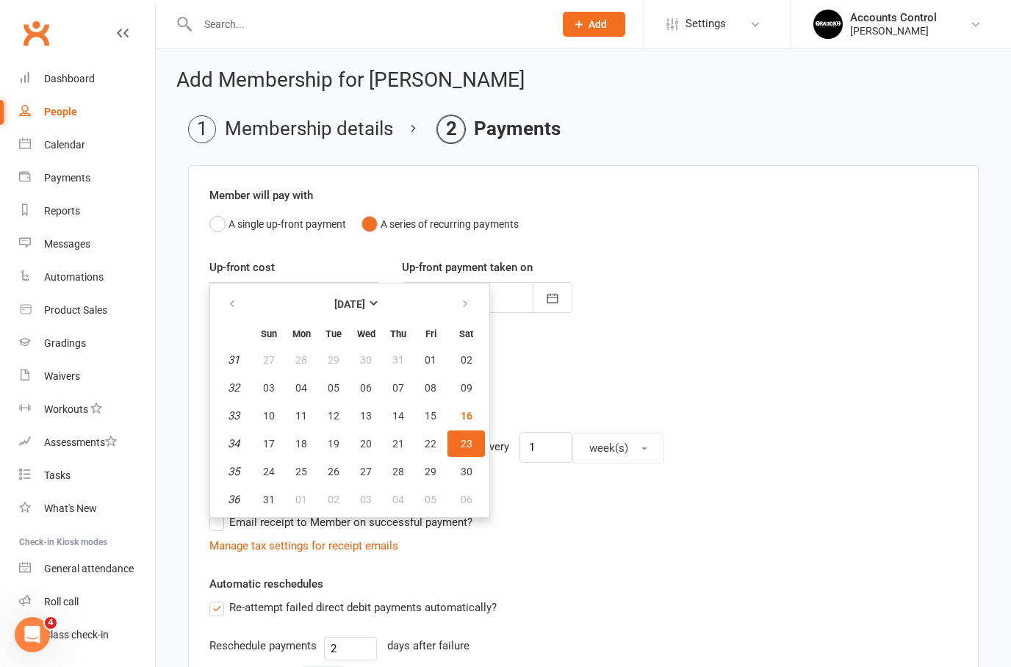
click at [425, 442] on span "22" at bounding box center [431, 444] width 12 height 12
type input "[DATE]"
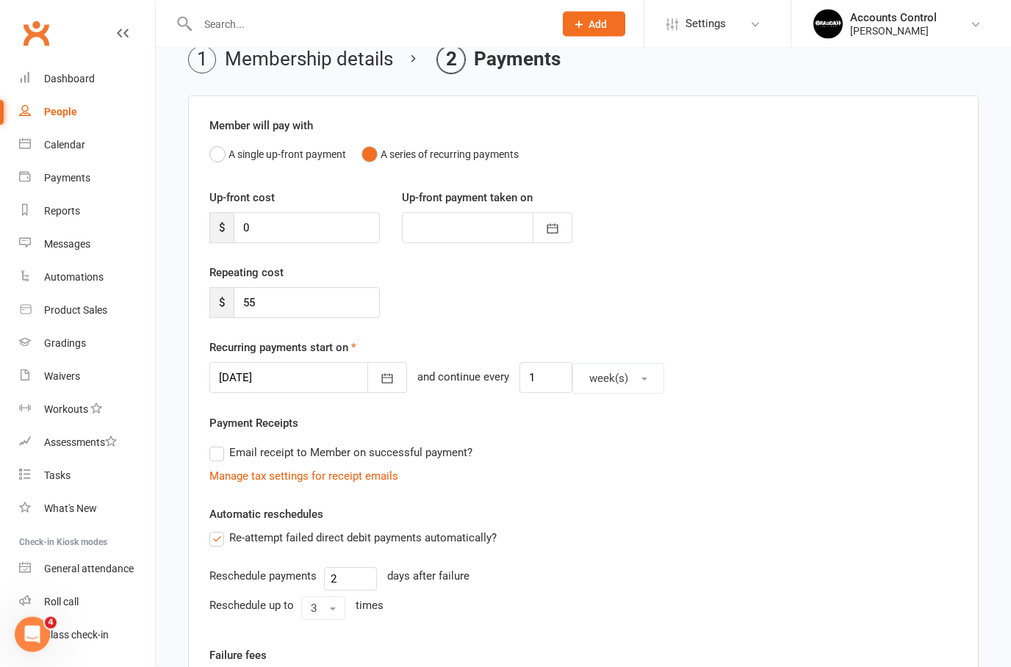
scroll to position [70, 0]
click at [367, 387] on button "button" at bounding box center [387, 377] width 40 height 31
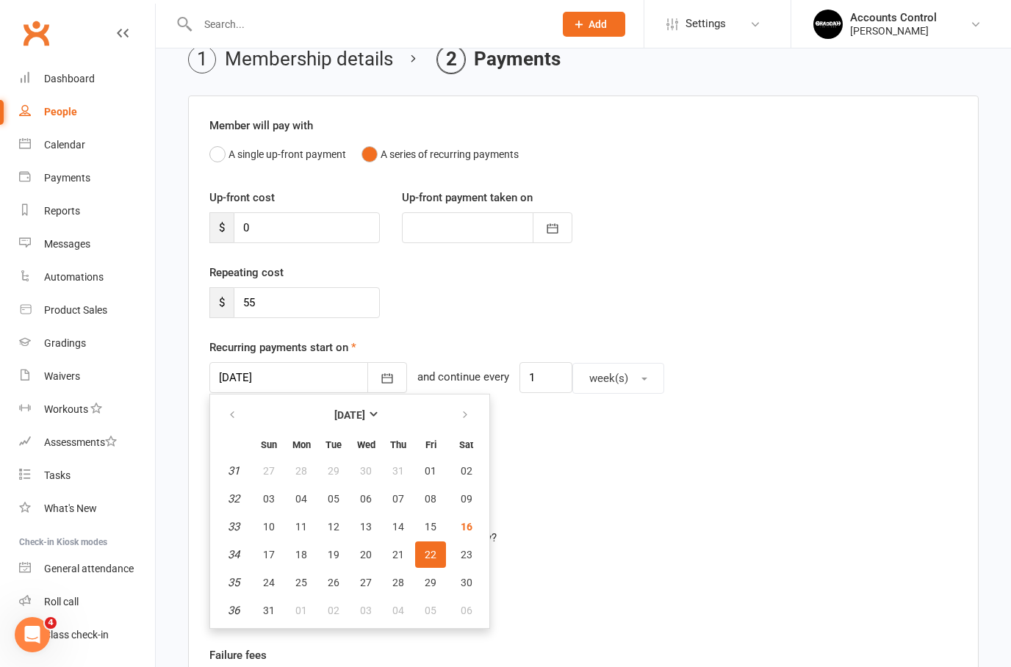
click at [430, 553] on span "22" at bounding box center [431, 555] width 12 height 12
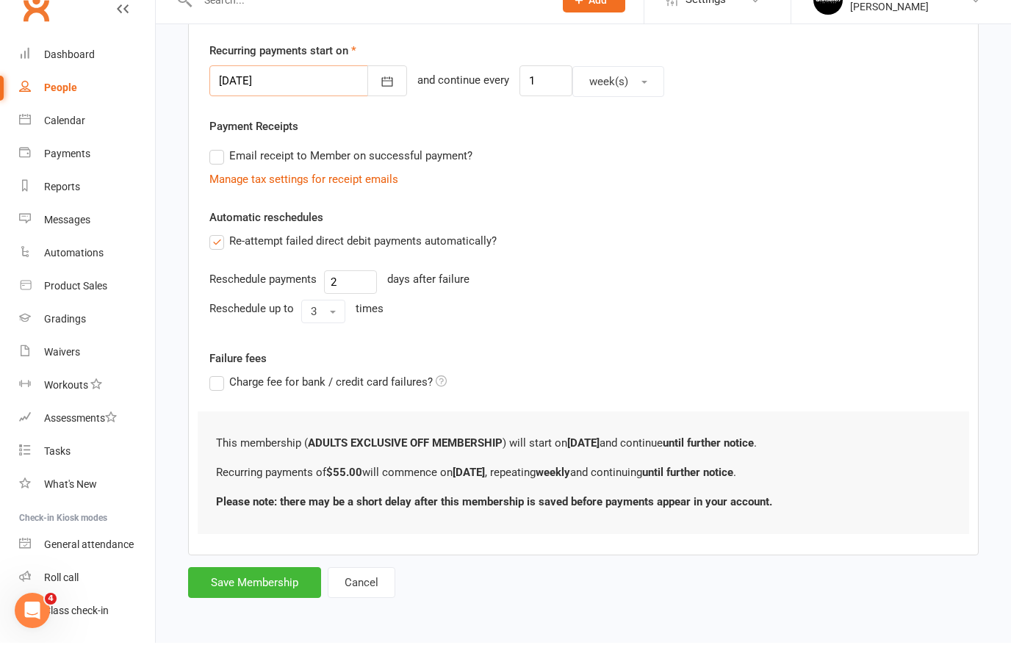
scroll to position [354, 0]
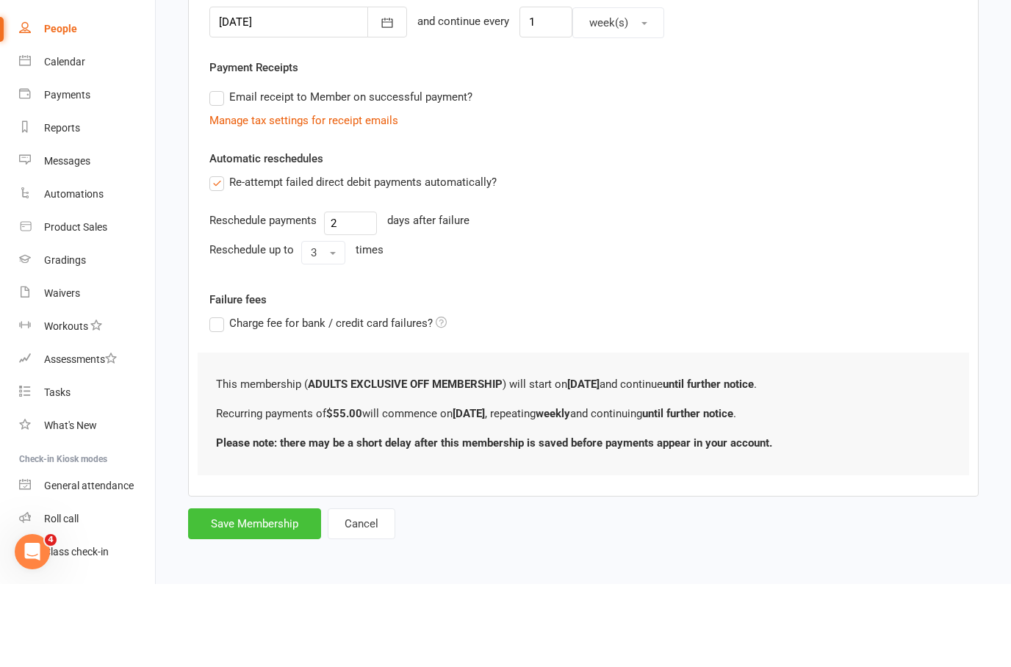
click at [245, 592] on button "Save Membership" at bounding box center [254, 607] width 133 height 31
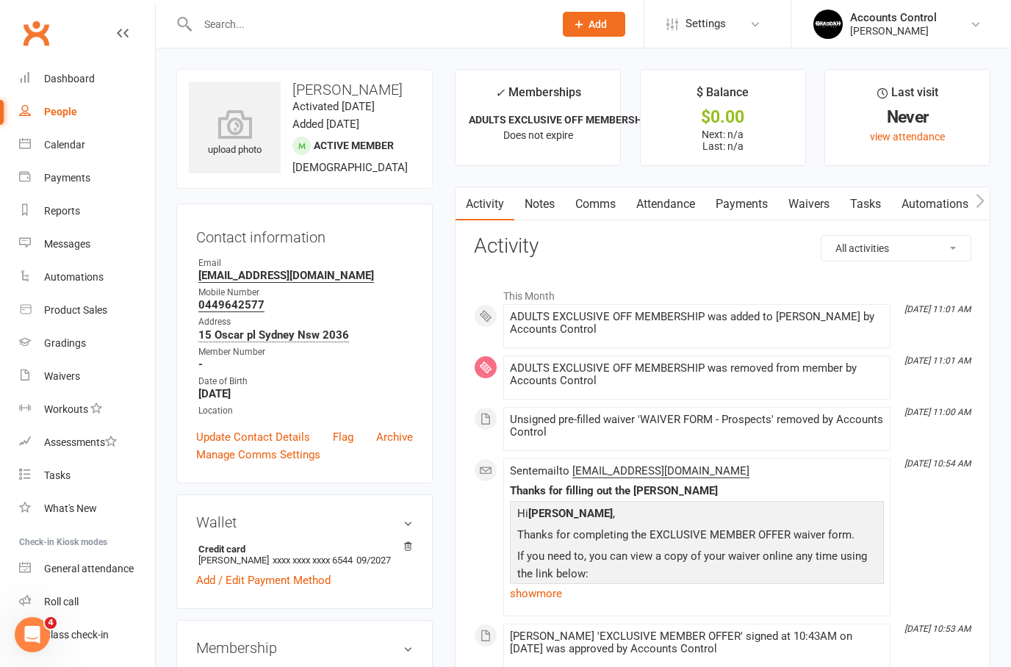
click at [59, 119] on link "People" at bounding box center [87, 112] width 136 height 33
select select "100"
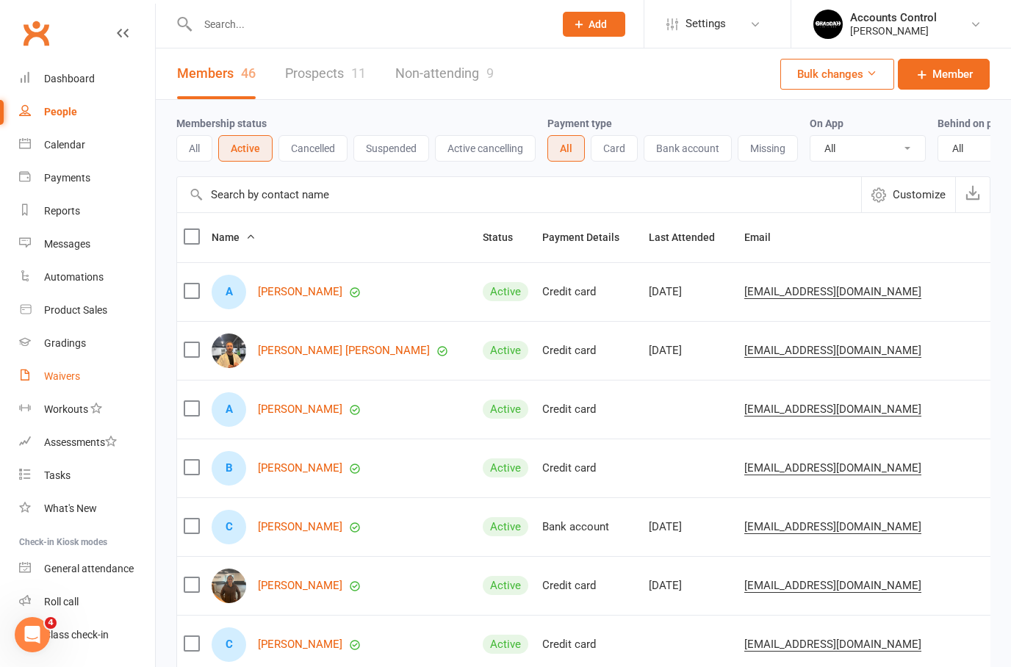
click at [63, 378] on div "Waivers" at bounding box center [62, 376] width 36 height 12
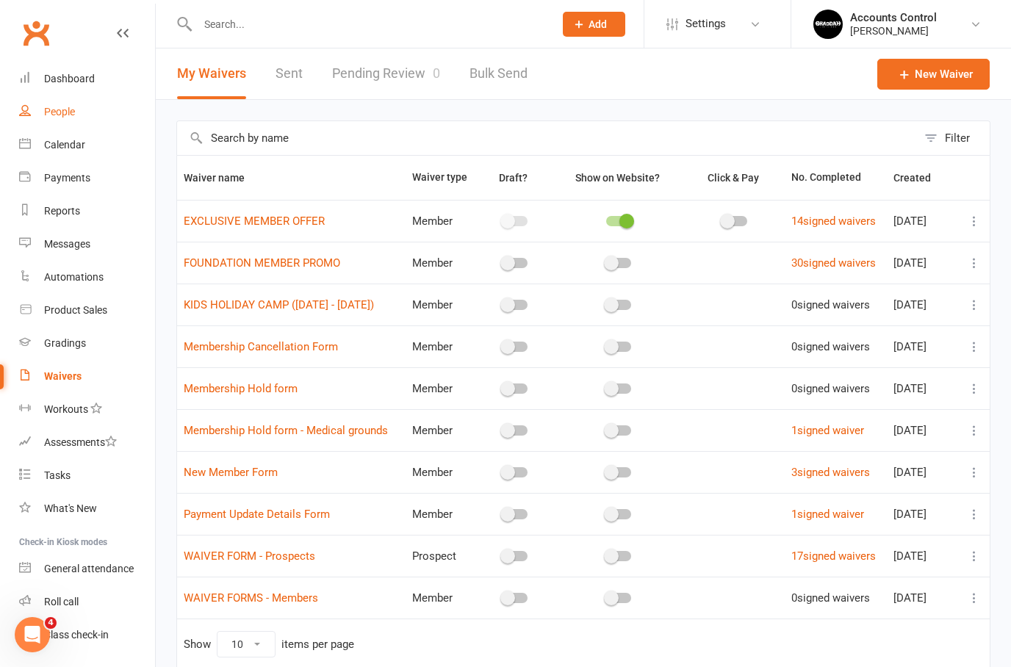
click at [78, 115] on link "People" at bounding box center [87, 112] width 136 height 33
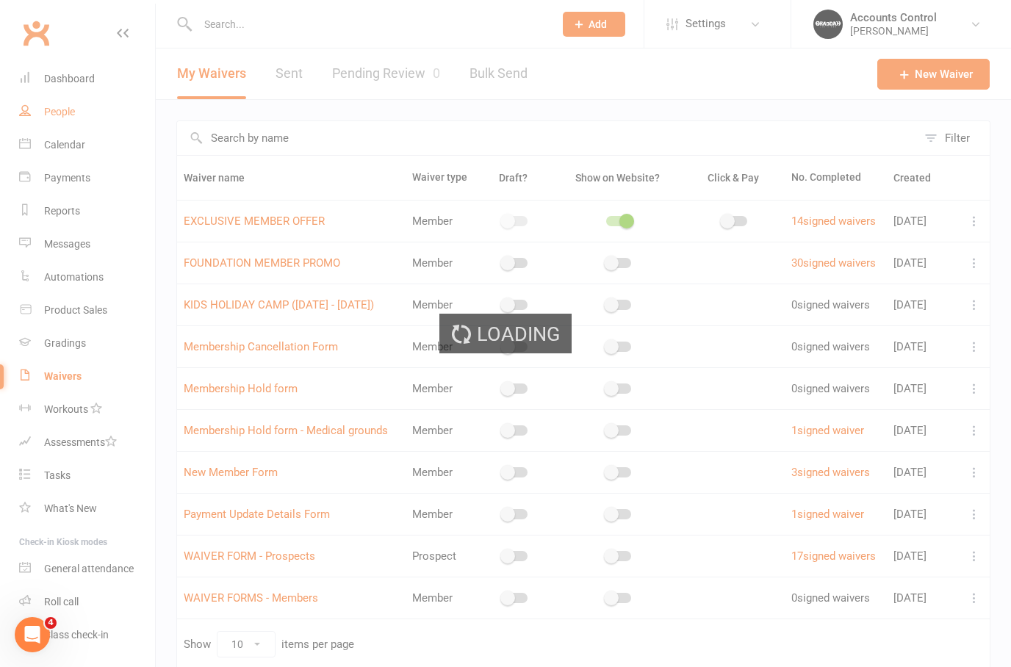
select select "100"
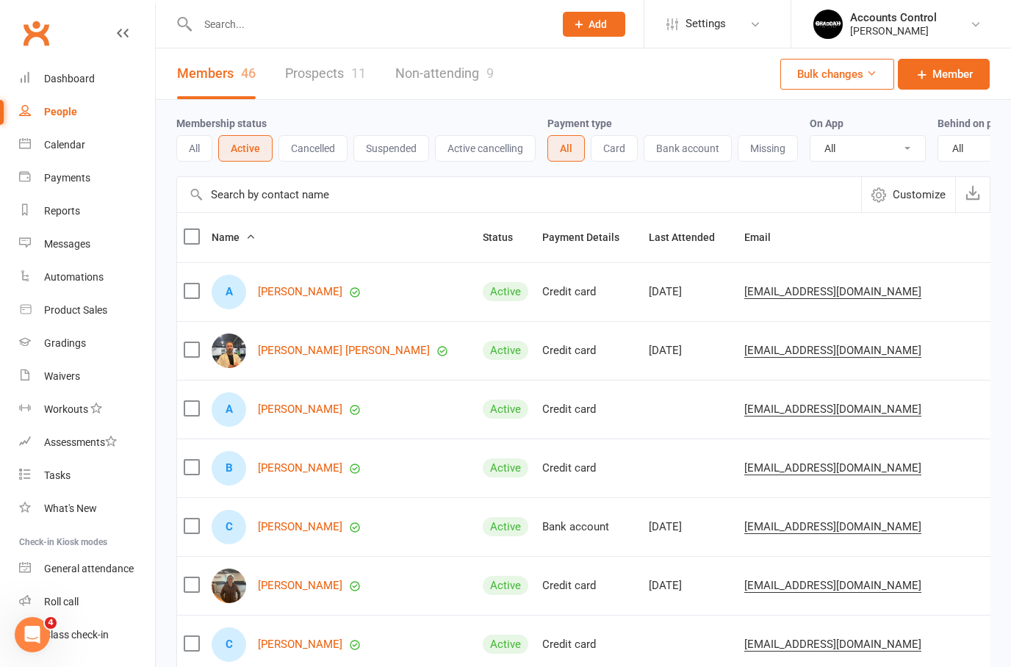
click at [356, 68] on div "11" at bounding box center [358, 72] width 15 height 15
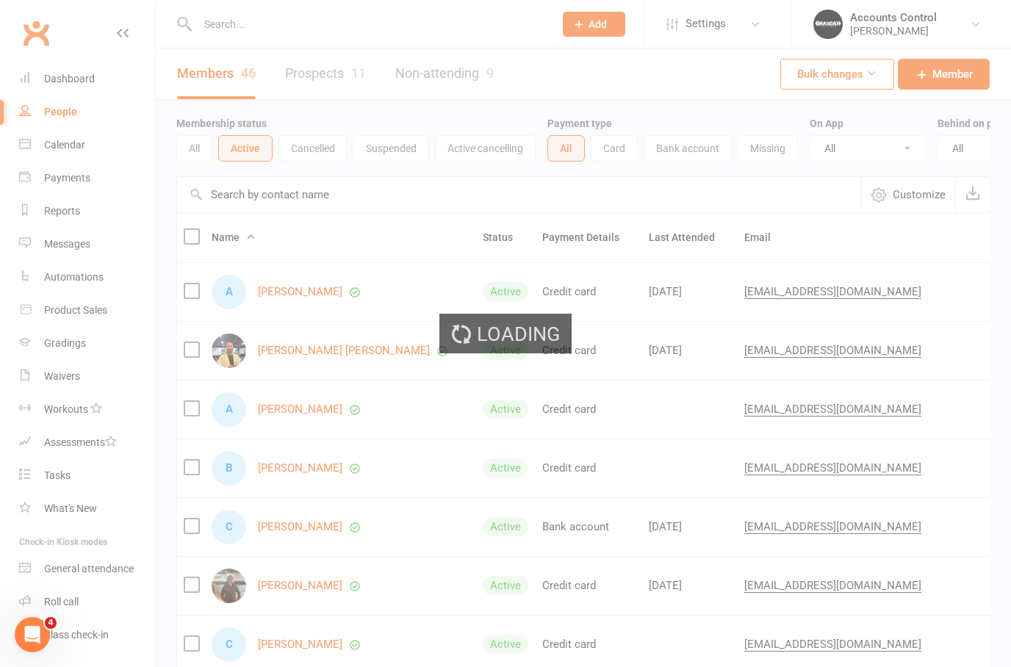
select select "100"
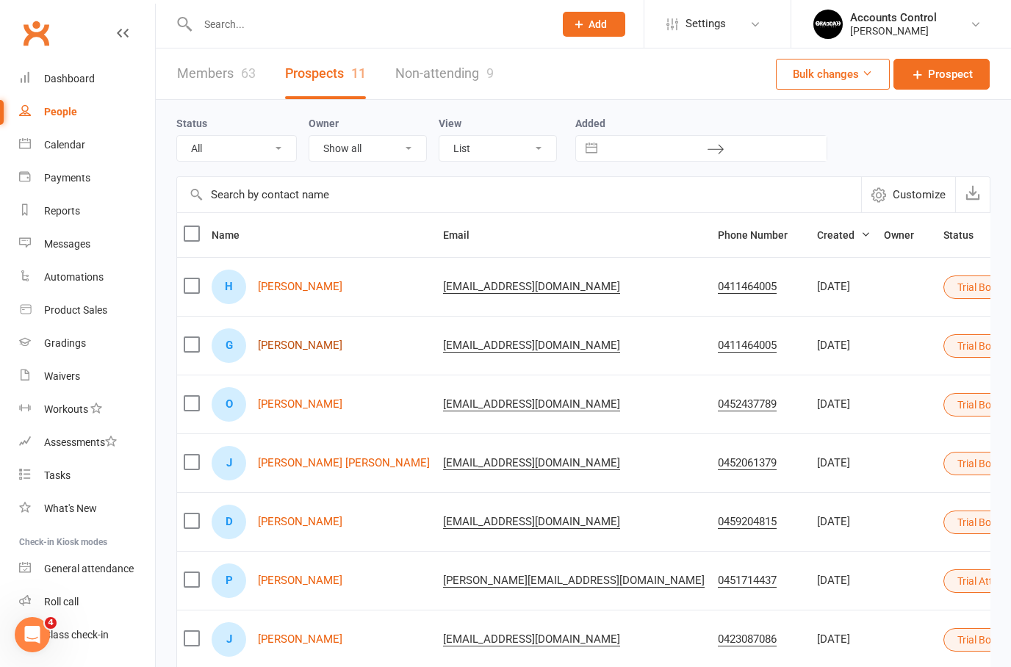
click at [307, 343] on link "[PERSON_NAME]" at bounding box center [300, 346] width 85 height 12
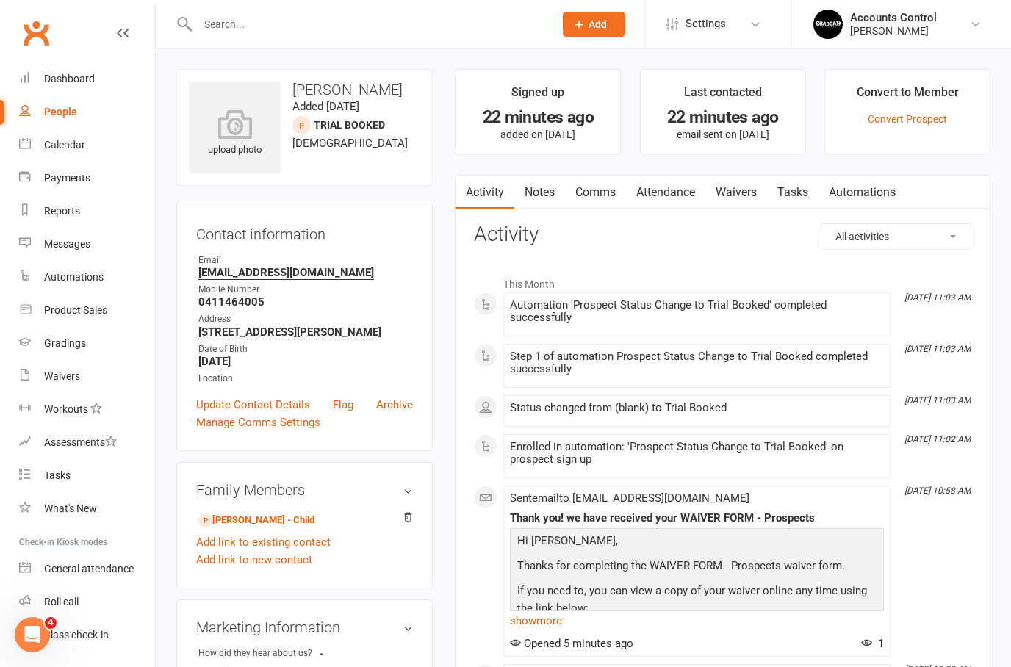
select select "100"
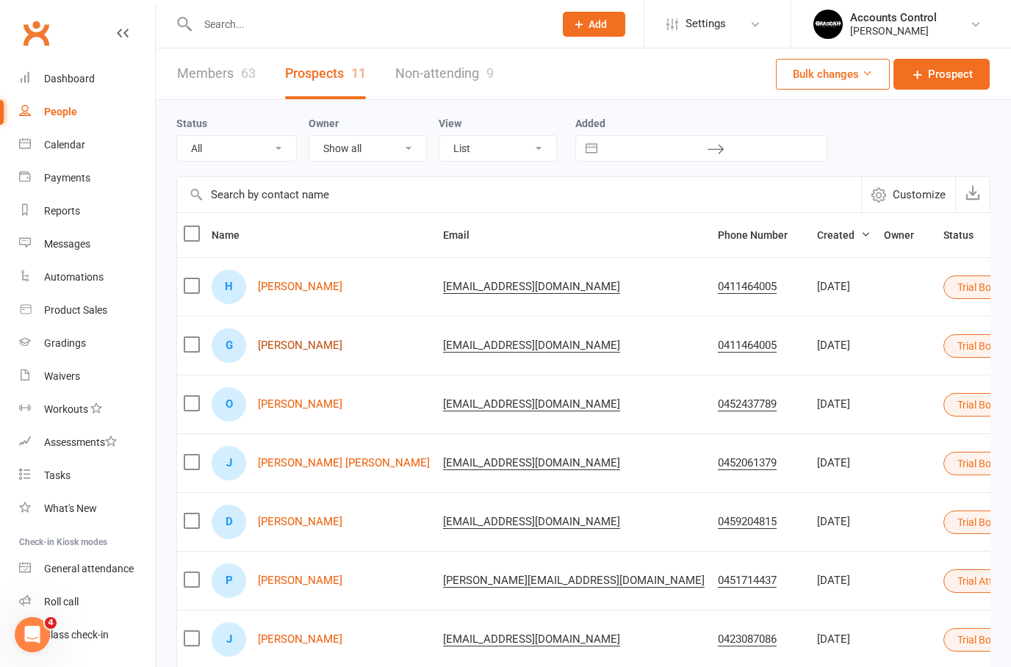
click at [298, 351] on link "[PERSON_NAME]" at bounding box center [300, 346] width 85 height 12
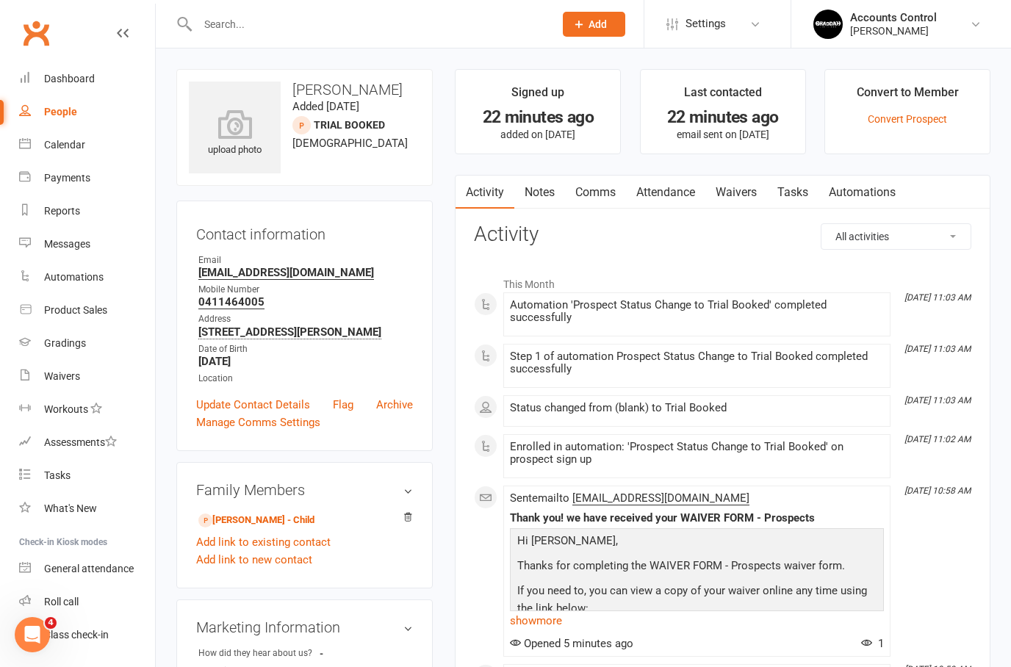
click at [755, 194] on link "Waivers" at bounding box center [737, 193] width 62 height 34
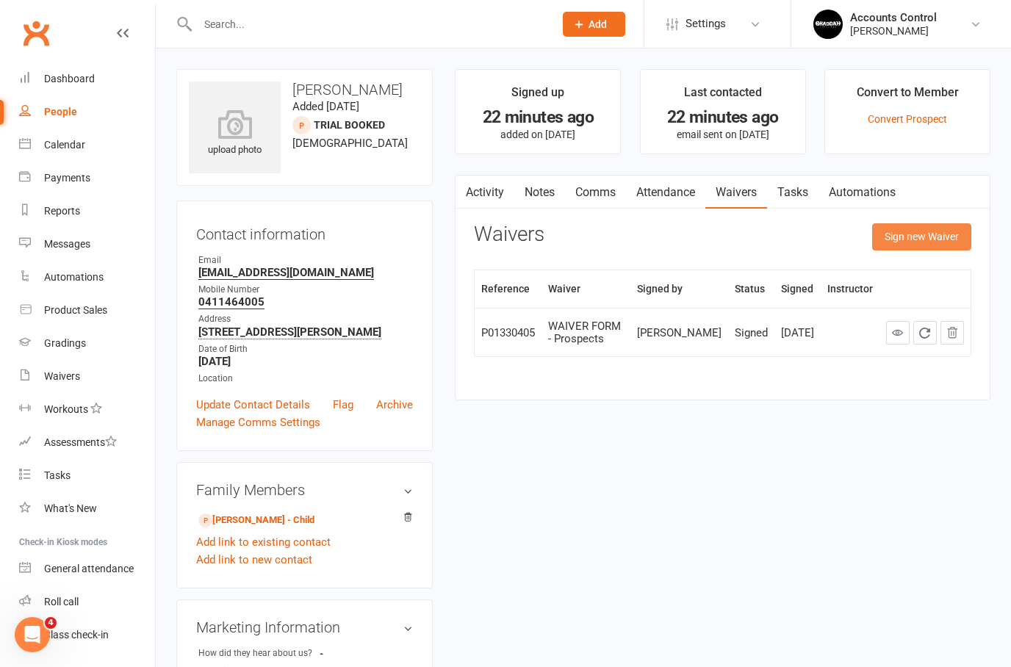
click at [946, 238] on button "Sign new Waiver" at bounding box center [921, 236] width 99 height 26
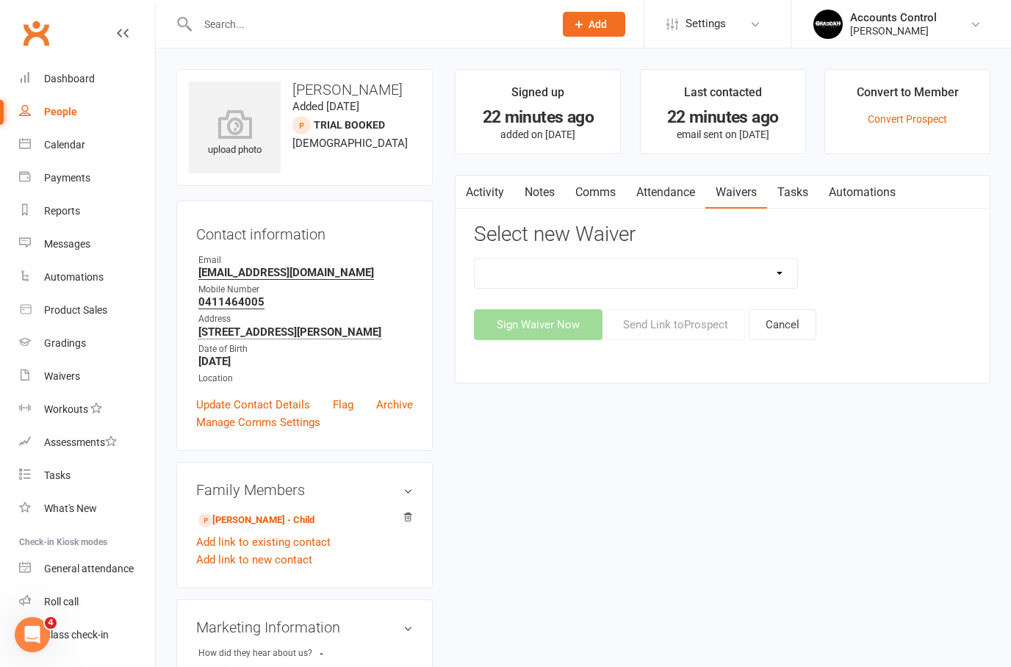
click at [774, 270] on select "EXCLUSIVE MEMBER OFFER FOUNDATION MEMBER PROMO KIDS HOLIDAY CAMP ([DATE] - [DAT…" at bounding box center [636, 273] width 323 height 29
select select "14662"
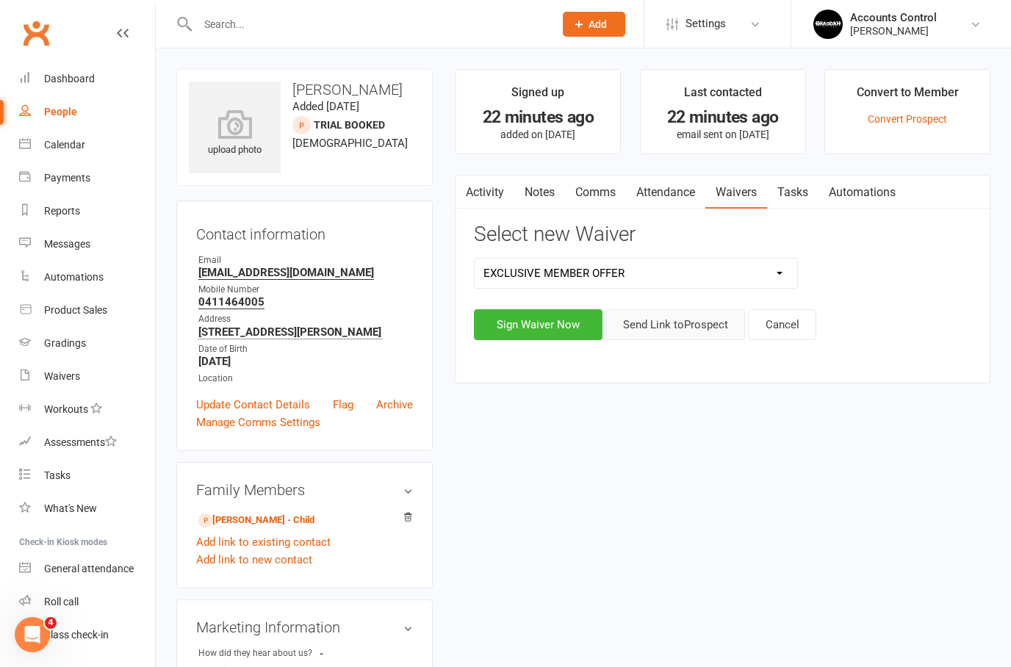
click at [689, 324] on button "Send Link to [GEOGRAPHIC_DATA]" at bounding box center [675, 324] width 139 height 31
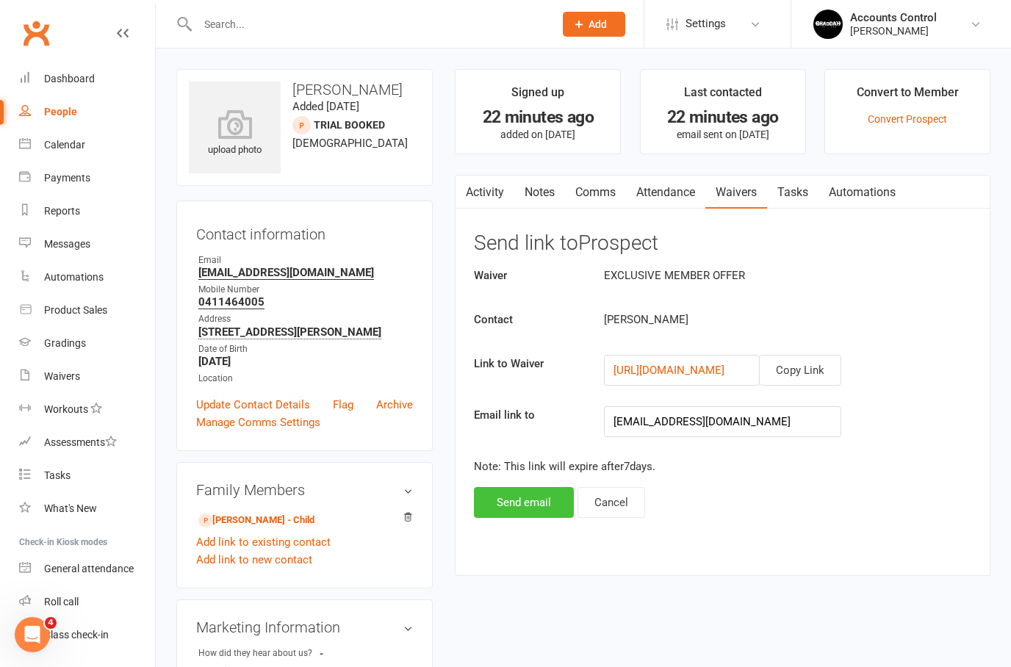
click at [521, 503] on button "Send email" at bounding box center [524, 502] width 100 height 31
